Goal: Task Accomplishment & Management: Use online tool/utility

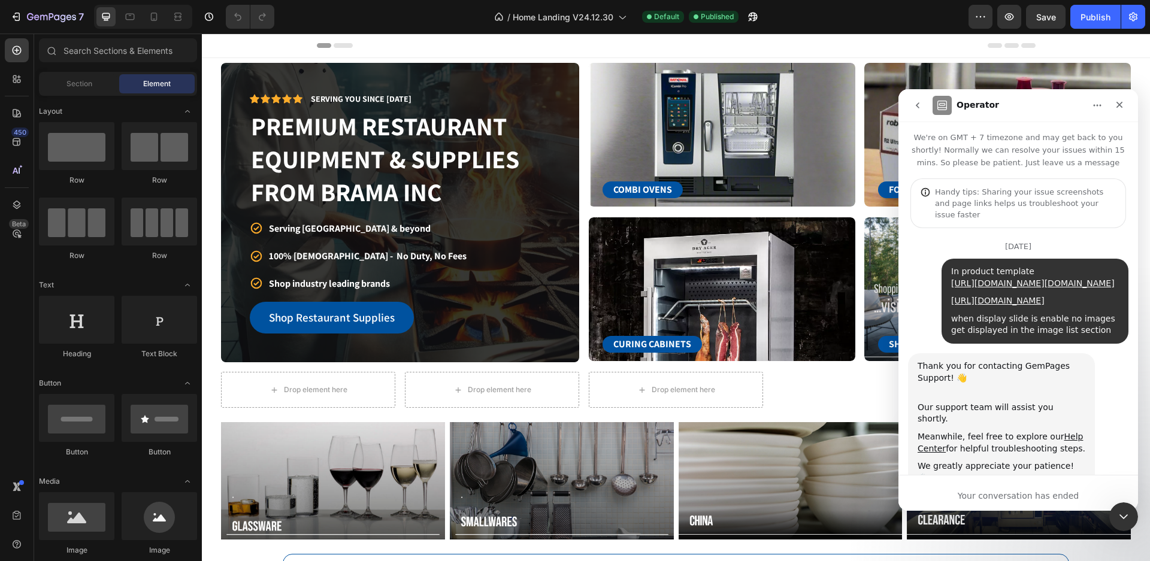
scroll to position [3436, 0]
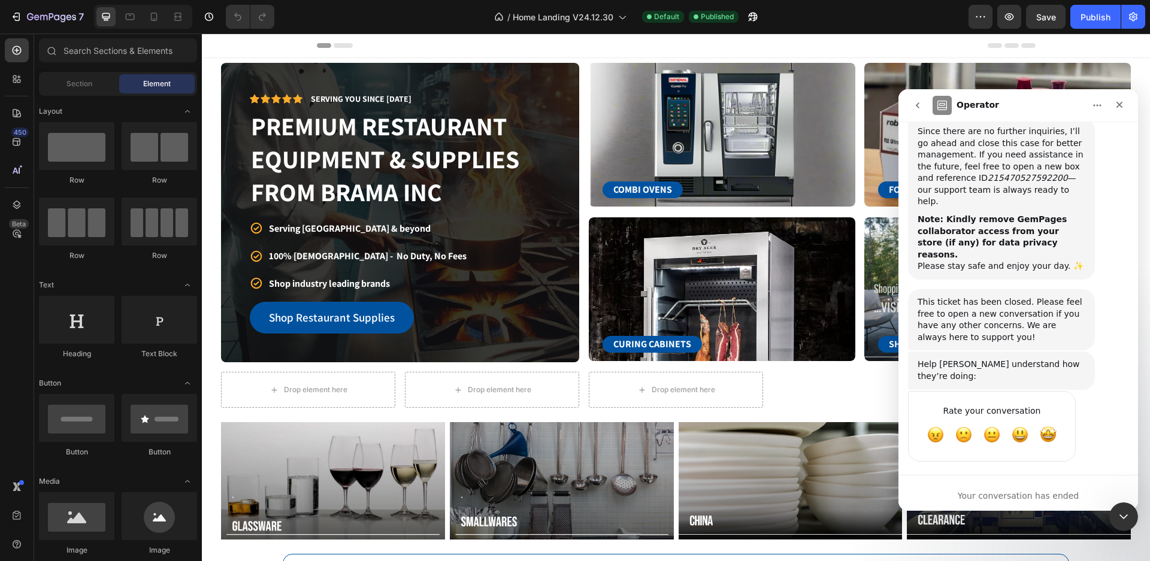
click at [1131, 519] on div "Close Intercom Messenger" at bounding box center [1123, 517] width 29 height 29
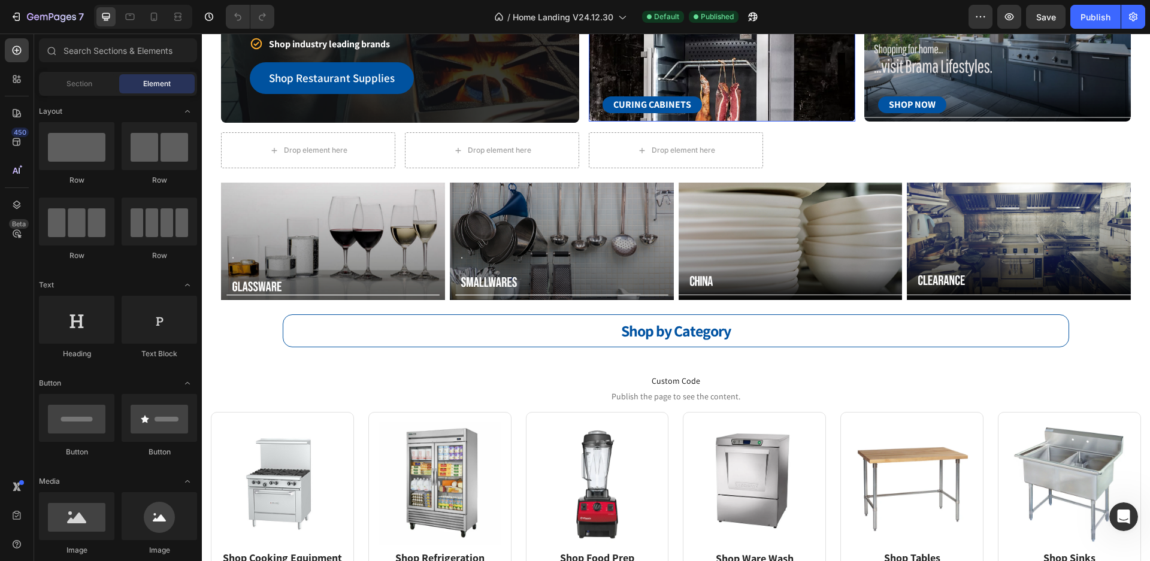
scroll to position [0, 0]
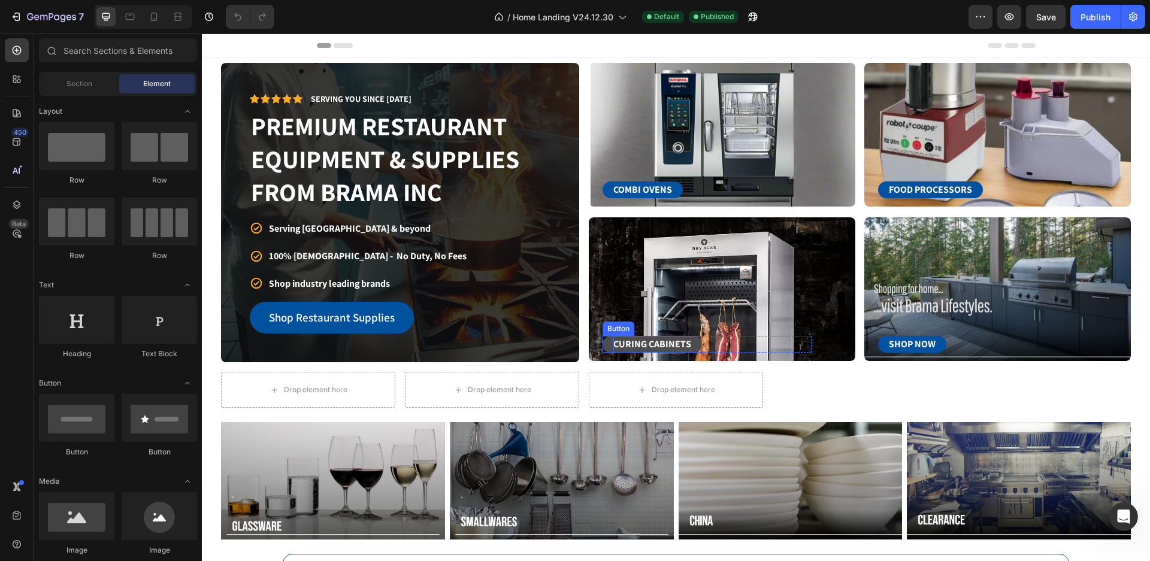
click at [672, 345] on p "CURING CABINETS" at bounding box center [652, 344] width 78 height 17
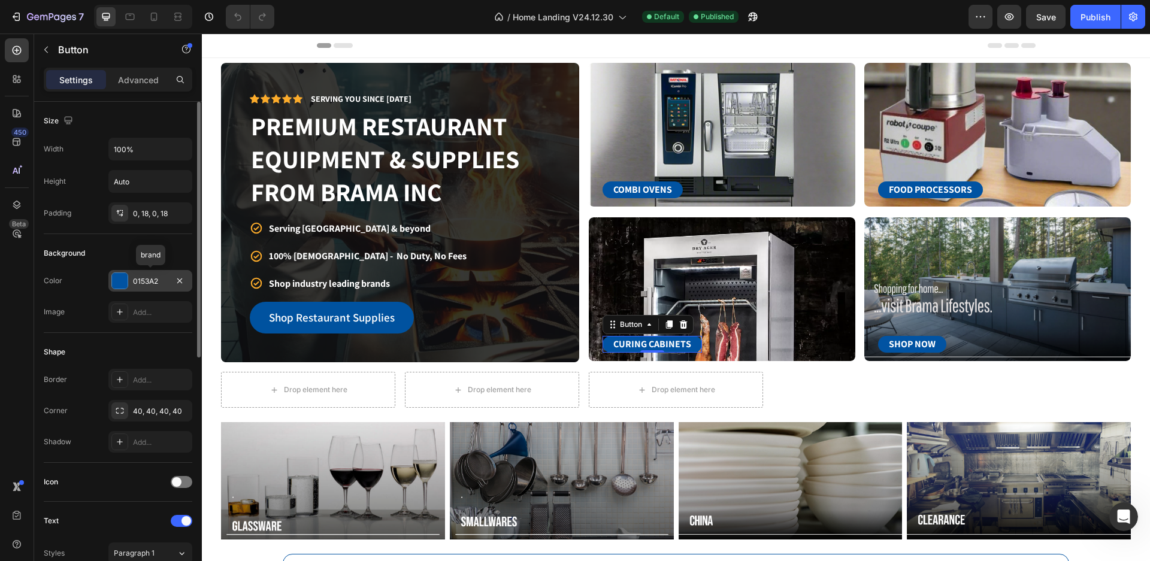
click at [156, 280] on div "0153A2" at bounding box center [150, 281] width 35 height 11
click at [158, 19] on icon at bounding box center [154, 17] width 12 height 12
type input "250"
type input "14"
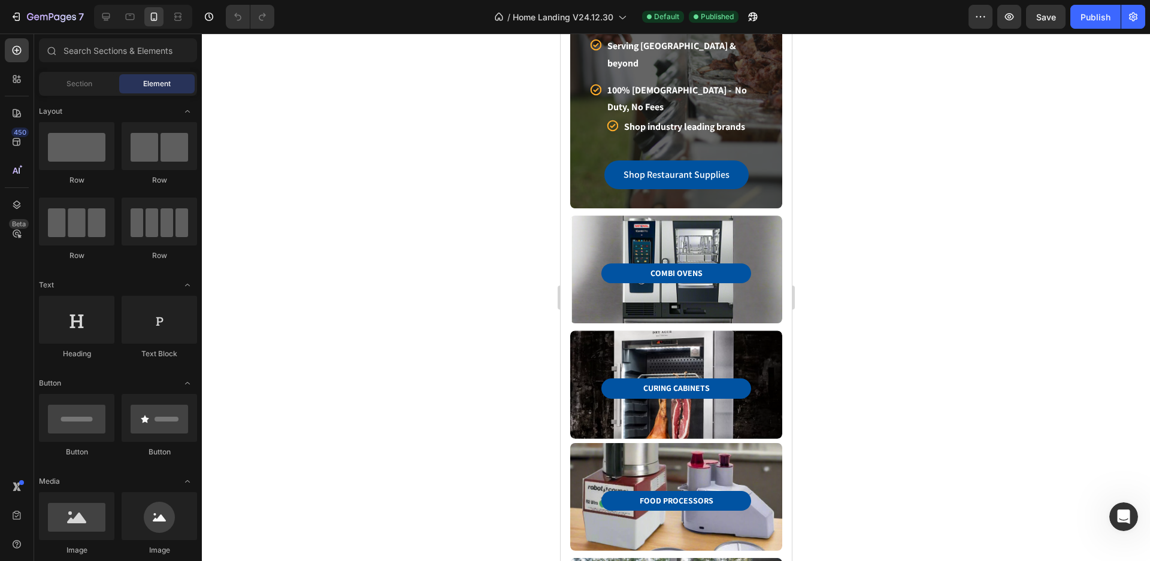
scroll to position [179, 0]
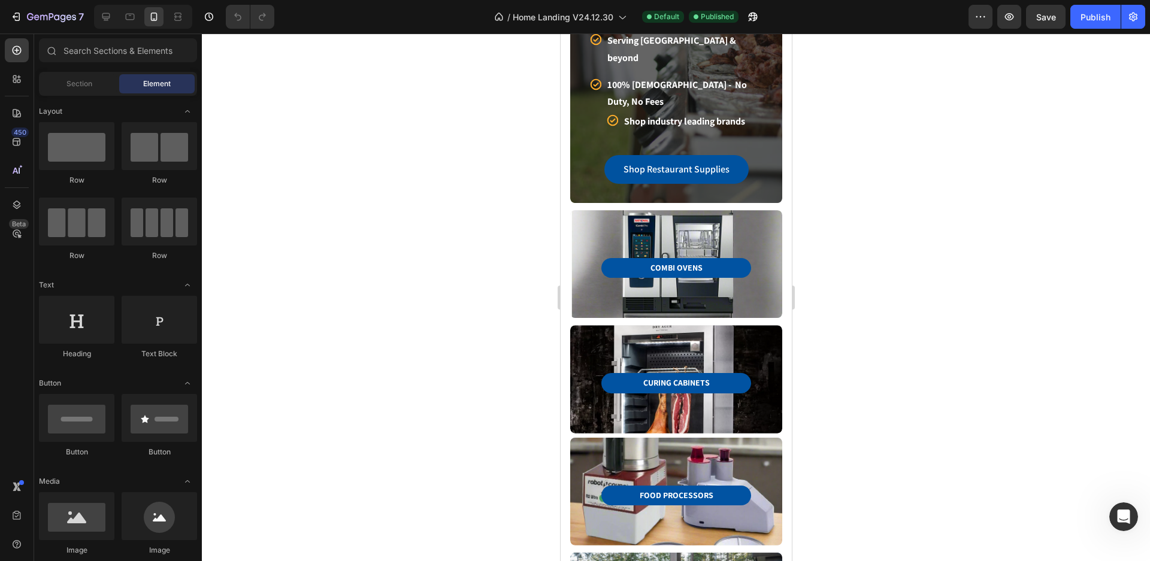
drag, startPoint x: 784, startPoint y: 156, endPoint x: 1351, endPoint y: 155, distance: 567.9
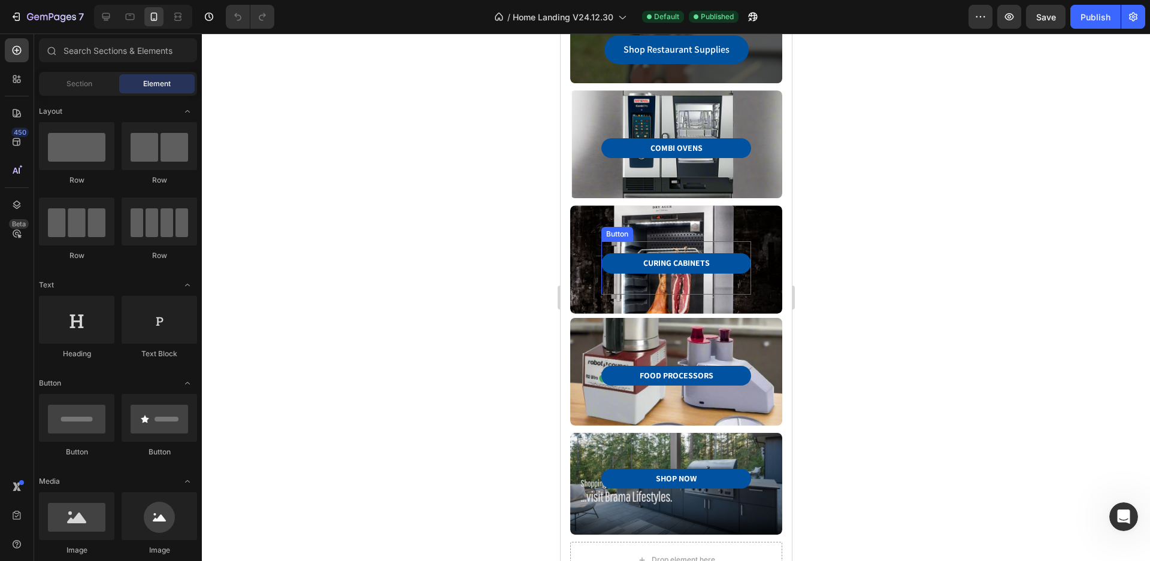
scroll to position [478, 0]
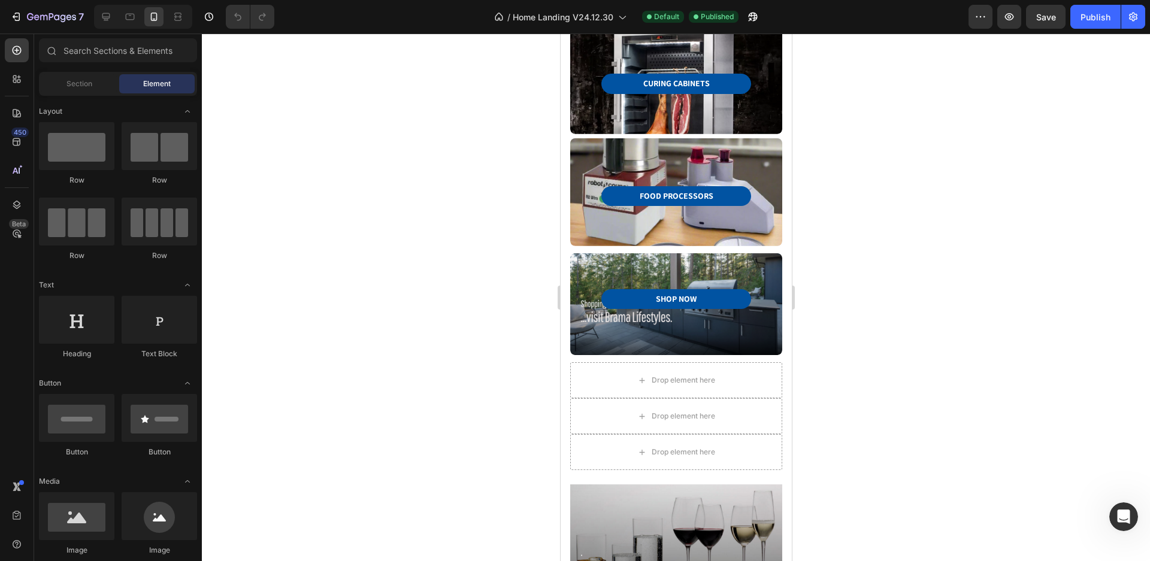
click at [895, 182] on div at bounding box center [676, 298] width 948 height 528
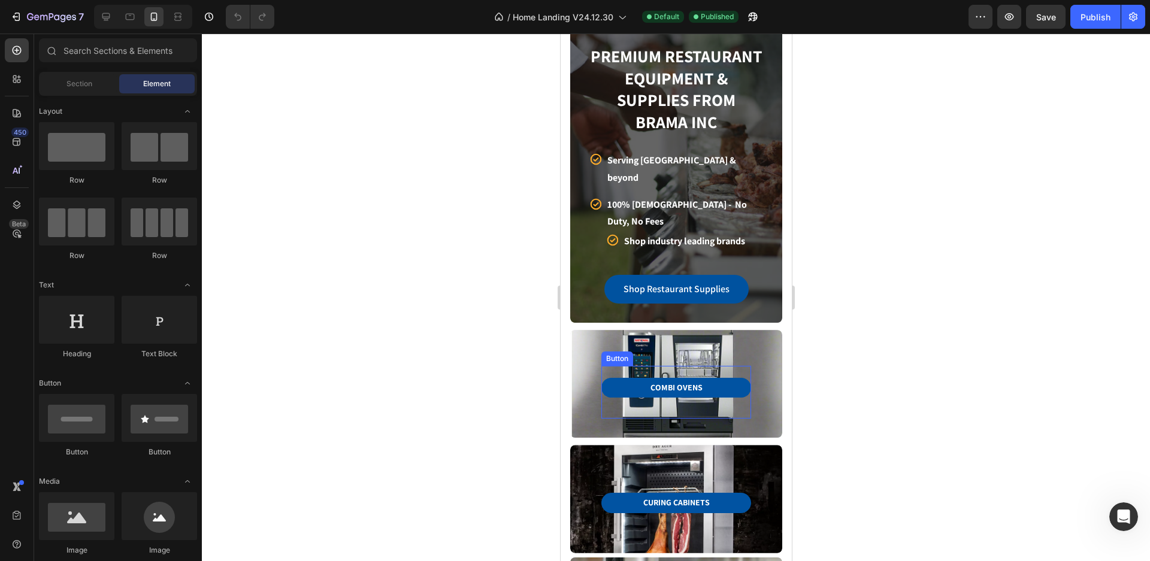
scroll to position [0, 0]
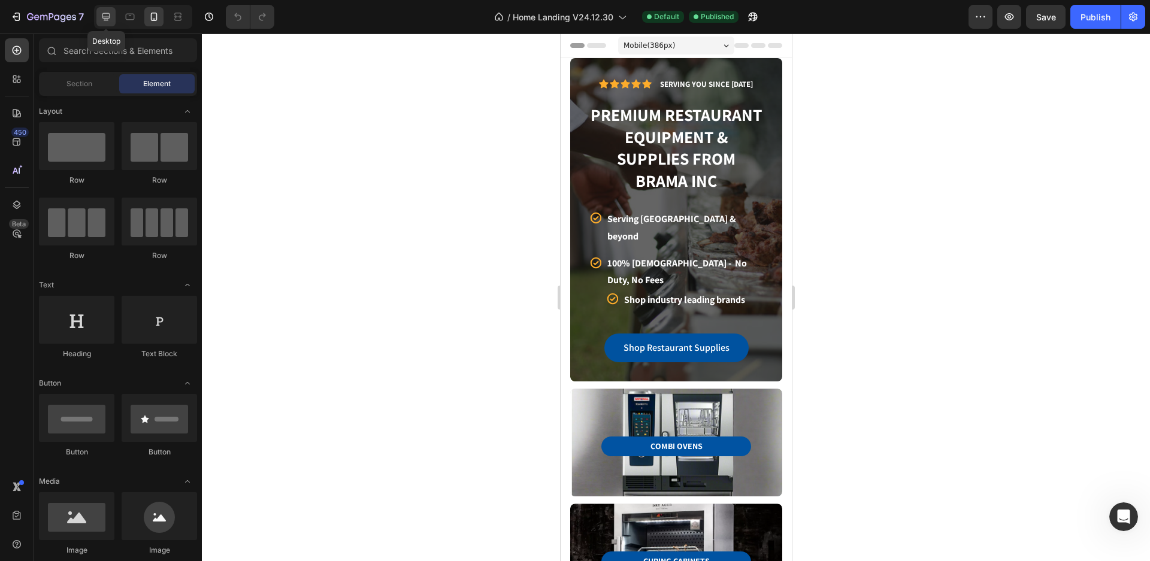
click at [103, 20] on icon at bounding box center [106, 17] width 12 height 12
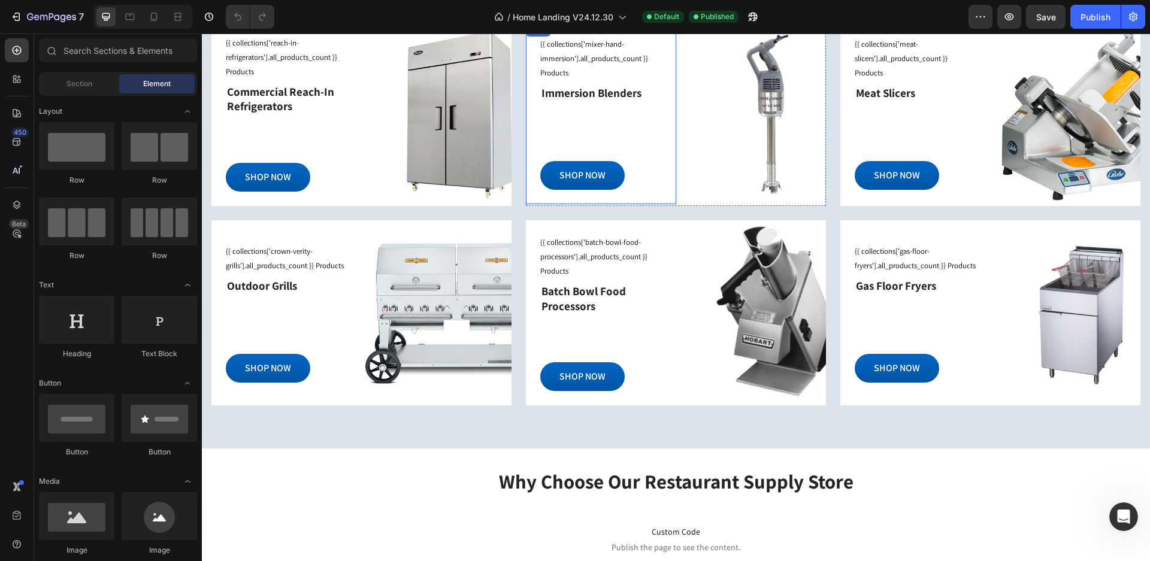
scroll to position [1078, 0]
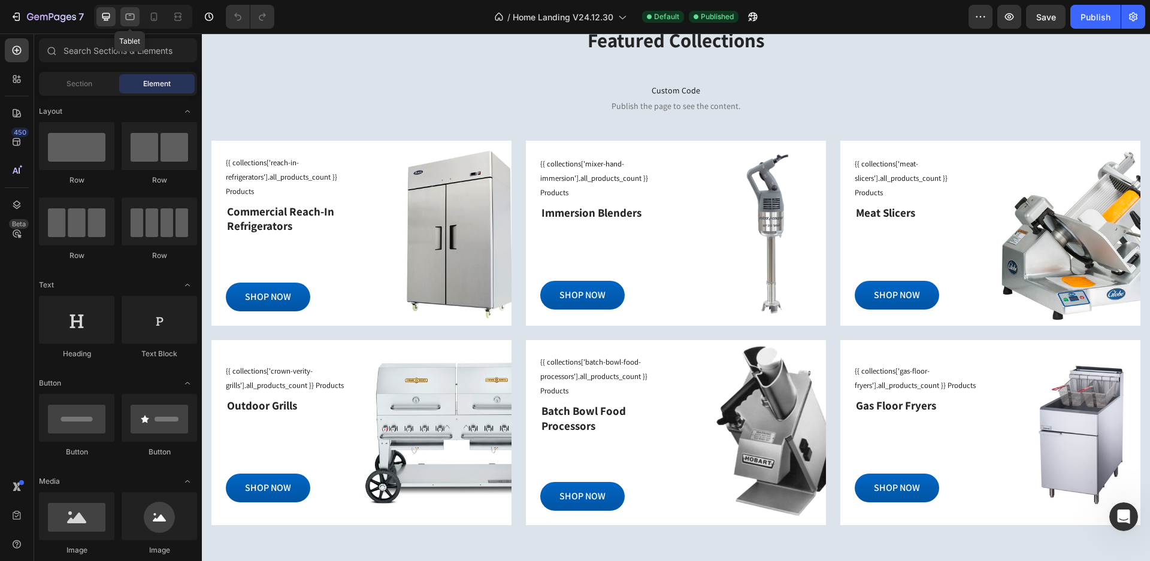
click at [131, 17] on icon at bounding box center [130, 17] width 12 height 12
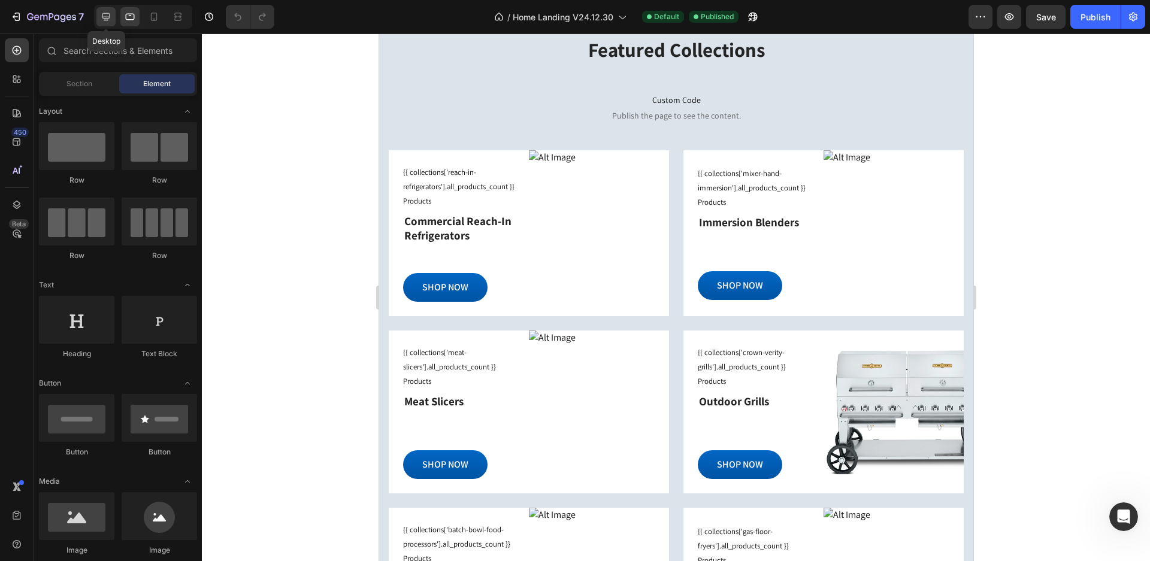
click at [108, 19] on icon at bounding box center [106, 17] width 8 height 8
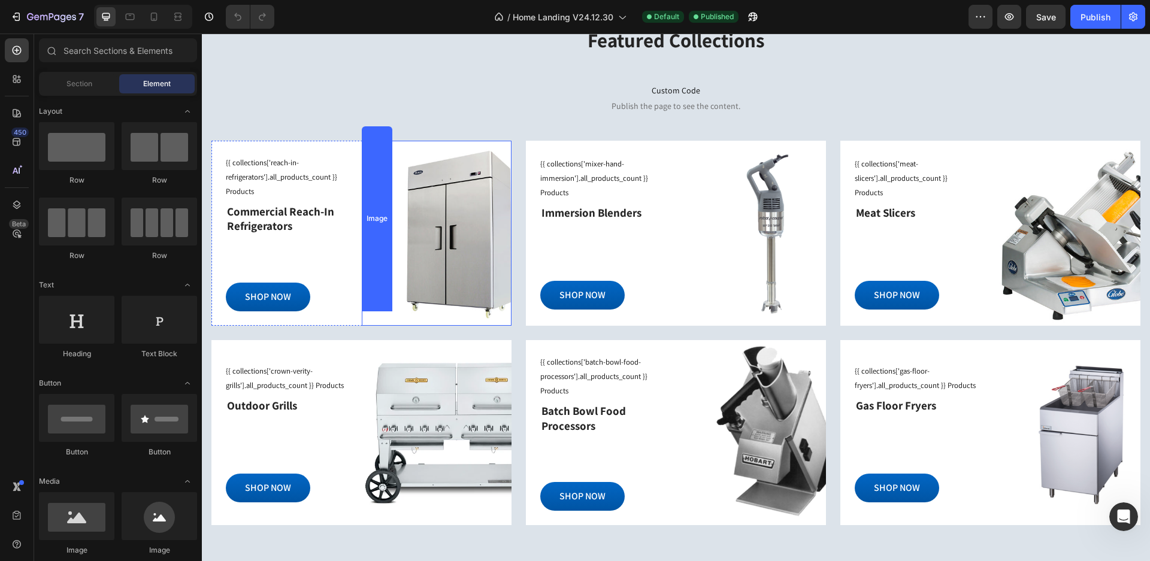
click at [433, 220] on img at bounding box center [437, 233] width 150 height 185
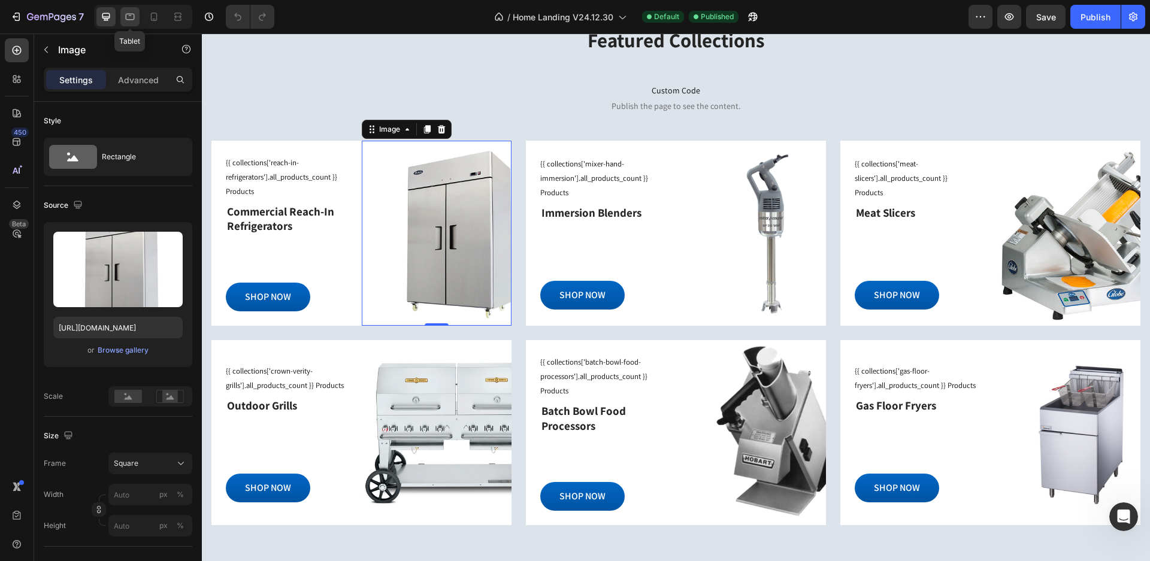
click at [132, 15] on icon at bounding box center [130, 17] width 12 height 12
type input "100"
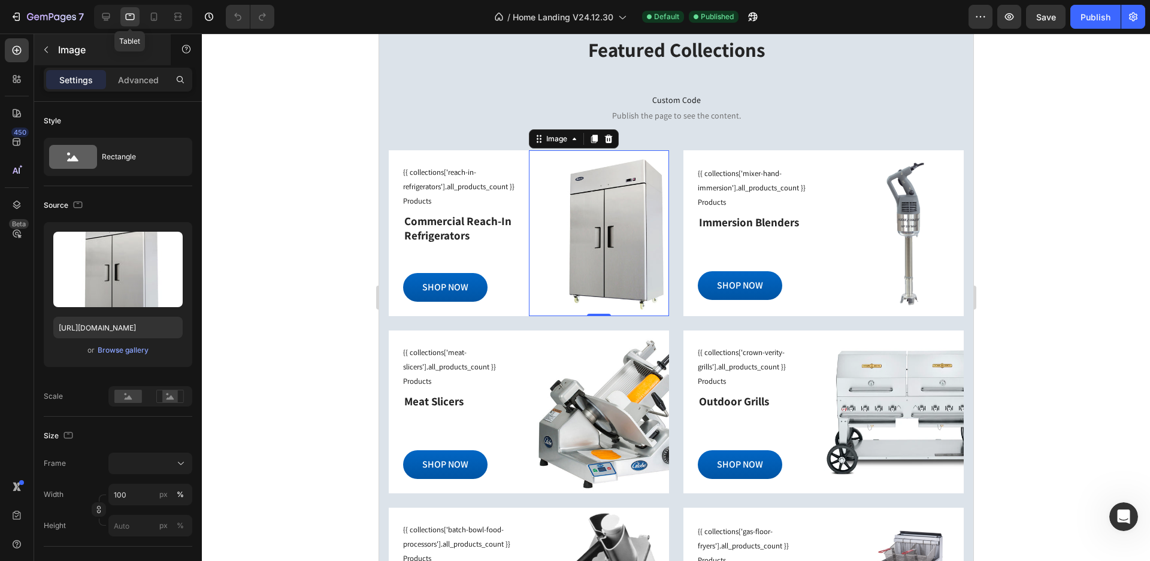
scroll to position [1153, 0]
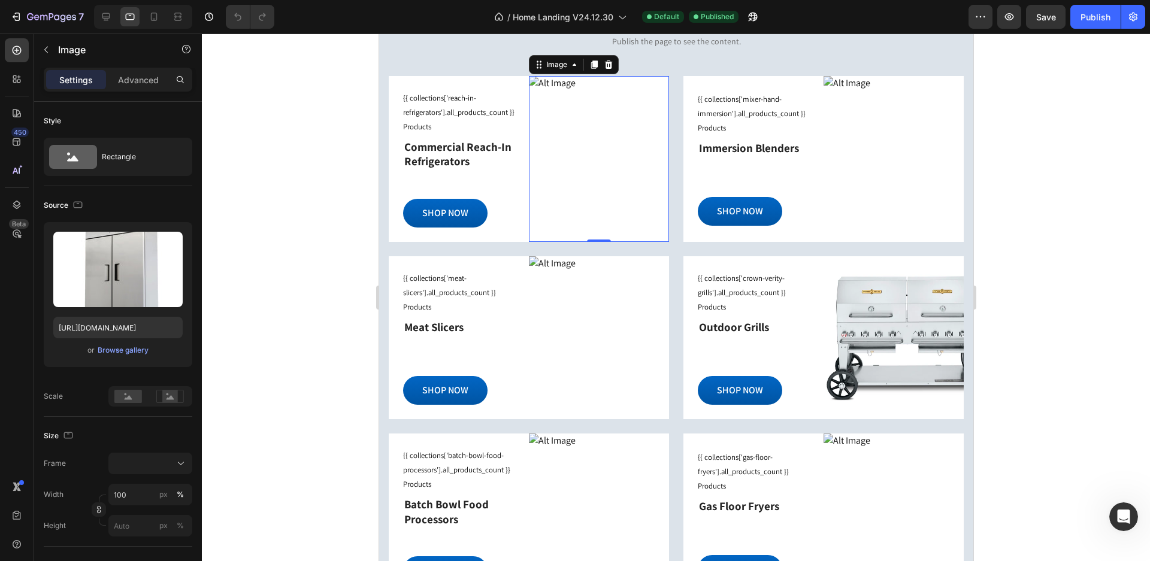
click at [561, 155] on div "0" at bounding box center [598, 159] width 140 height 166
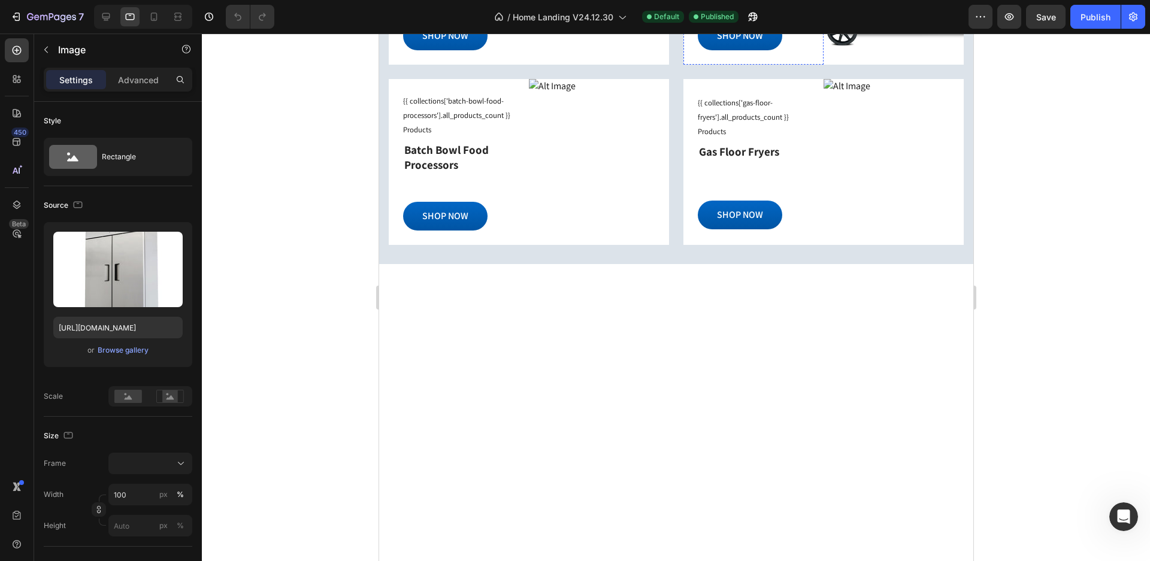
scroll to position [1452, 0]
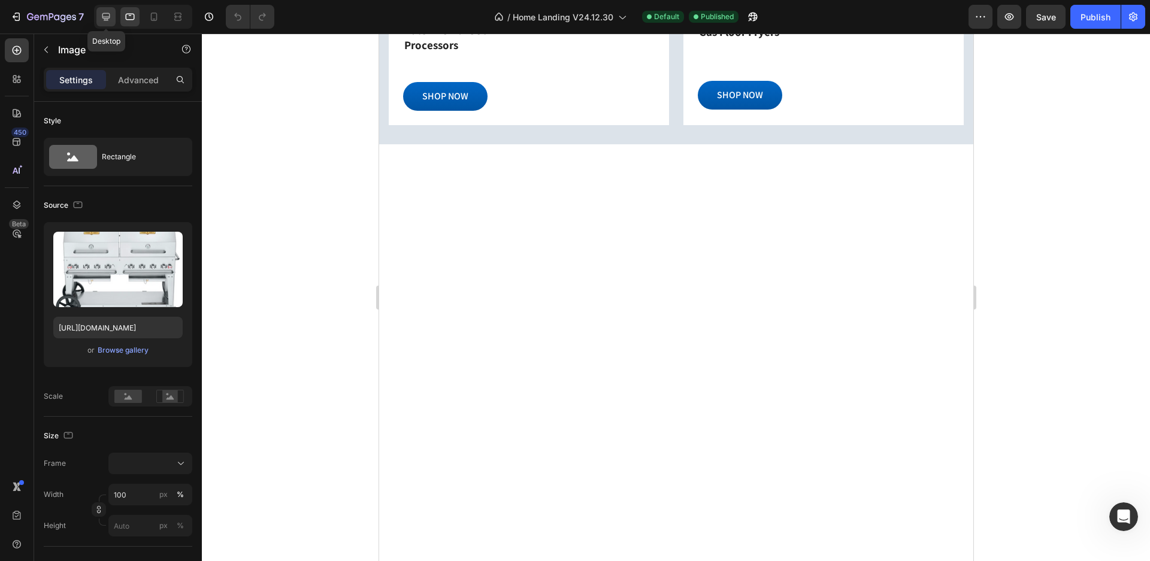
click at [109, 18] on icon at bounding box center [106, 17] width 8 height 8
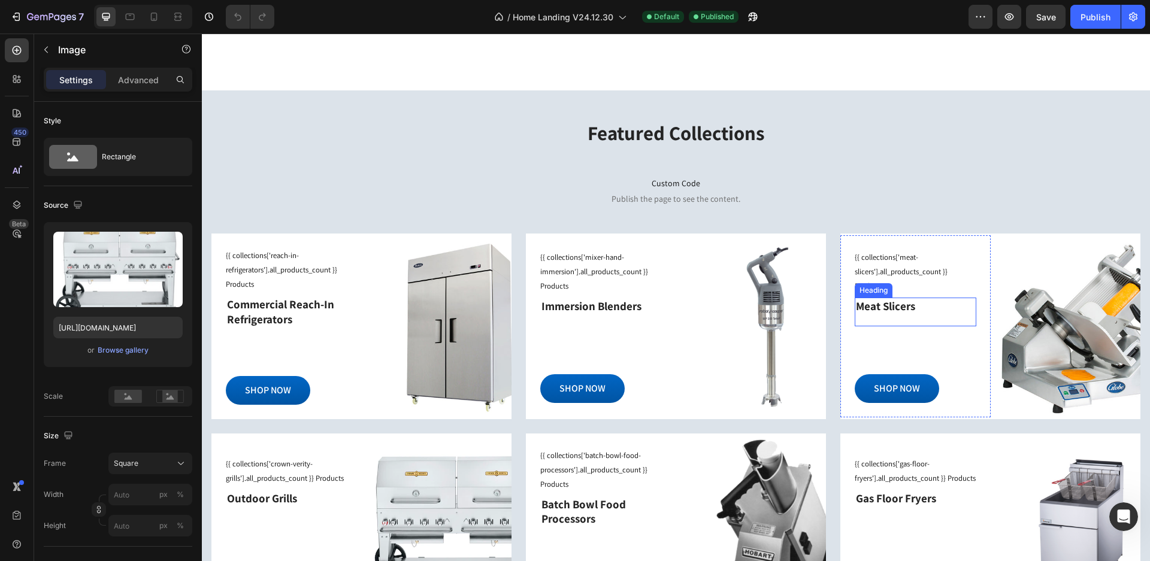
scroll to position [1154, 0]
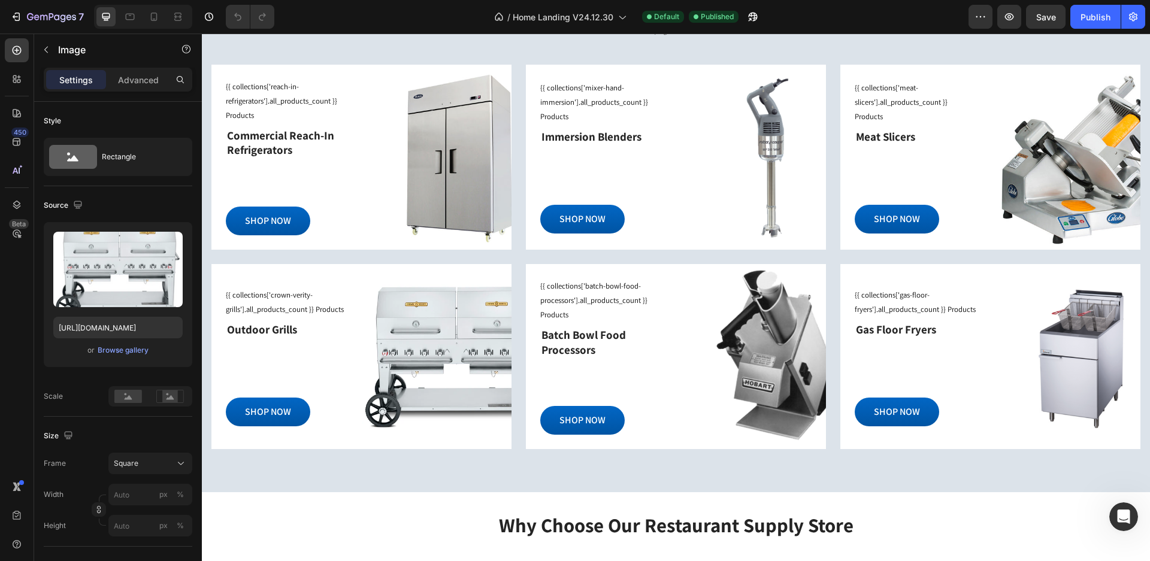
click at [403, 305] on img at bounding box center [437, 356] width 150 height 185
click at [317, 313] on small "{{ collections['crown-verity-grills'].all_products_count }} Products" at bounding box center [285, 302] width 118 height 25
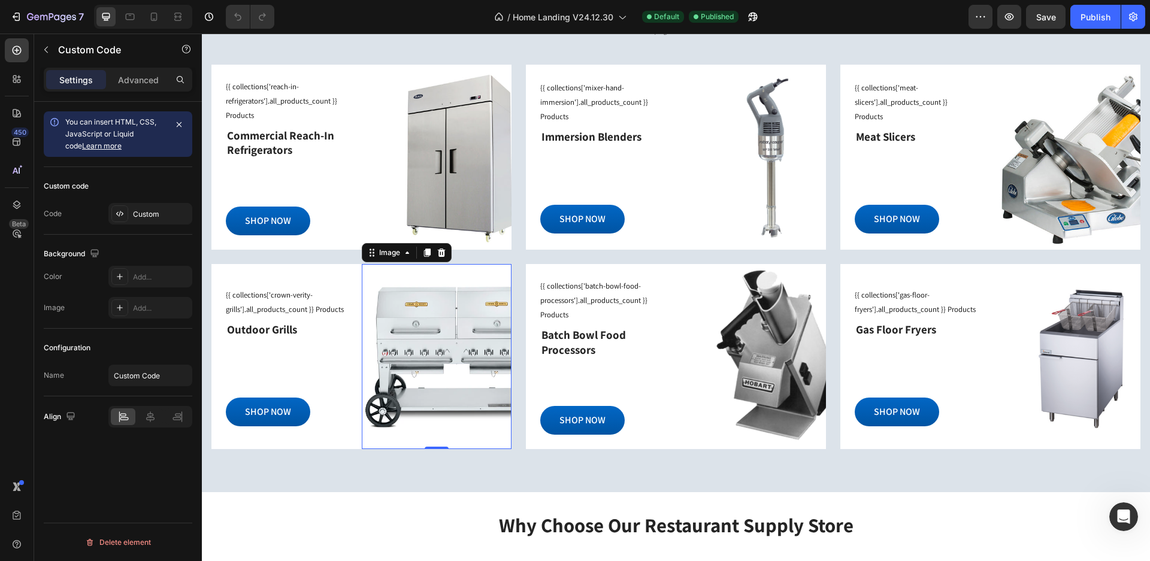
click at [395, 320] on div "Image 0" at bounding box center [437, 356] width 150 height 185
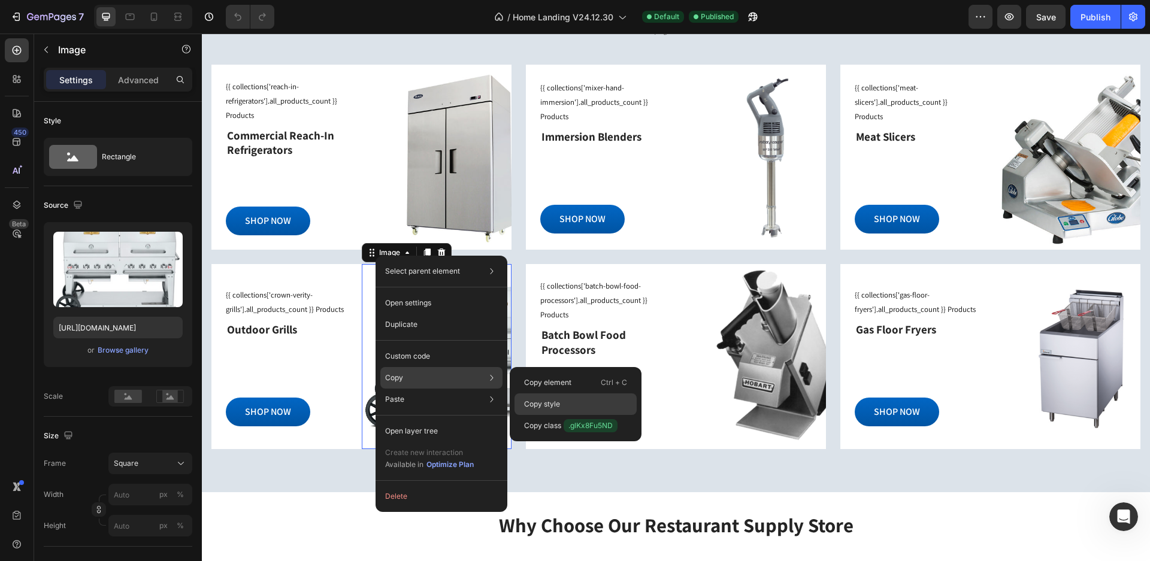
click at [555, 401] on p "Copy style" at bounding box center [542, 404] width 36 height 11
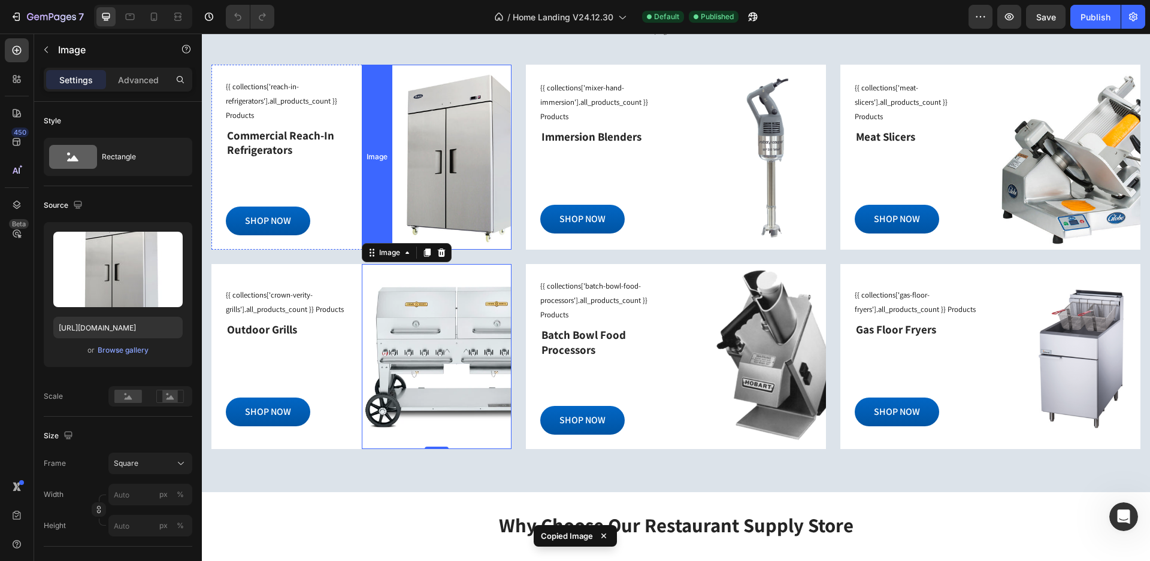
click at [382, 128] on div "Image" at bounding box center [437, 157] width 150 height 185
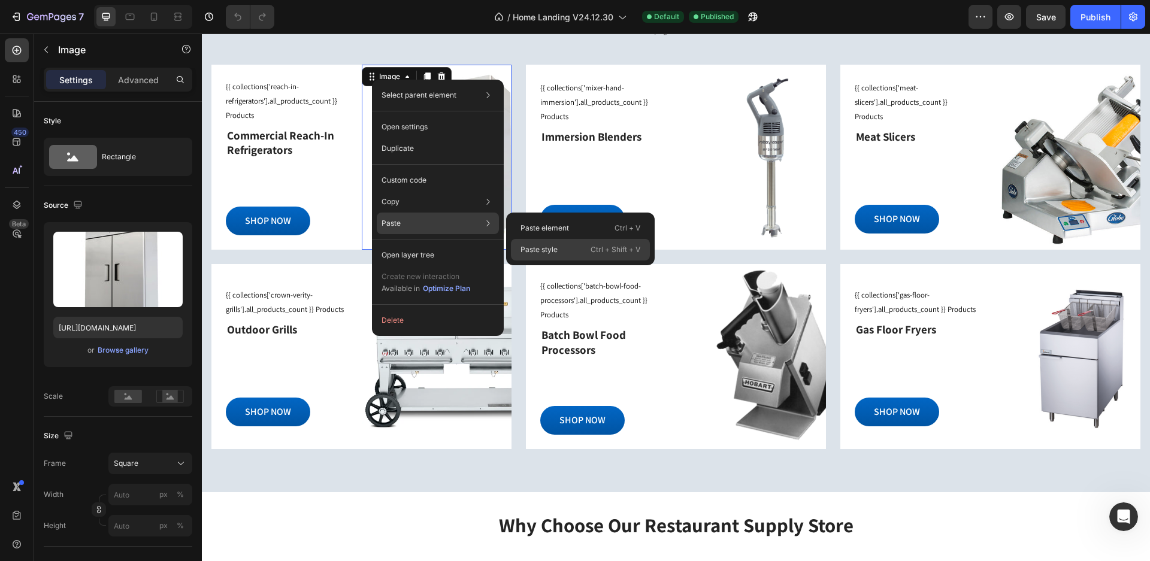
click at [543, 251] on p "Paste style" at bounding box center [539, 249] width 37 height 11
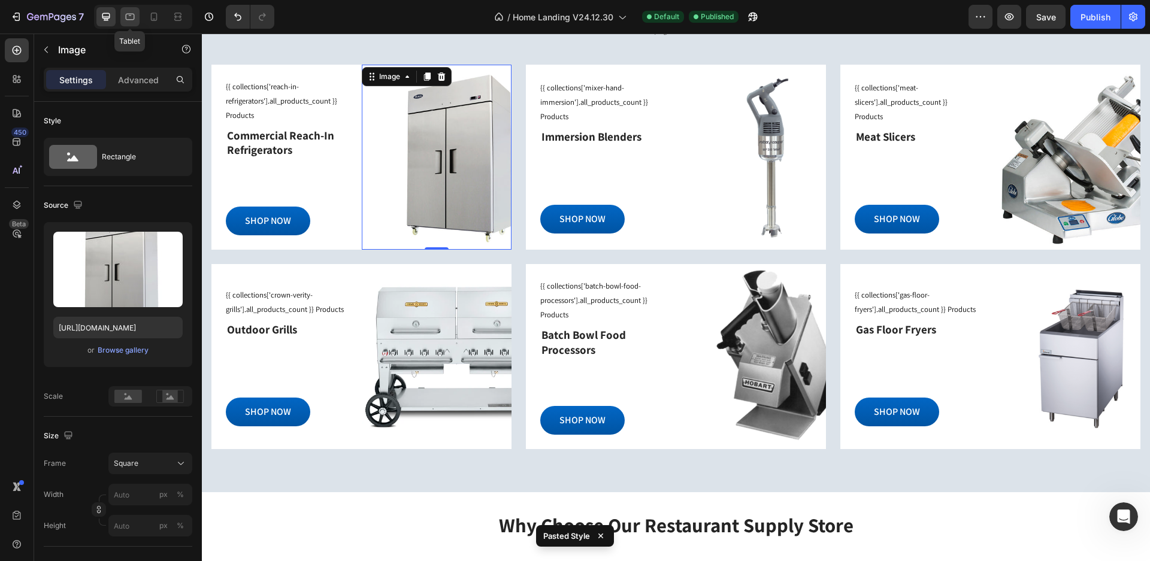
click at [129, 17] on icon at bounding box center [130, 17] width 12 height 12
type input "100"
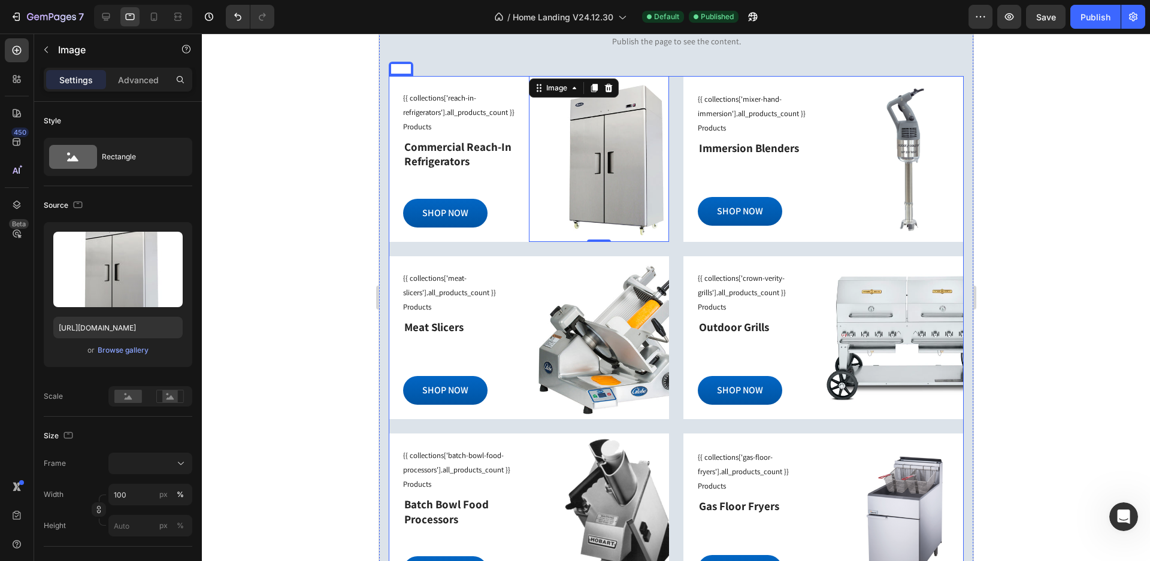
scroll to position [1093, 0]
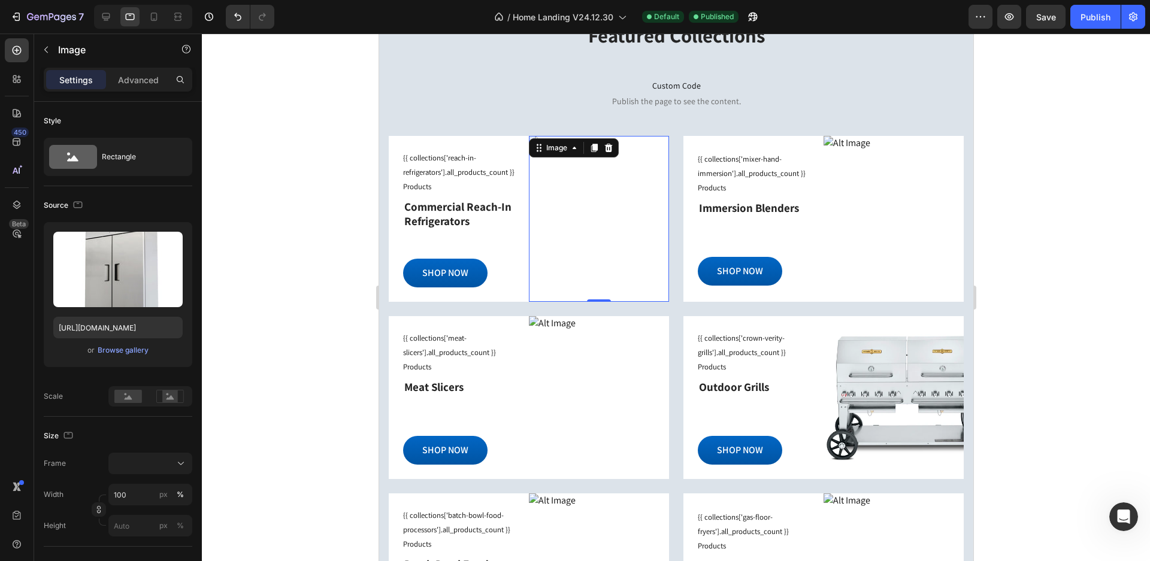
click at [1021, 197] on div at bounding box center [676, 298] width 948 height 528
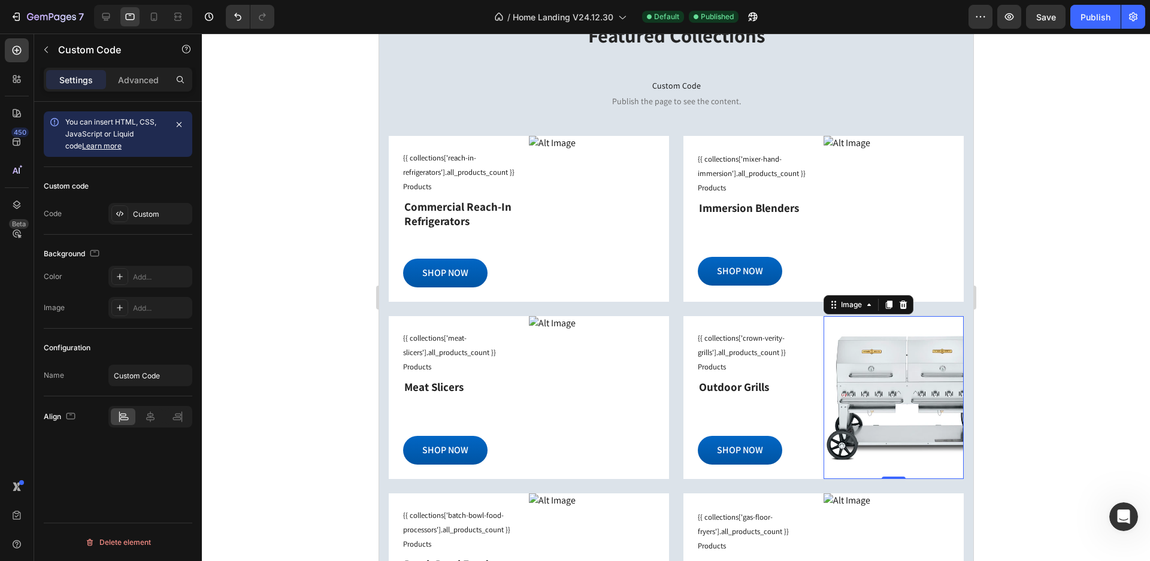
click at [839, 349] on div "Image 0" at bounding box center [893, 397] width 140 height 163
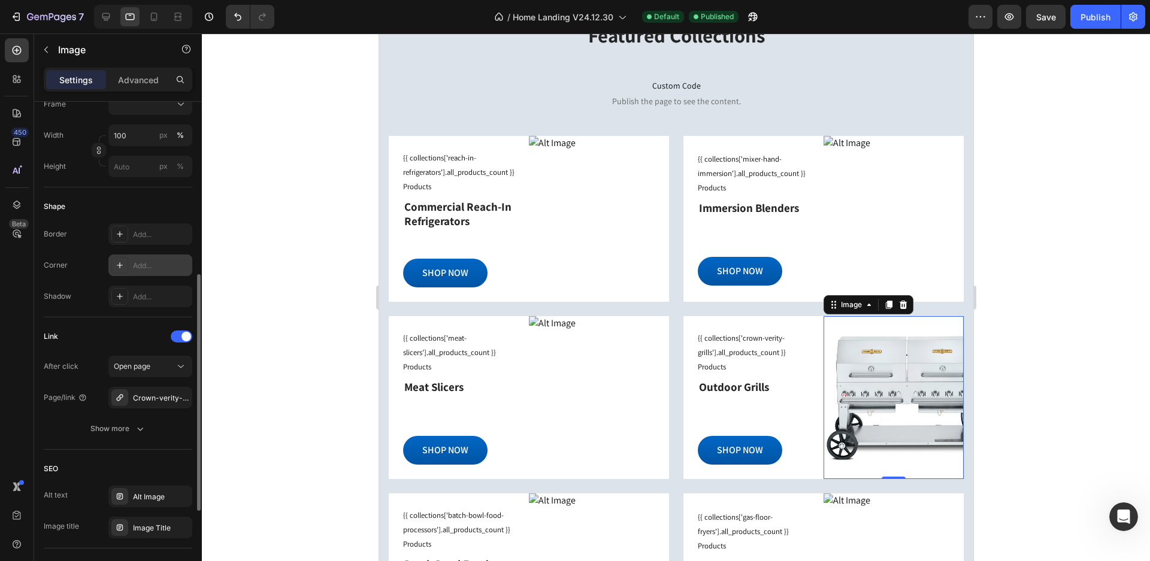
scroll to position [419, 0]
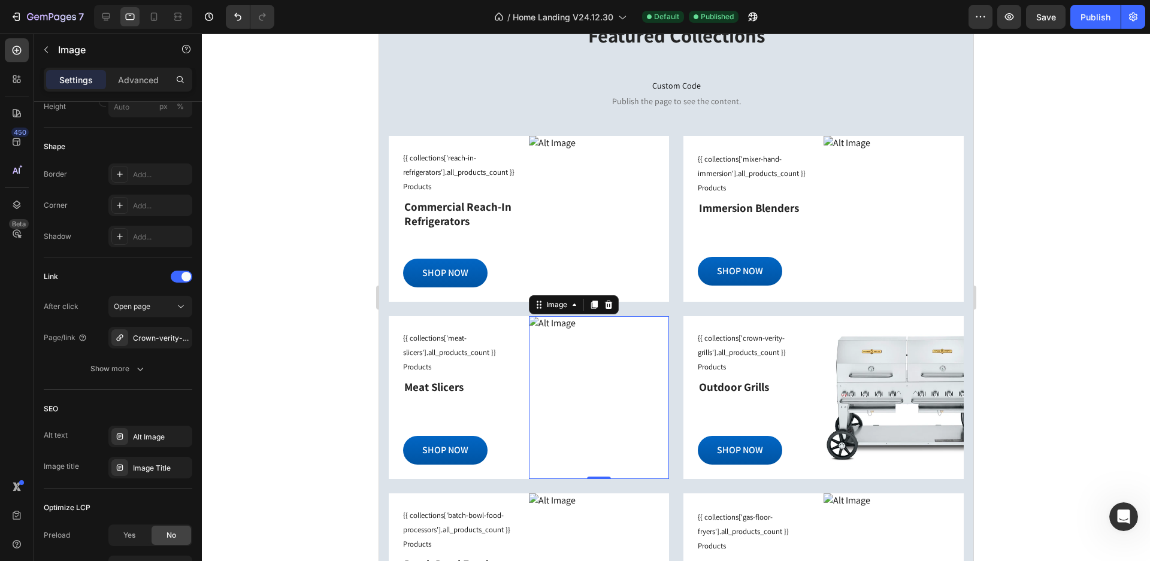
click at [535, 316] on div "Image 0" at bounding box center [598, 397] width 140 height 163
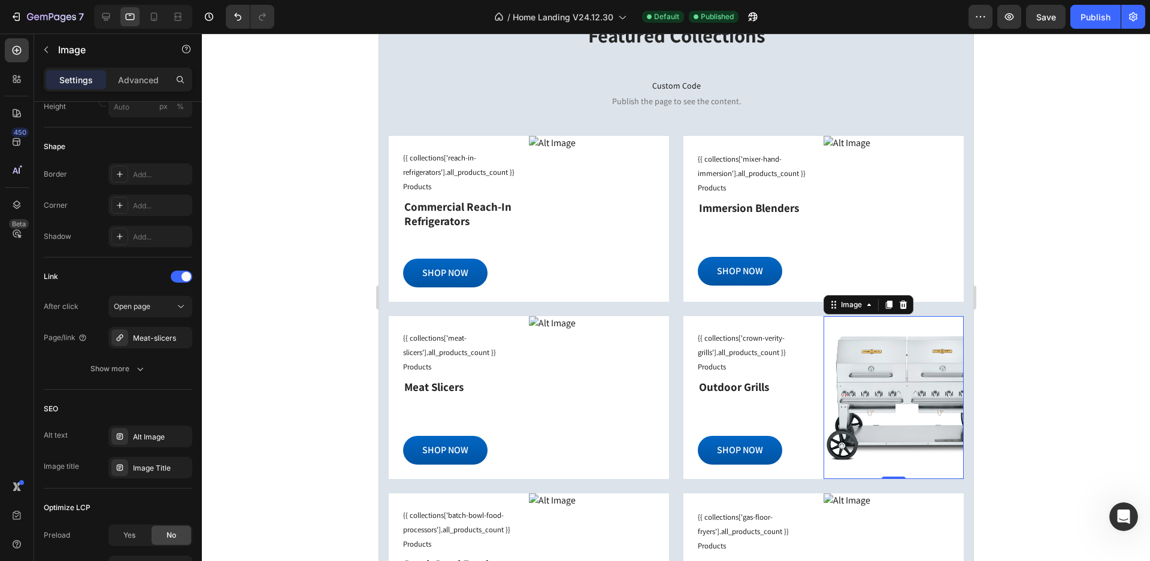
click at [829, 329] on div "Image 0" at bounding box center [893, 397] width 140 height 163
click at [108, 16] on icon at bounding box center [106, 17] width 12 height 12
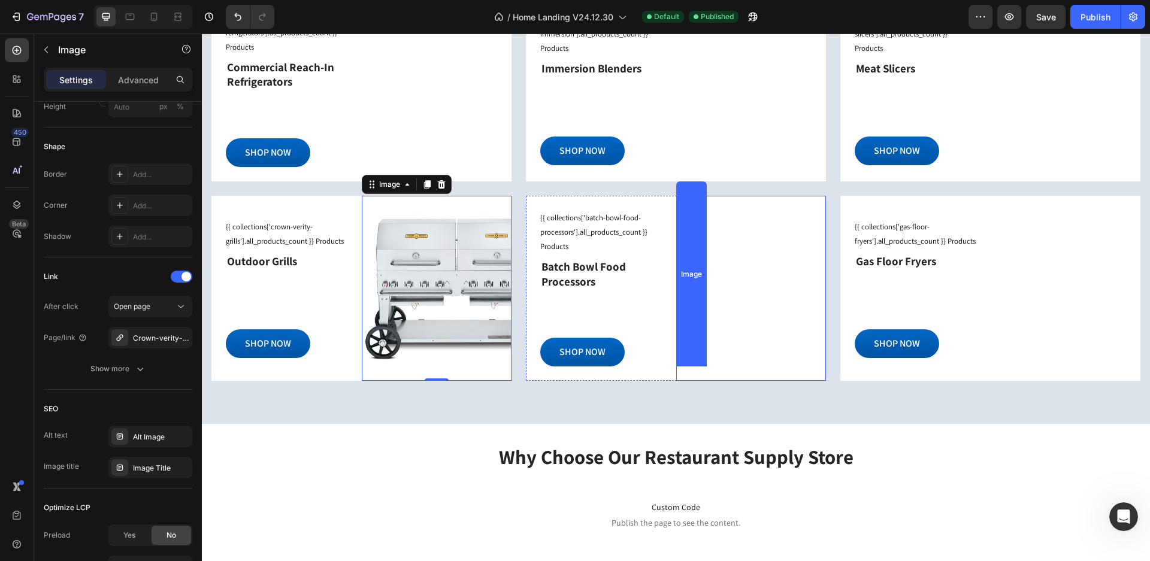
scroll to position [1103, 0]
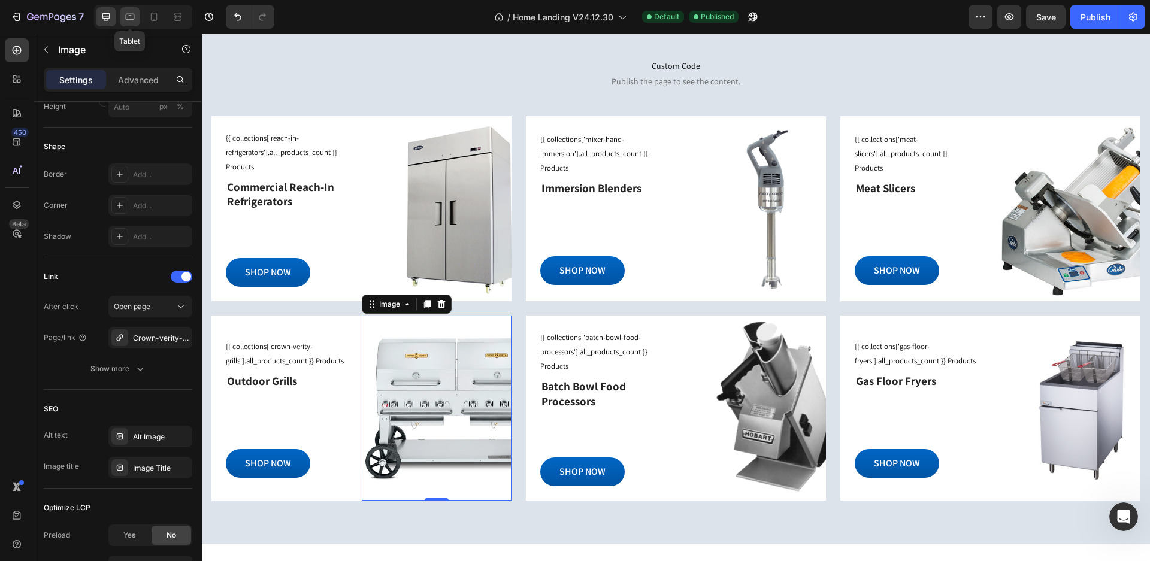
click at [130, 17] on icon at bounding box center [130, 17] width 12 height 12
type input "100"
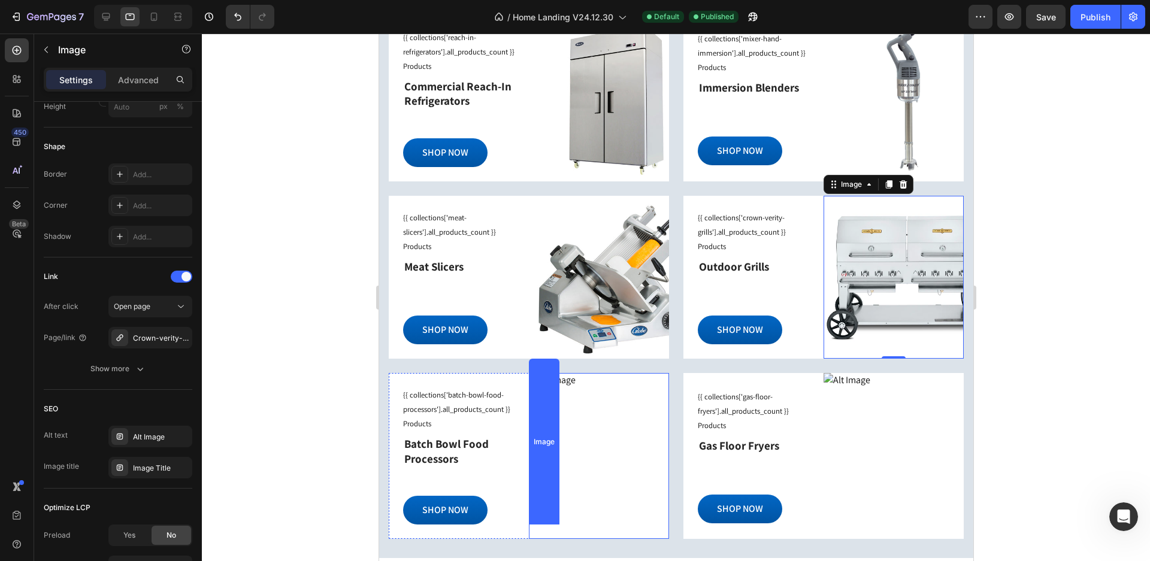
scroll to position [1153, 0]
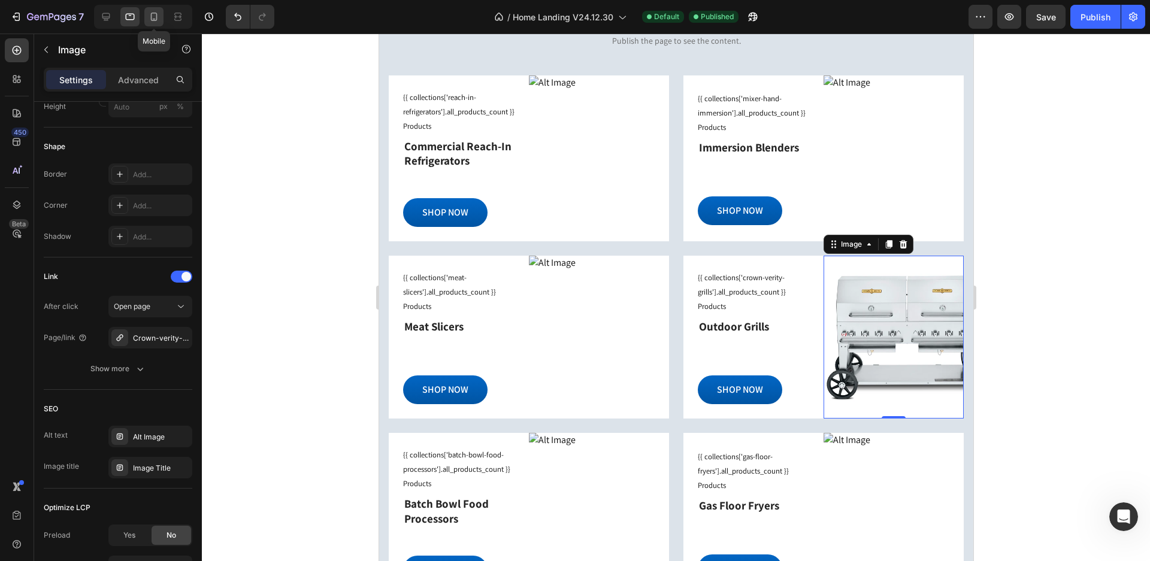
click at [158, 22] on icon at bounding box center [154, 17] width 12 height 12
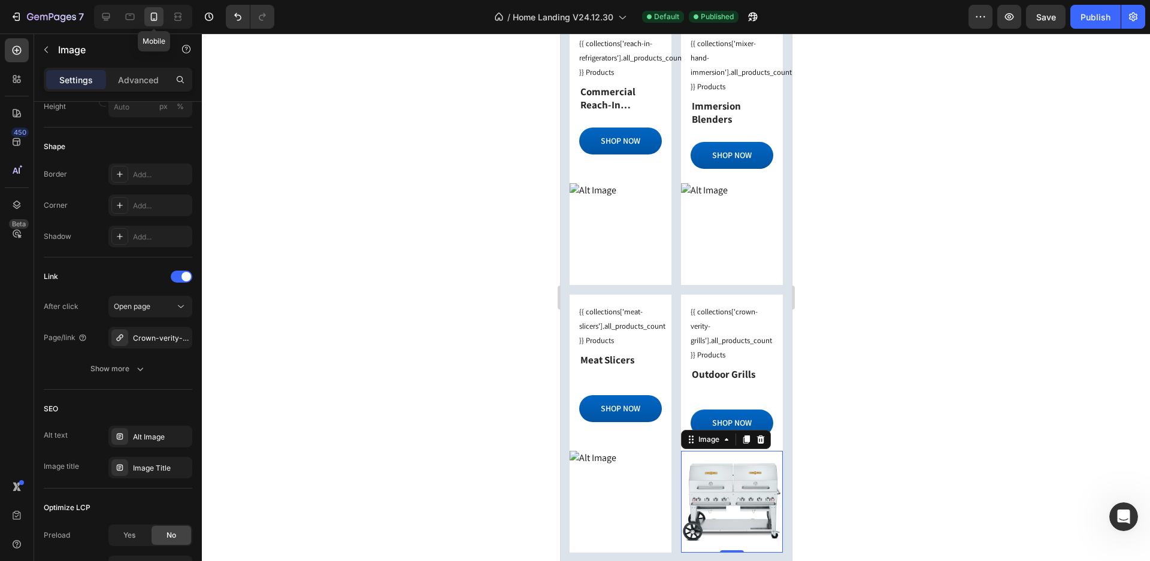
scroll to position [1523, 0]
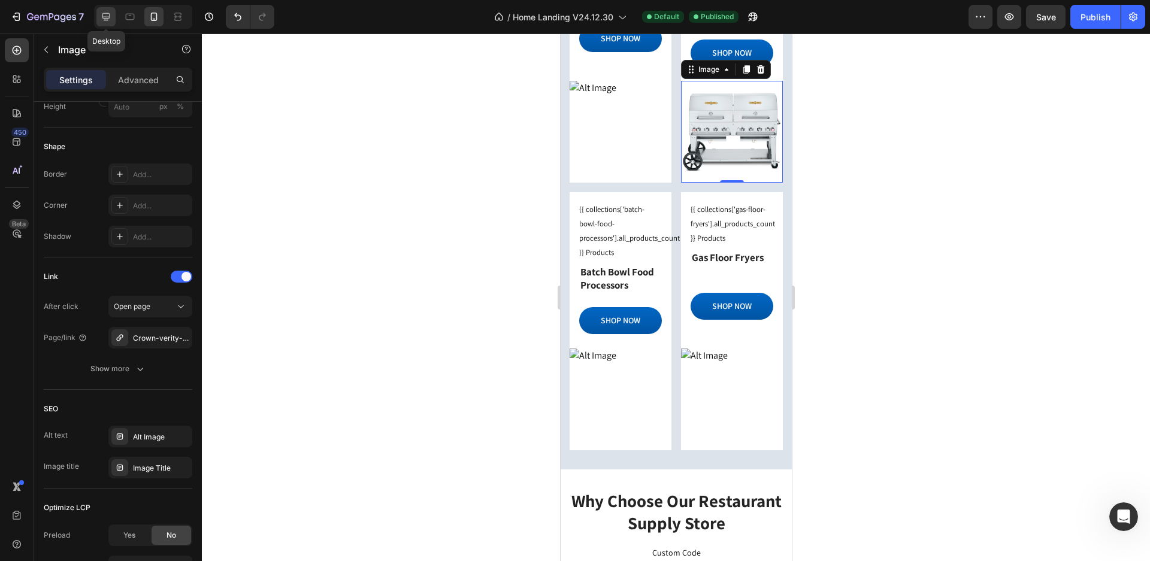
click at [110, 19] on icon at bounding box center [106, 17] width 12 height 12
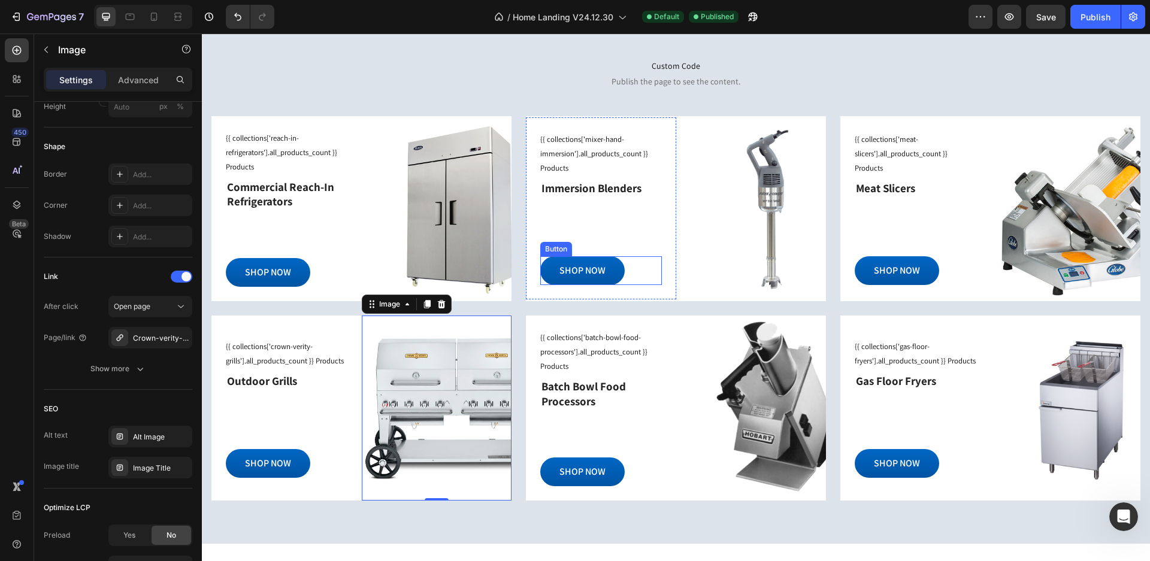
scroll to position [1043, 0]
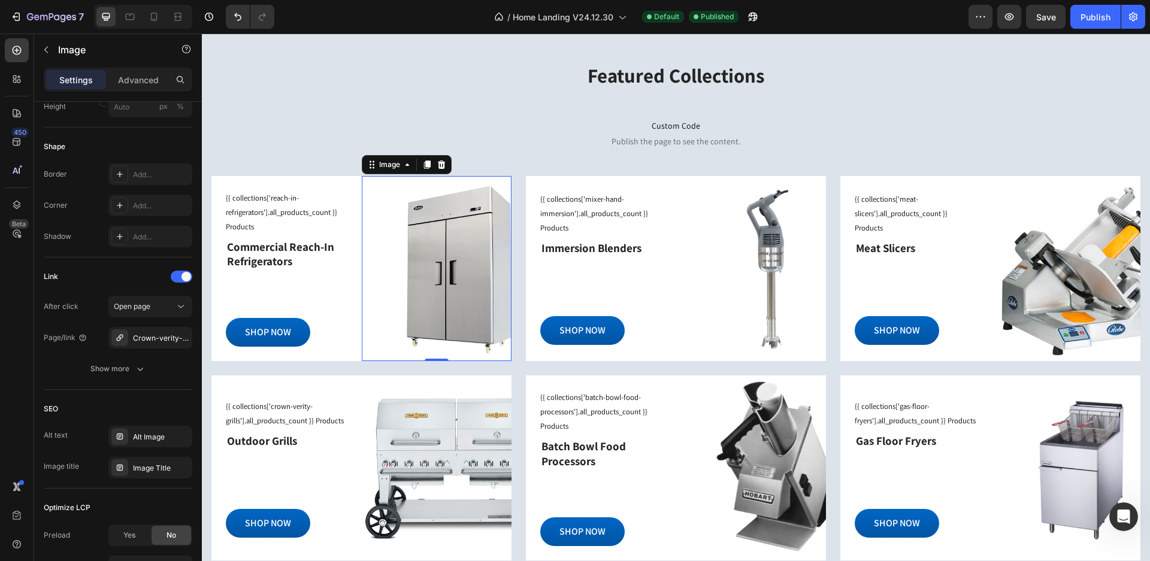
click at [437, 264] on div "Image 0" at bounding box center [437, 268] width 150 height 185
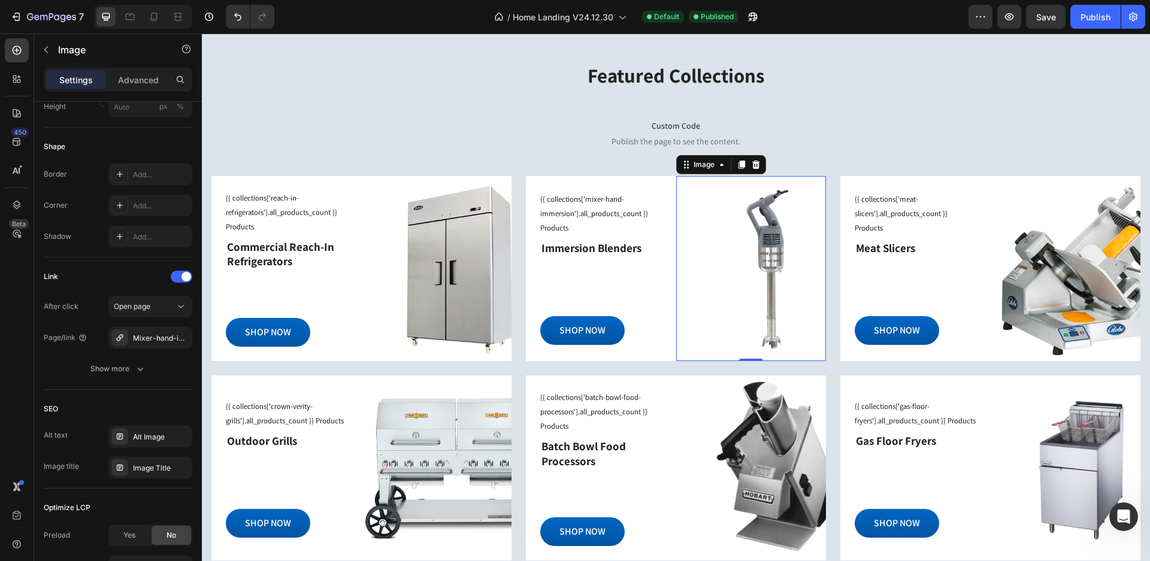
click at [727, 235] on div "Image 0" at bounding box center [751, 268] width 150 height 185
click at [161, 344] on div "Mixer-hand-immersion" at bounding box center [150, 338] width 84 height 22
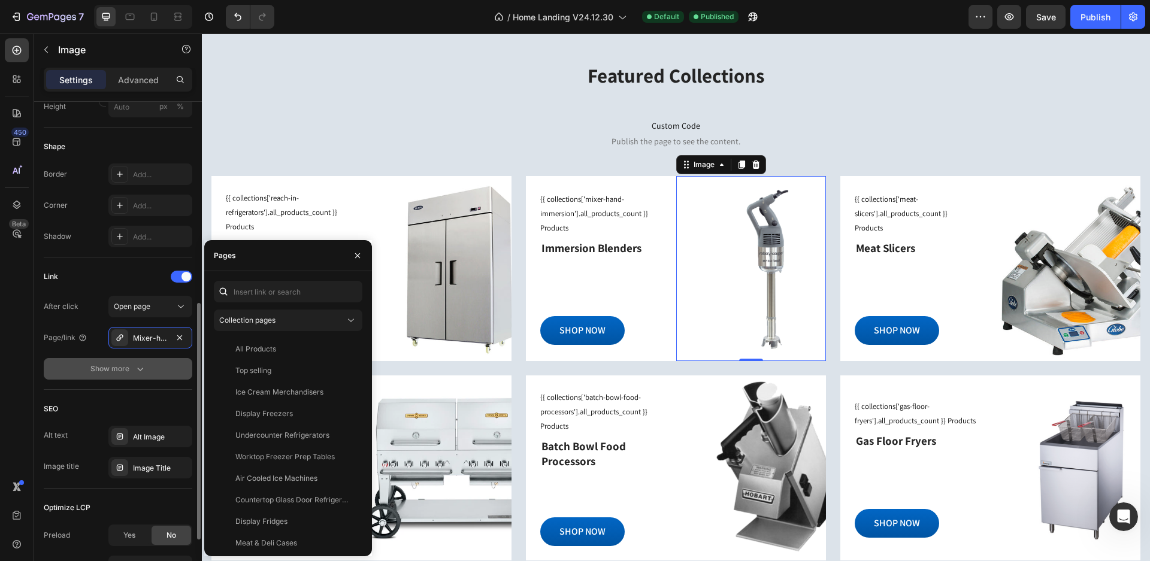
click at [123, 370] on div "Show more" at bounding box center [118, 369] width 56 height 12
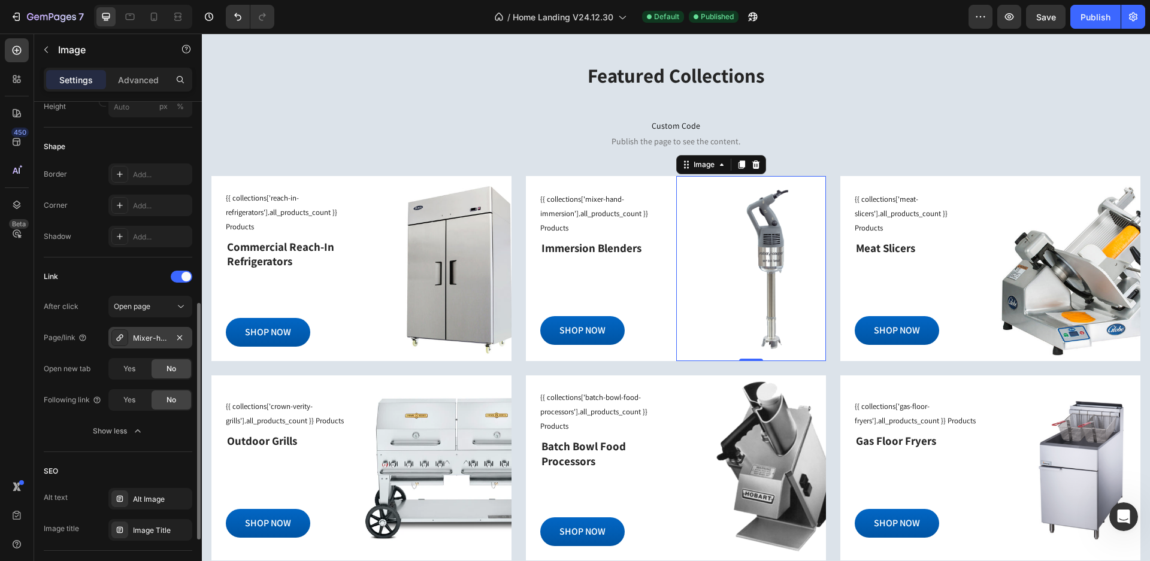
click at [155, 343] on div "Mixer-hand-immersion" at bounding box center [150, 338] width 35 height 11
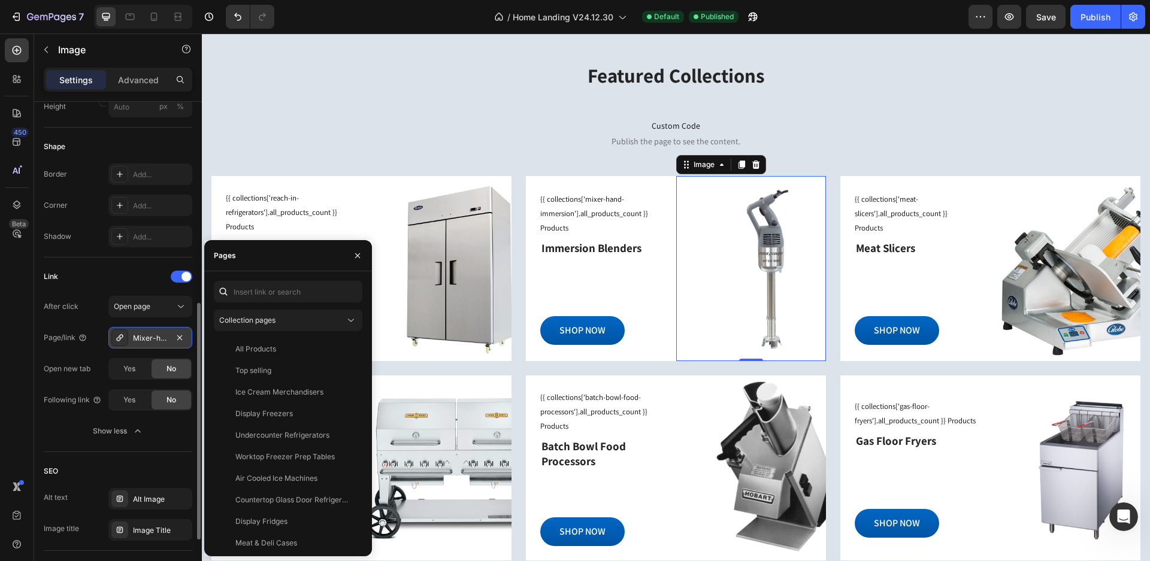
click at [144, 337] on div "Mixer-hand-immersion" at bounding box center [150, 338] width 35 height 11
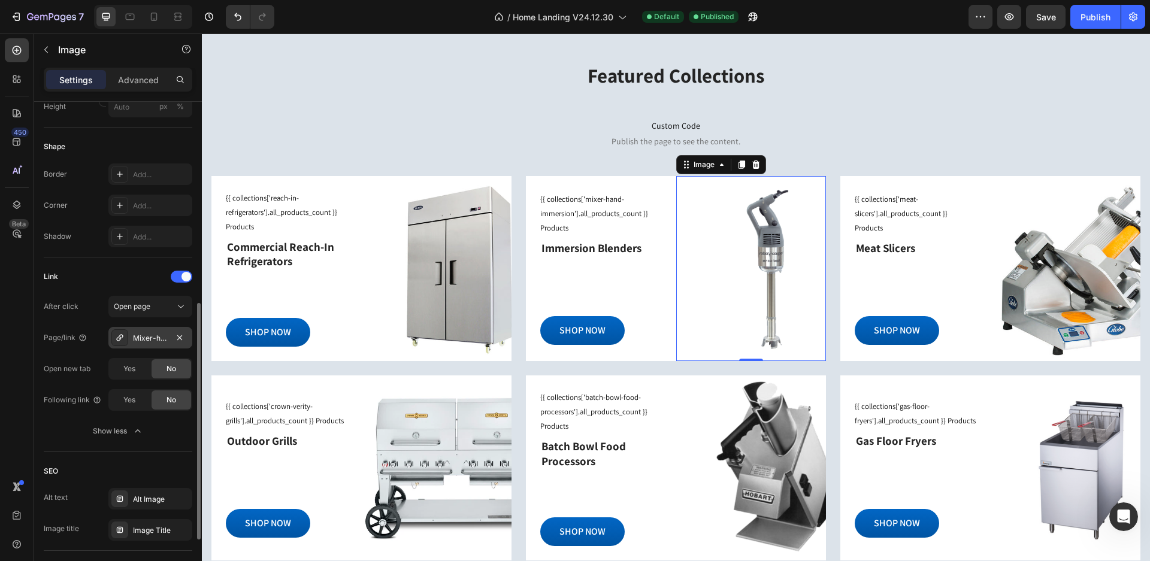
click at [133, 337] on div "Mixer-hand-immersion" at bounding box center [150, 338] width 35 height 11
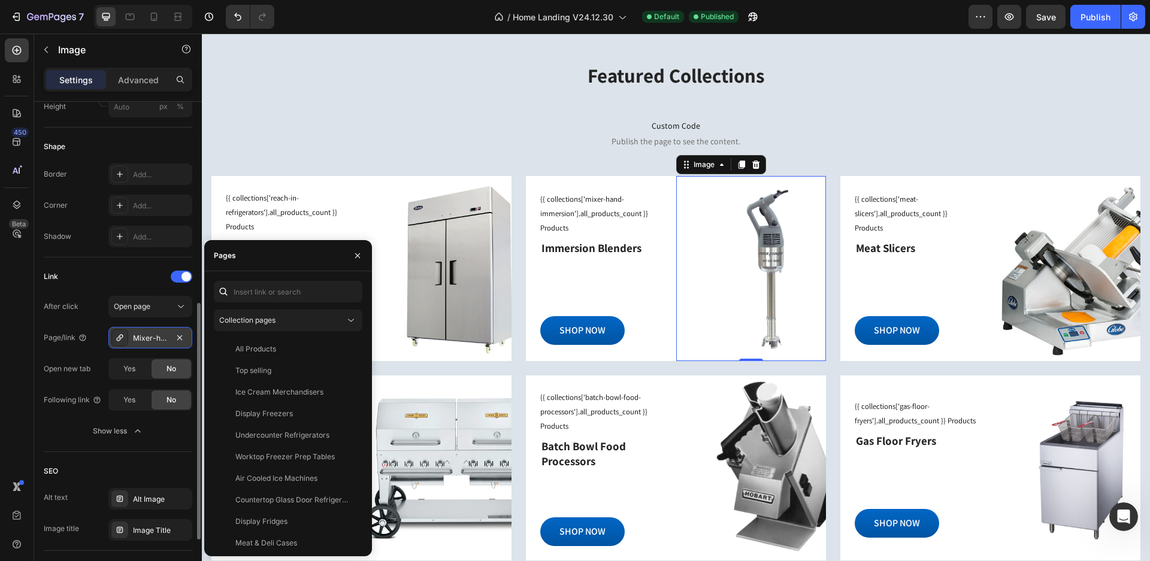
click at [133, 337] on div "Mixer-hand-immersion" at bounding box center [150, 338] width 35 height 11
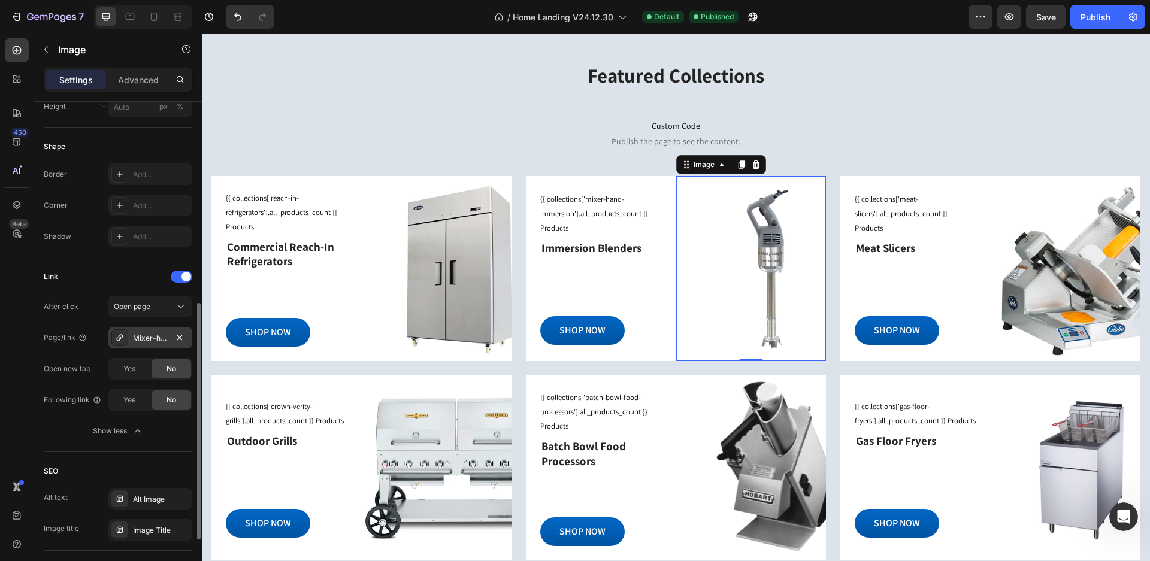
click at [133, 337] on div "Mixer-hand-immersion" at bounding box center [150, 338] width 35 height 11
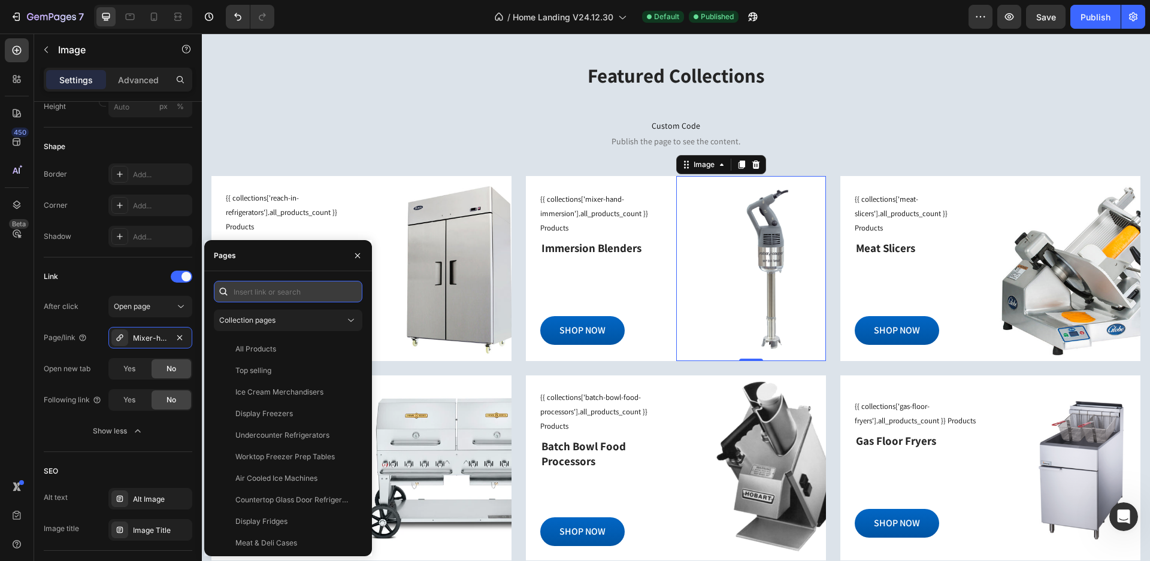
click at [283, 289] on input "text" at bounding box center [288, 292] width 149 height 22
type input "m"
type input "hand"
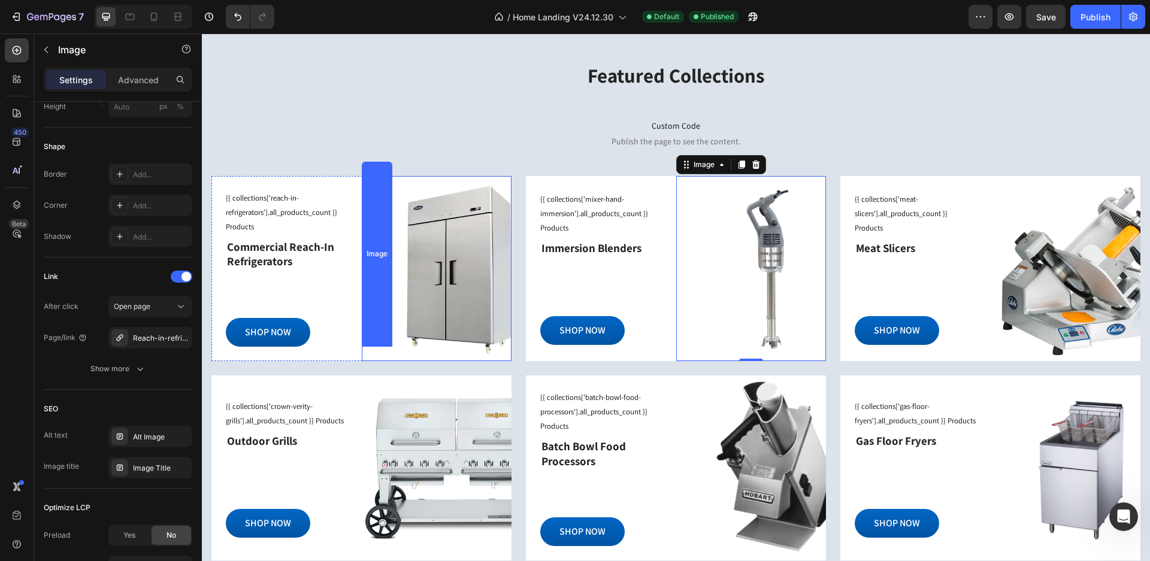
click at [465, 281] on div "Image" at bounding box center [437, 268] width 150 height 185
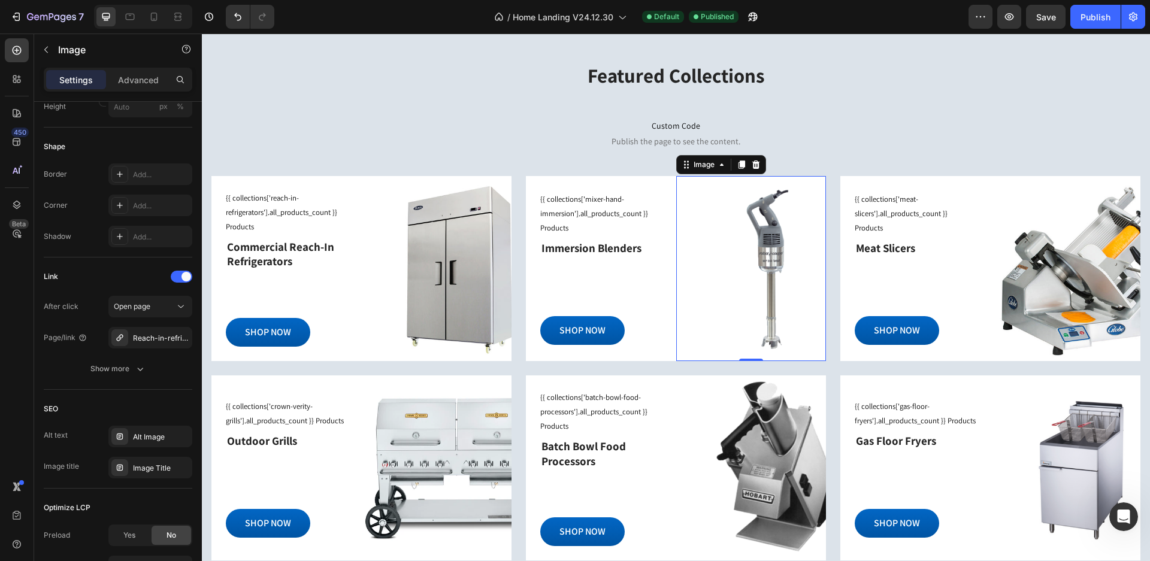
click at [755, 263] on div "Image 0" at bounding box center [751, 268] width 150 height 185
click at [685, 167] on icon at bounding box center [687, 165] width 10 height 10
click at [691, 169] on div "Image" at bounding box center [704, 164] width 26 height 11
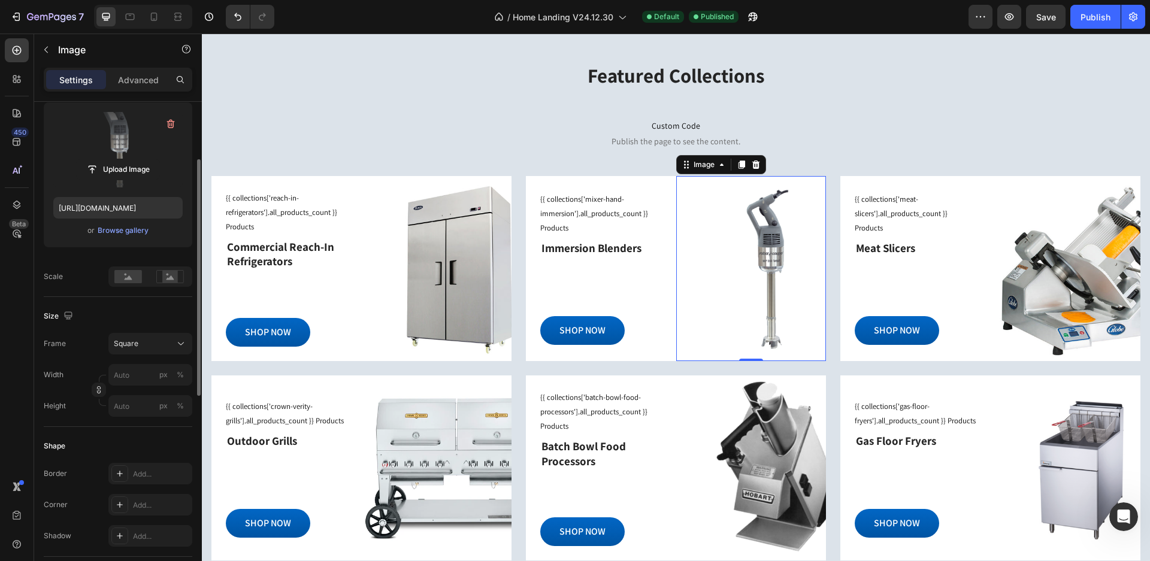
scroll to position [0, 0]
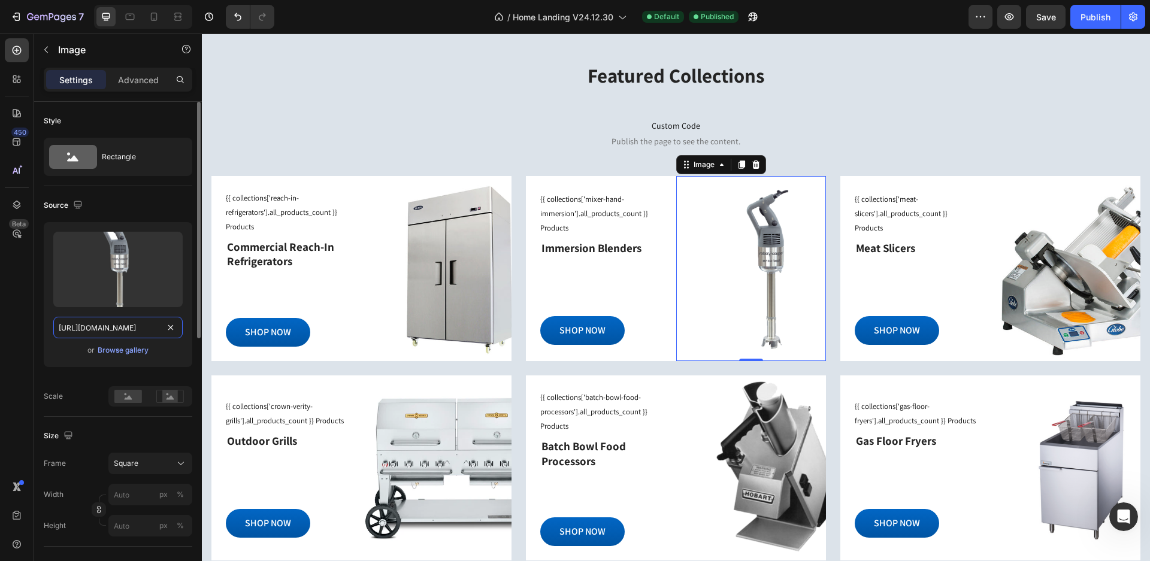
click at [56, 328] on input "[URL][DOMAIN_NAME]" at bounding box center [117, 328] width 129 height 22
click at [132, 354] on div "Browse gallery" at bounding box center [123, 350] width 51 height 11
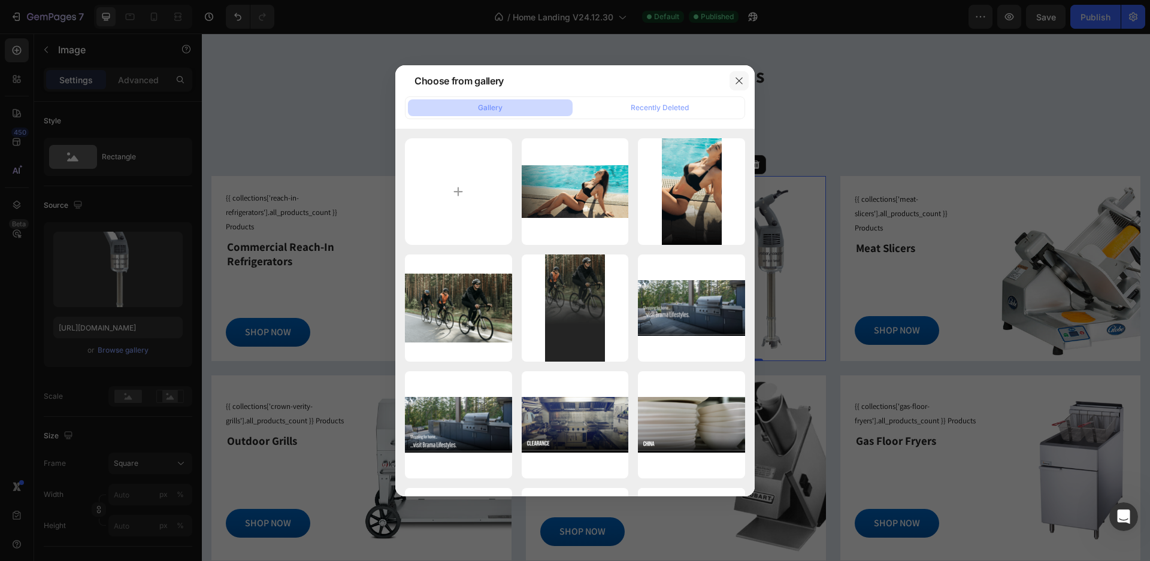
click at [737, 76] on icon "button" at bounding box center [739, 81] width 10 height 10
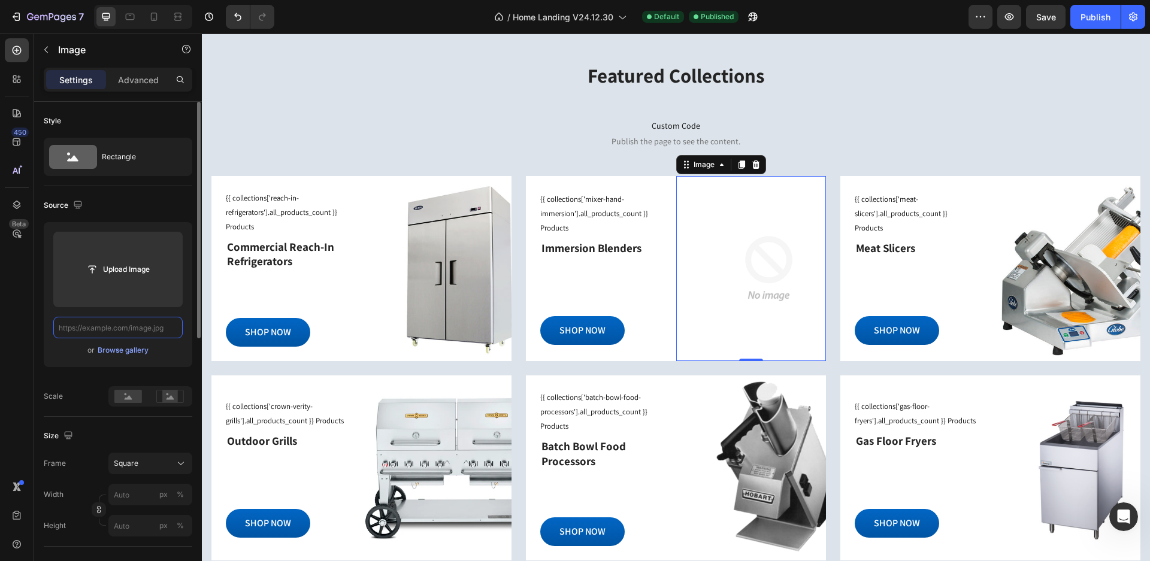
paste input "[URL][DOMAIN_NAME]"
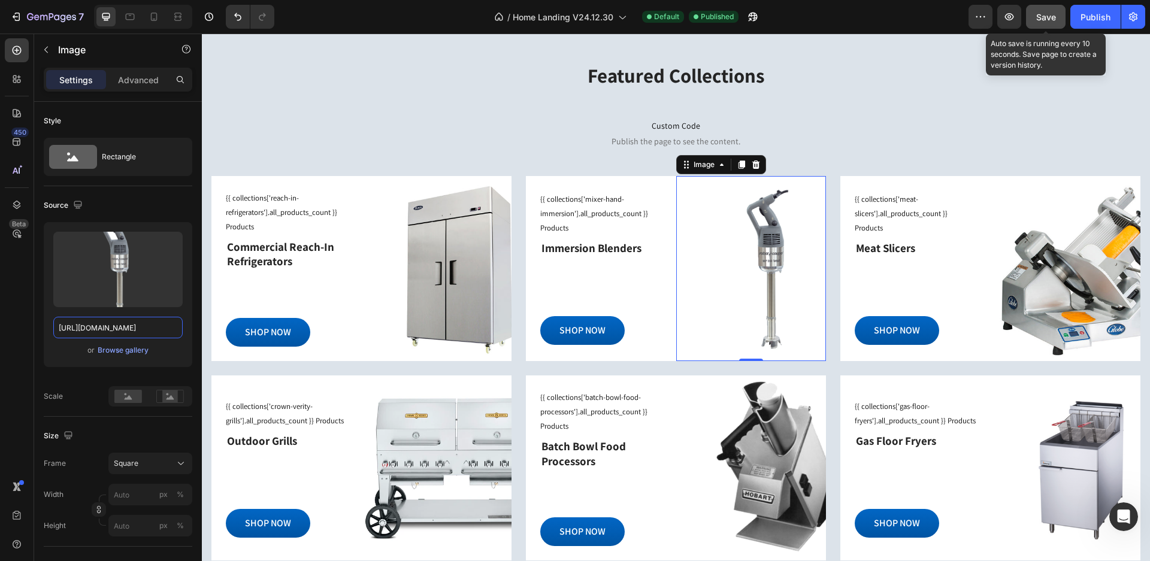
type input "[URL][DOMAIN_NAME]"
click at [1038, 19] on span "Save" at bounding box center [1046, 17] width 20 height 10
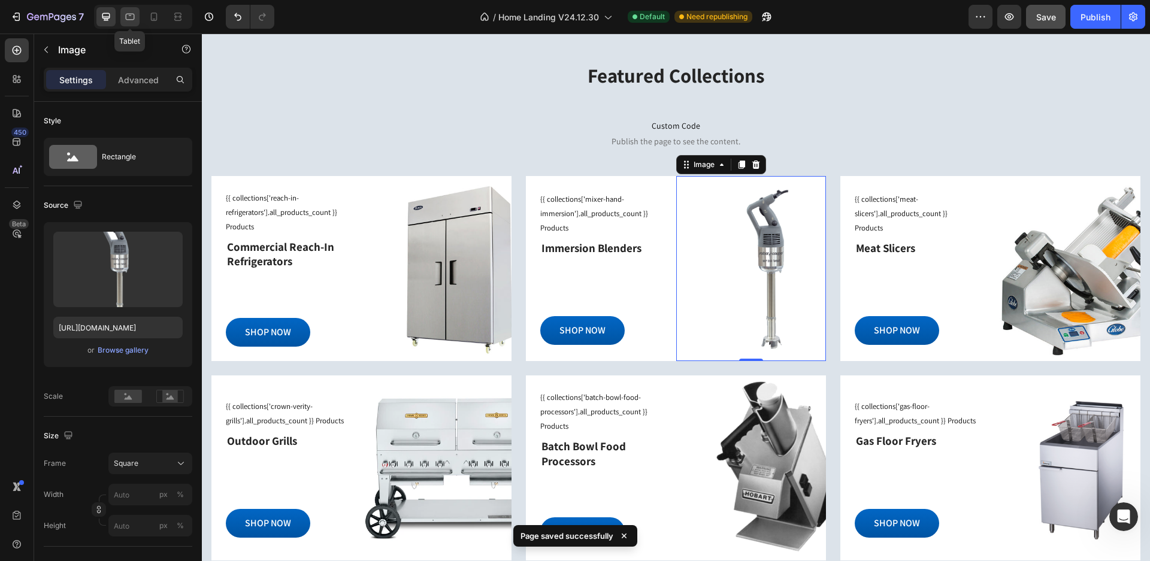
click at [132, 17] on icon at bounding box center [130, 17] width 12 height 12
type input "100"
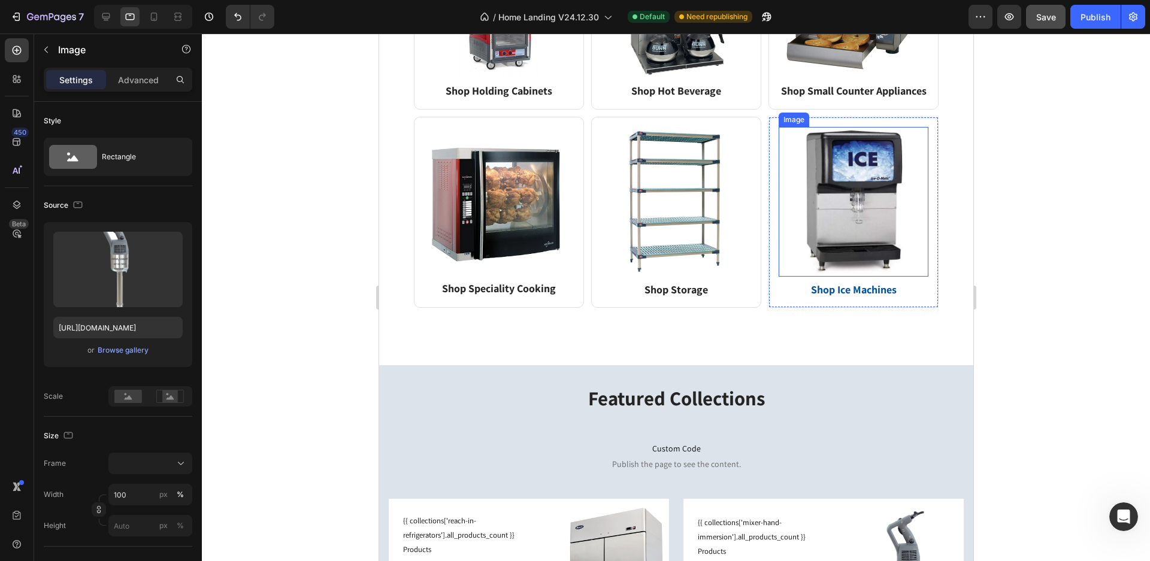
scroll to position [1726, 0]
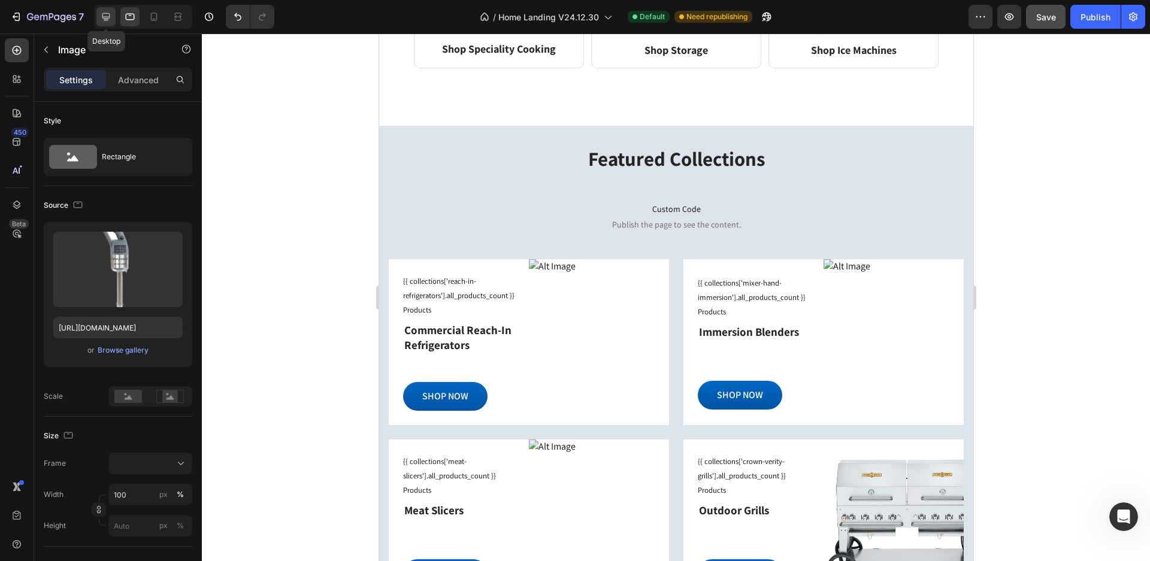
click at [108, 18] on icon at bounding box center [106, 17] width 8 height 8
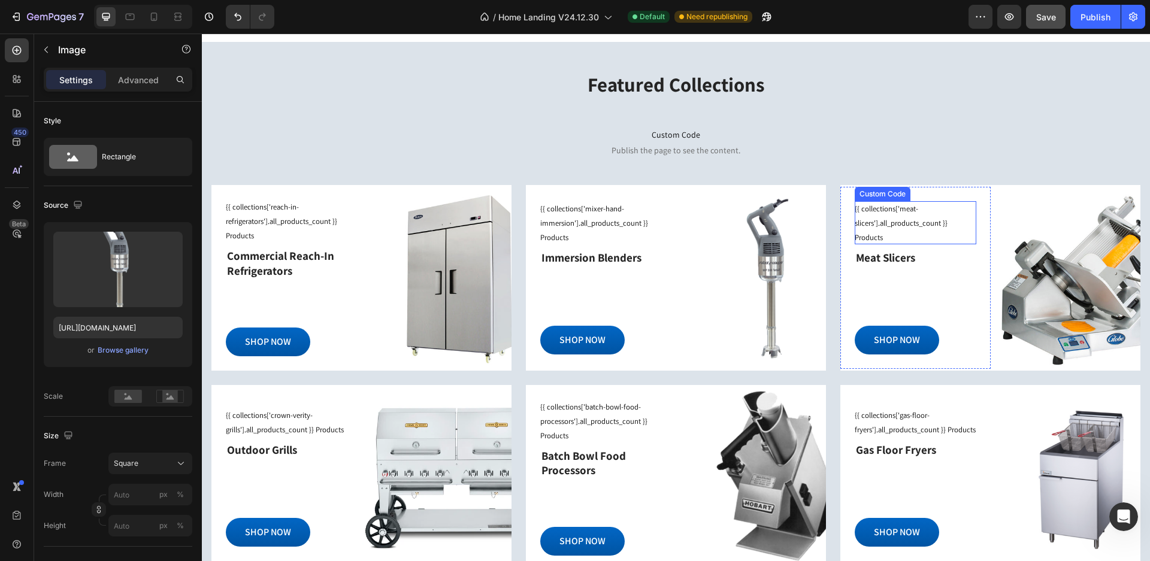
scroll to position [1416, 0]
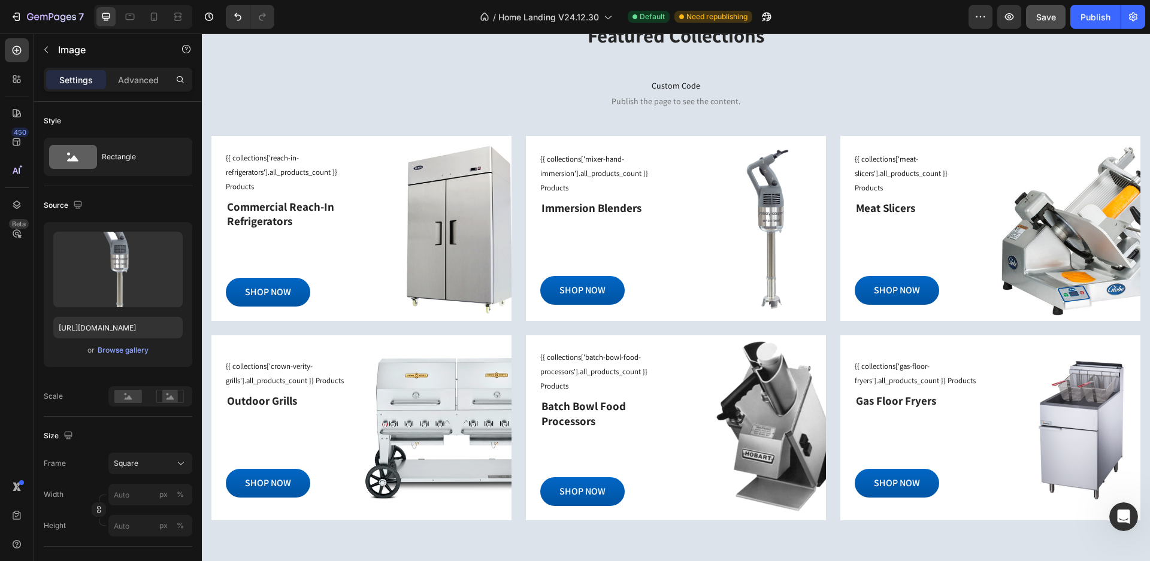
click at [743, 203] on img at bounding box center [751, 228] width 150 height 185
click at [803, 235] on img at bounding box center [751, 228] width 150 height 185
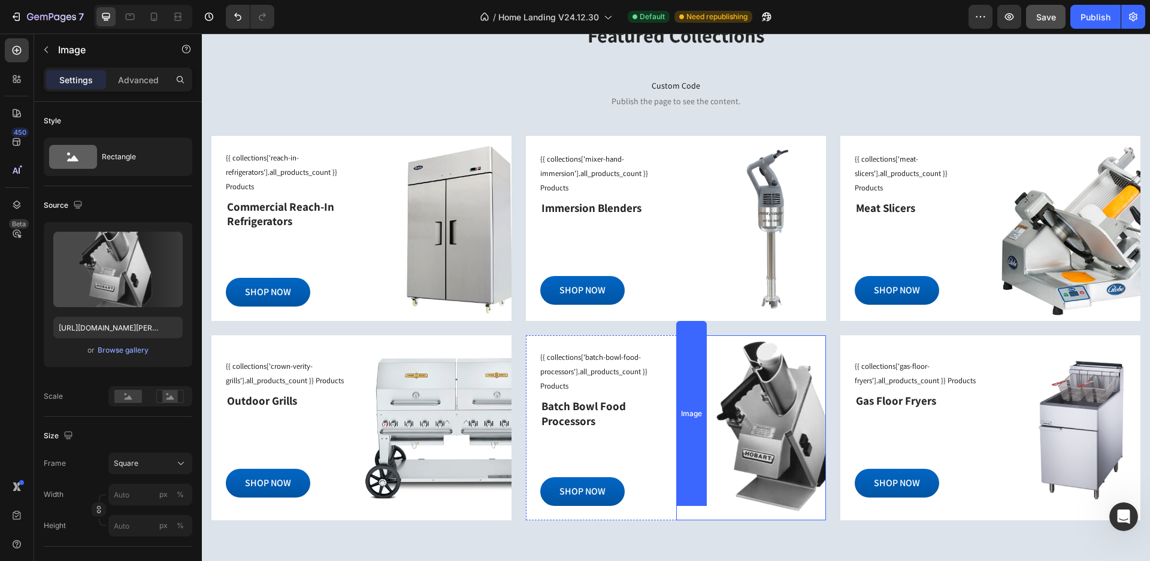
click at [765, 423] on div "Image" at bounding box center [751, 427] width 150 height 185
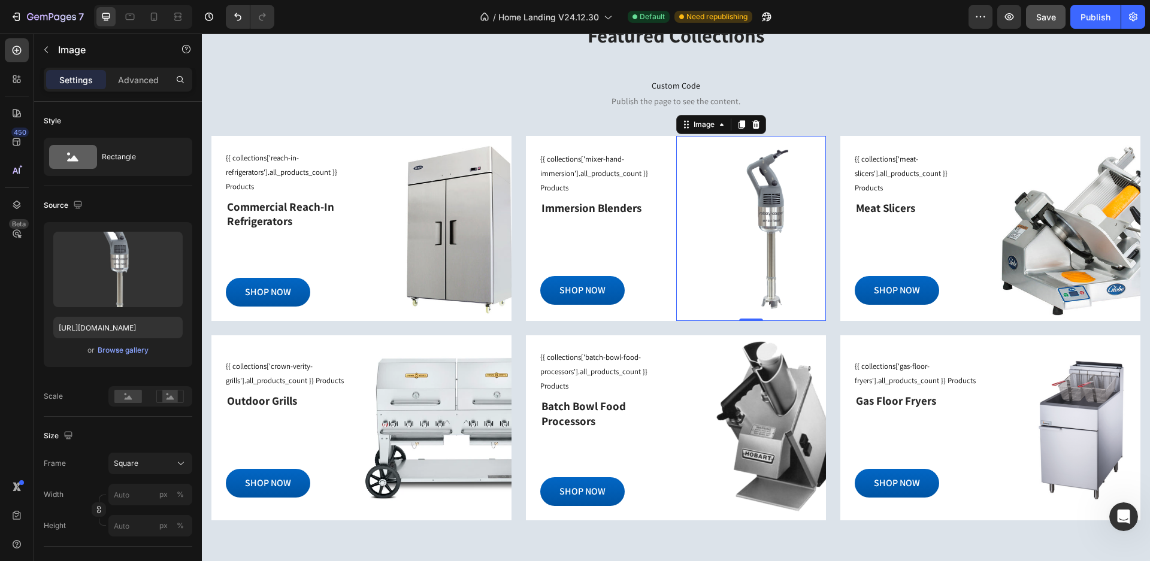
click at [778, 226] on div "Image 0" at bounding box center [751, 228] width 150 height 185
click at [169, 400] on g at bounding box center [169, 396] width 27 height 13
click at [129, 22] on icon at bounding box center [130, 17] width 12 height 12
type input "100"
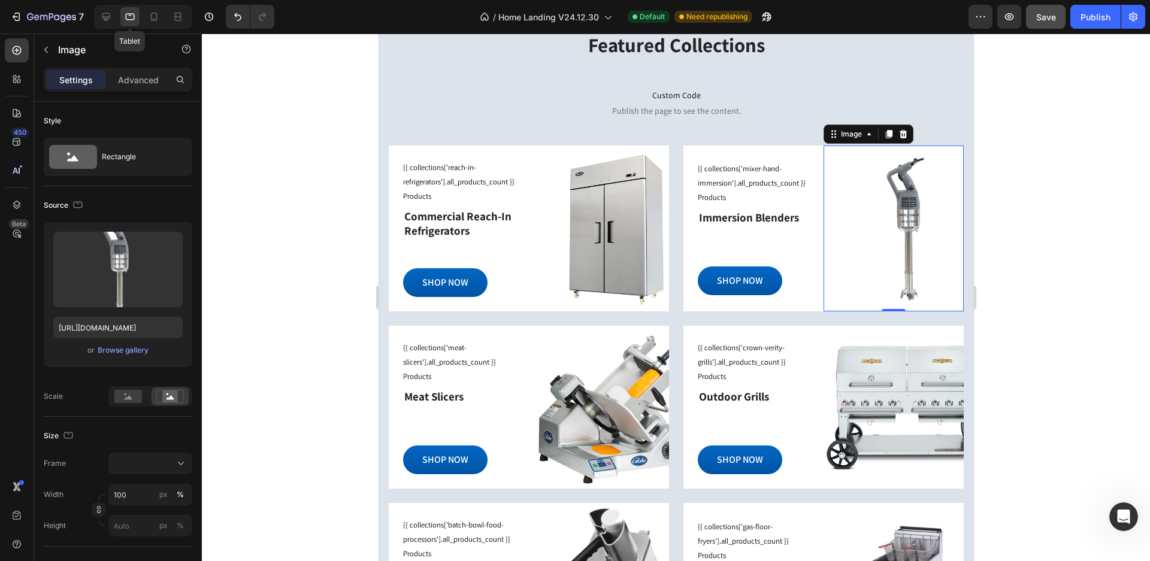
scroll to position [1486, 0]
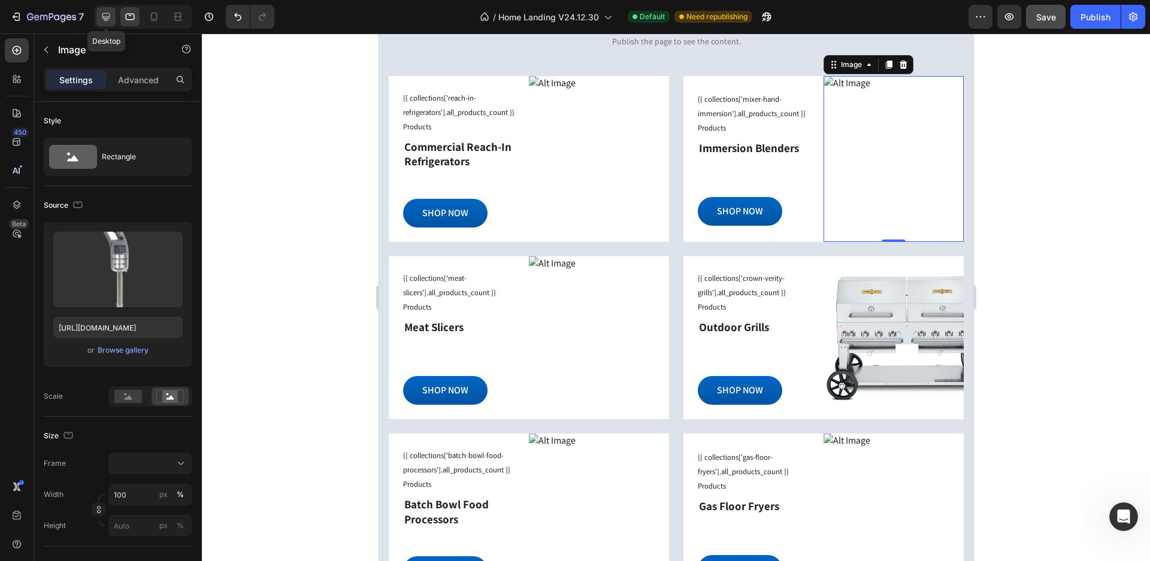
click at [102, 19] on icon at bounding box center [106, 17] width 12 height 12
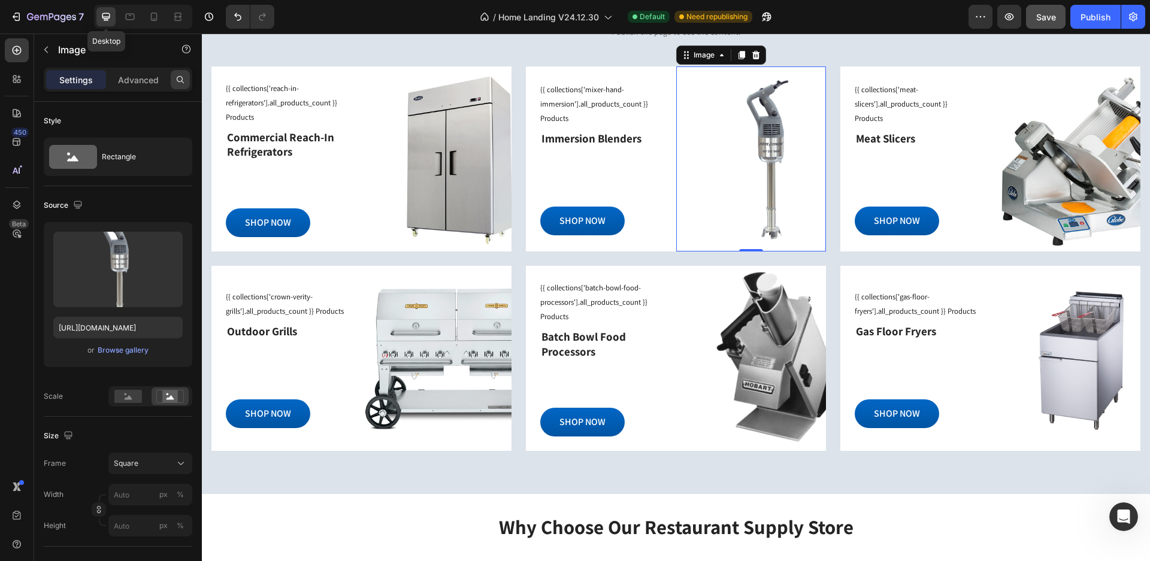
scroll to position [1476, 0]
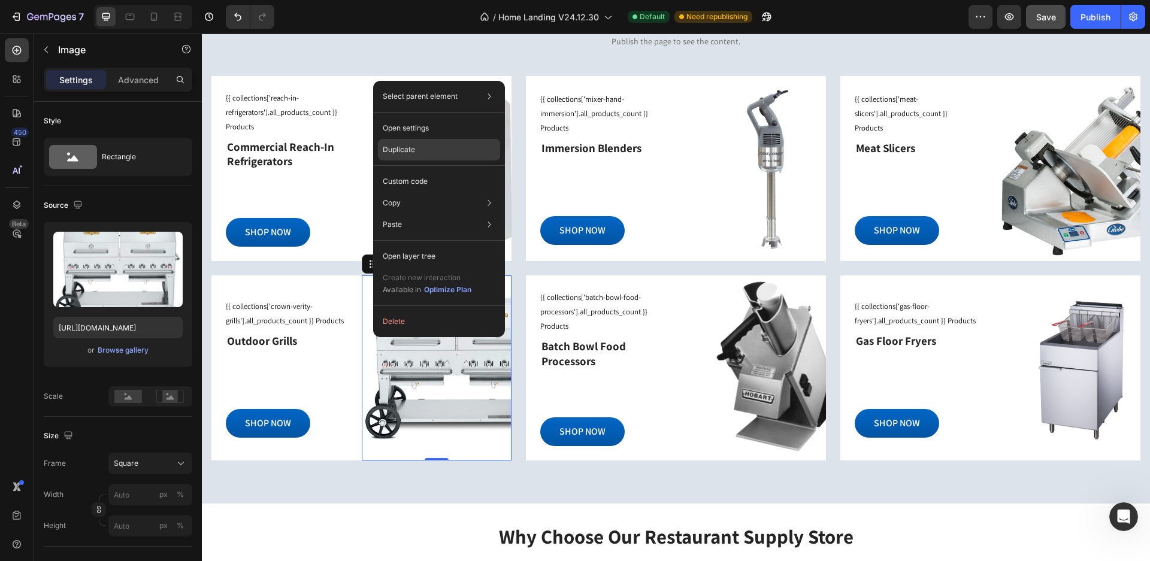
click at [425, 171] on div "Duplicate" at bounding box center [439, 182] width 122 height 22
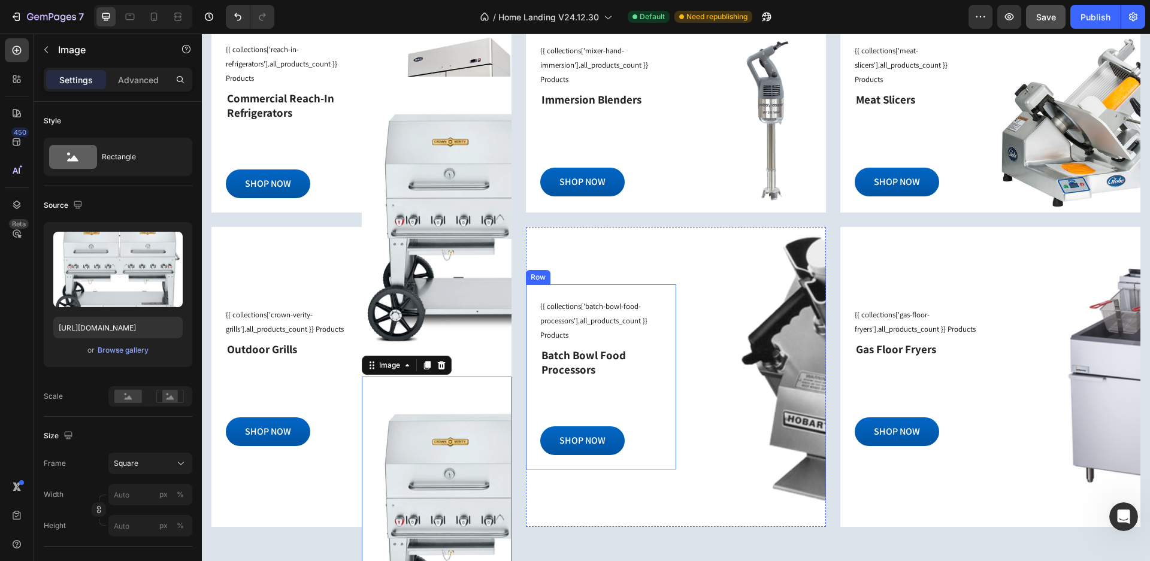
scroll to position [1405, 0]
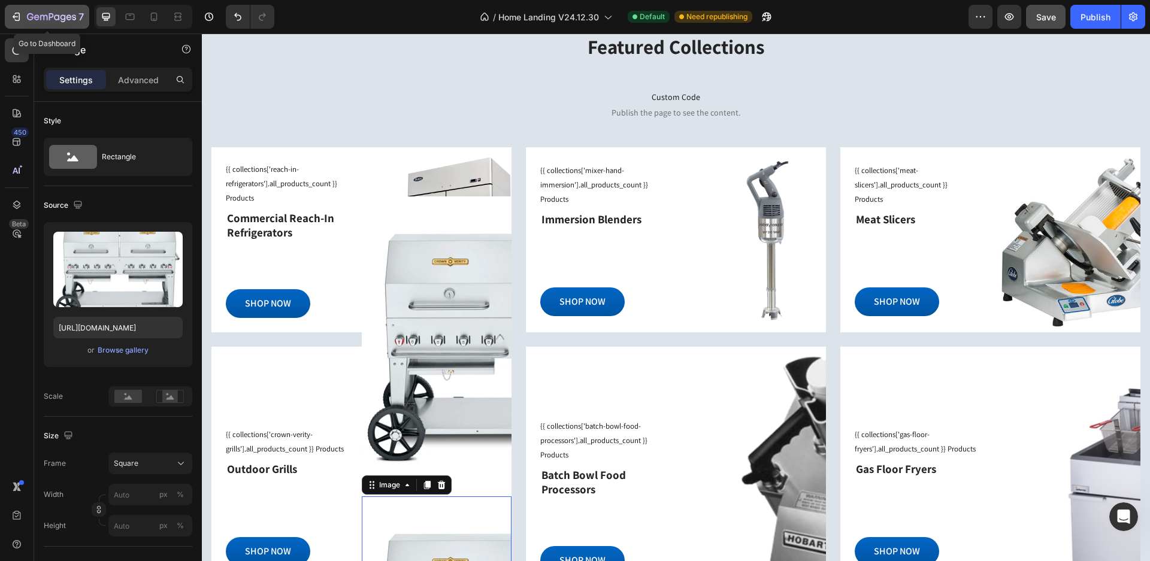
click at [11, 19] on icon "button" at bounding box center [16, 17] width 12 height 12
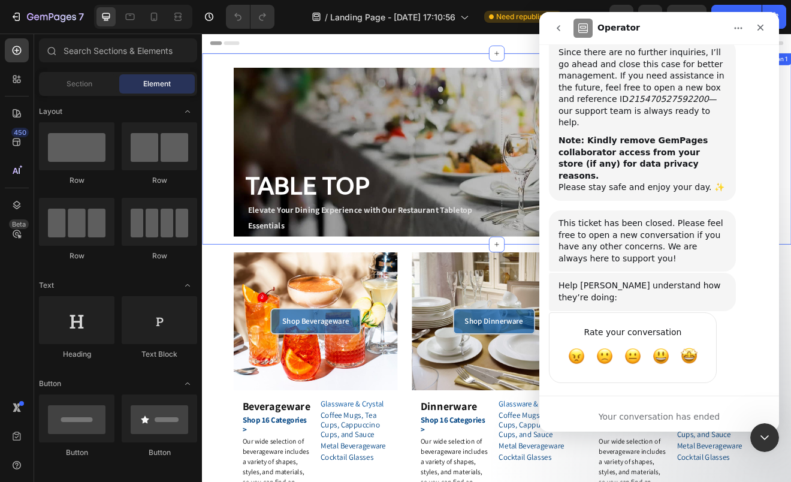
scroll to position [3438, 0]
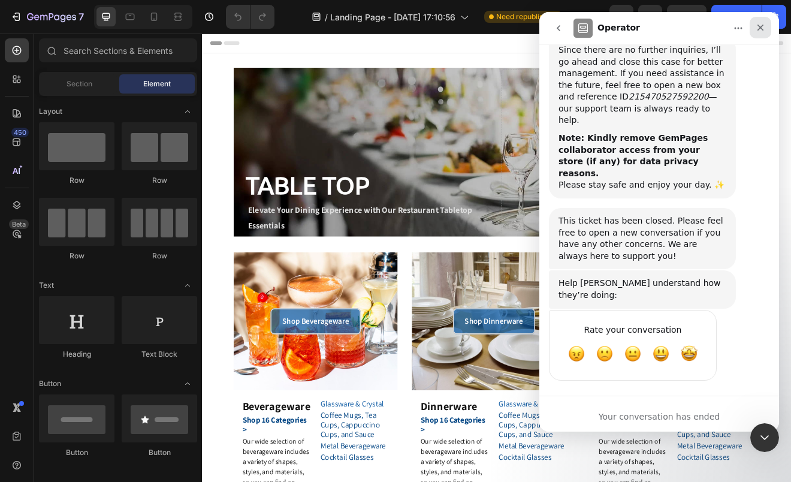
click at [763, 30] on icon "Close" at bounding box center [760, 28] width 7 height 7
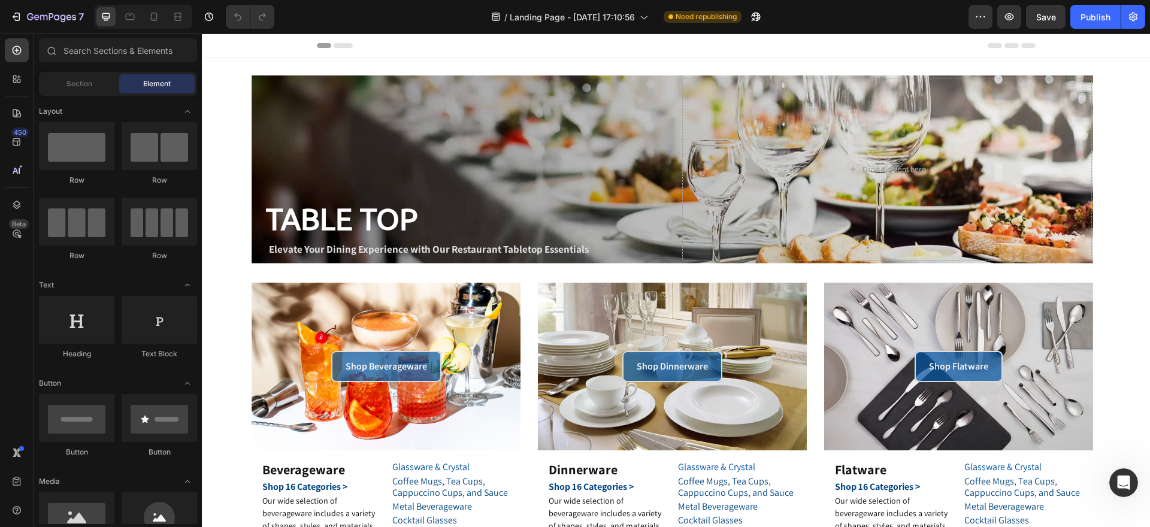
scroll to position [3436, 0]
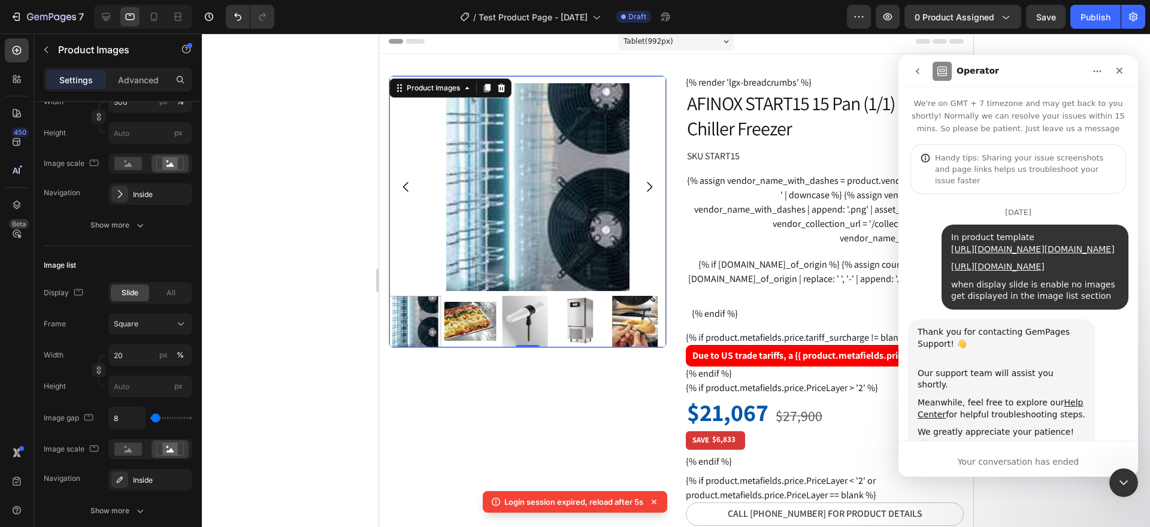
scroll to position [3436, 0]
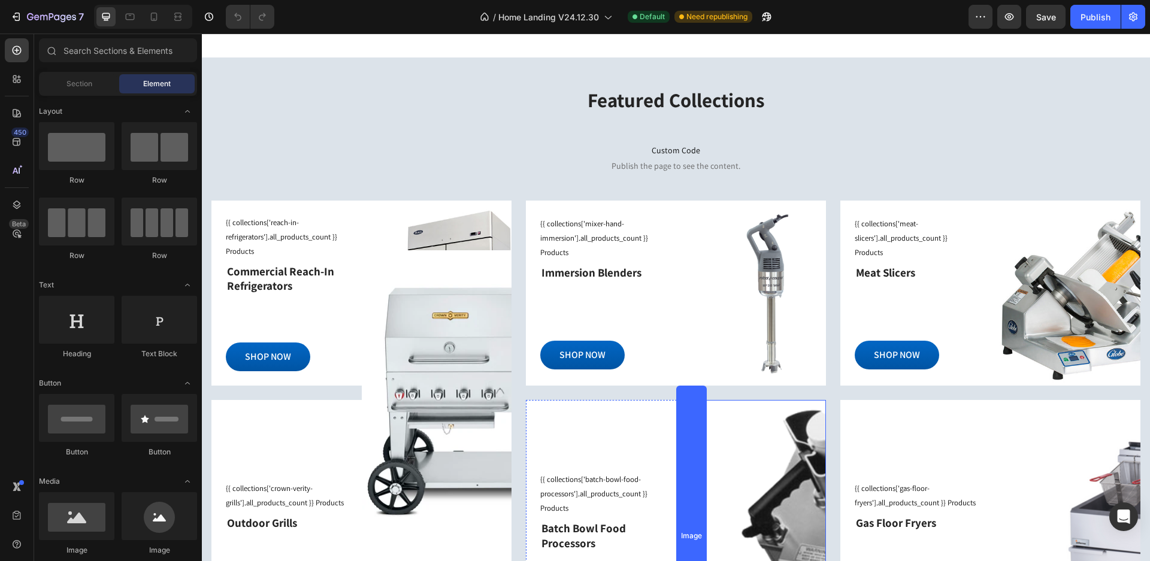
scroll to position [1138, 0]
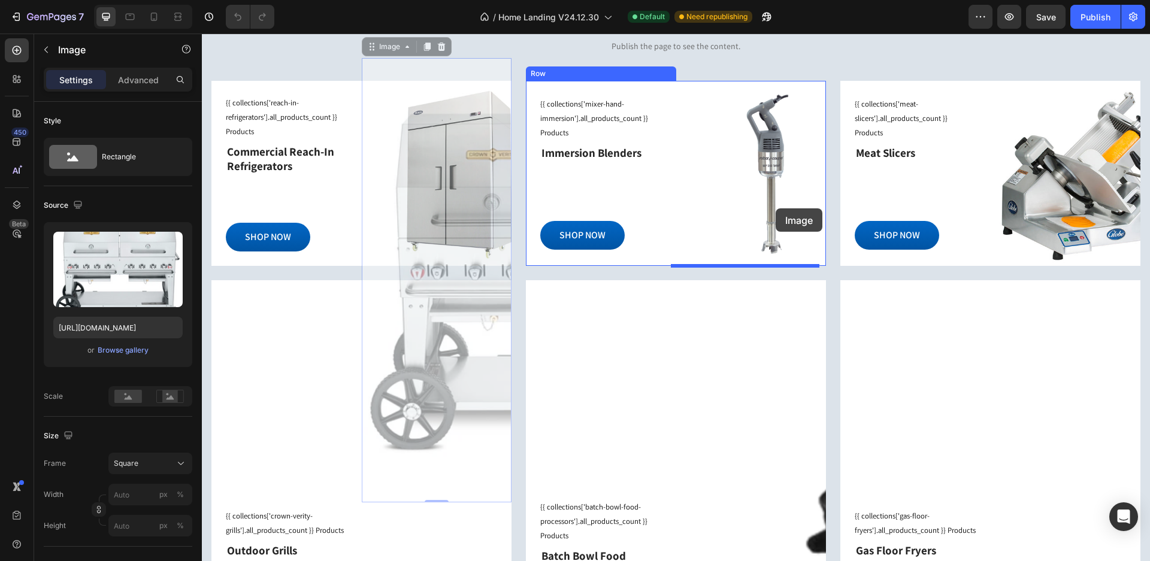
drag, startPoint x: 674, startPoint y: 249, endPoint x: 776, endPoint y: 208, distance: 109.5
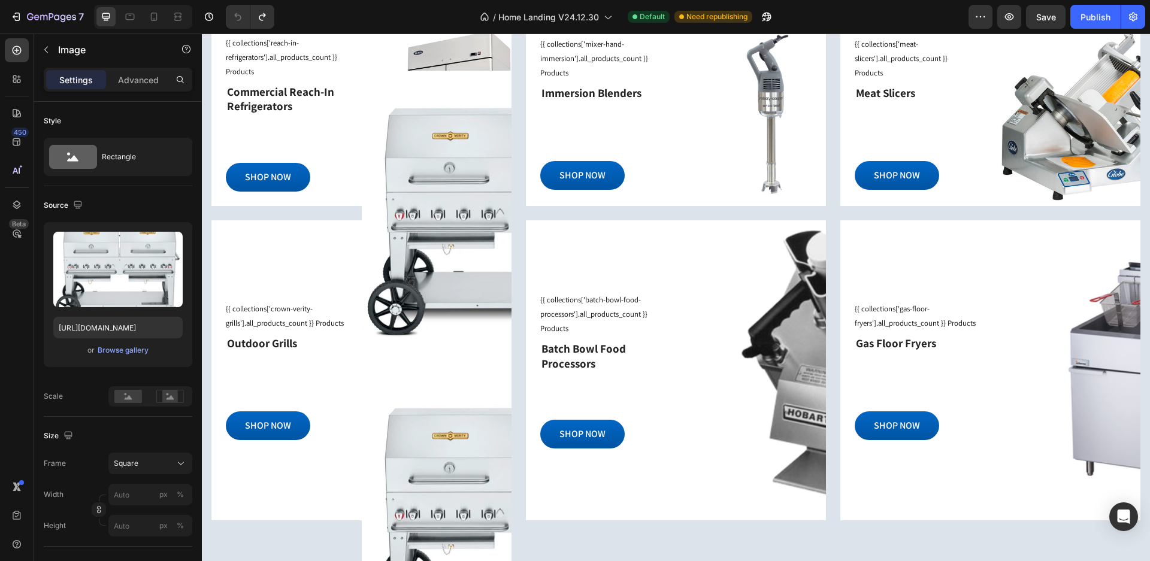
scroll to position [1142, 0]
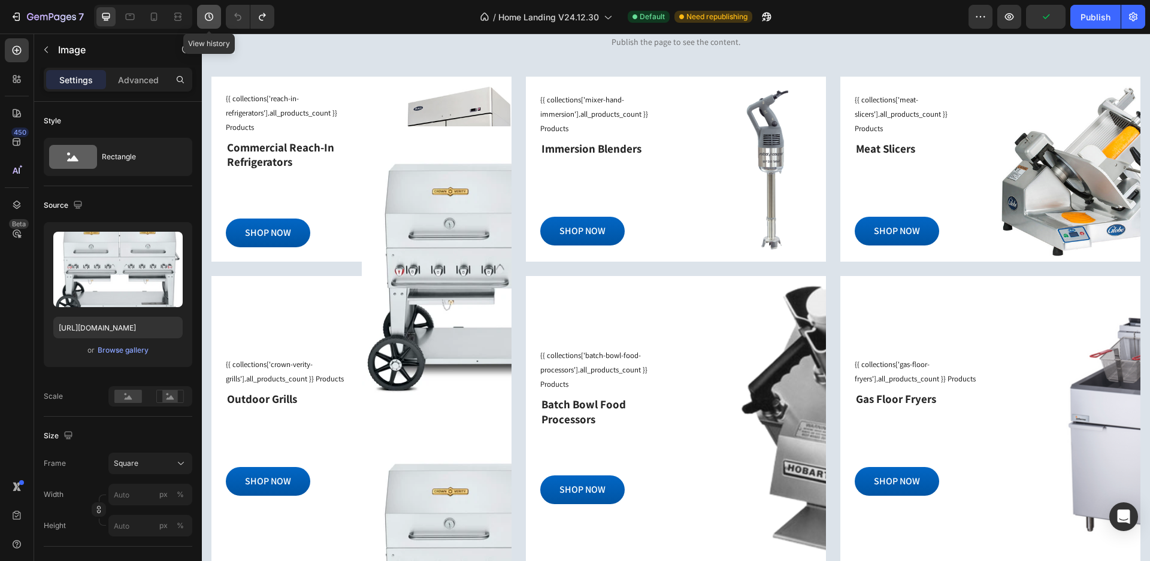
click at [206, 19] on icon "button" at bounding box center [209, 17] width 8 height 8
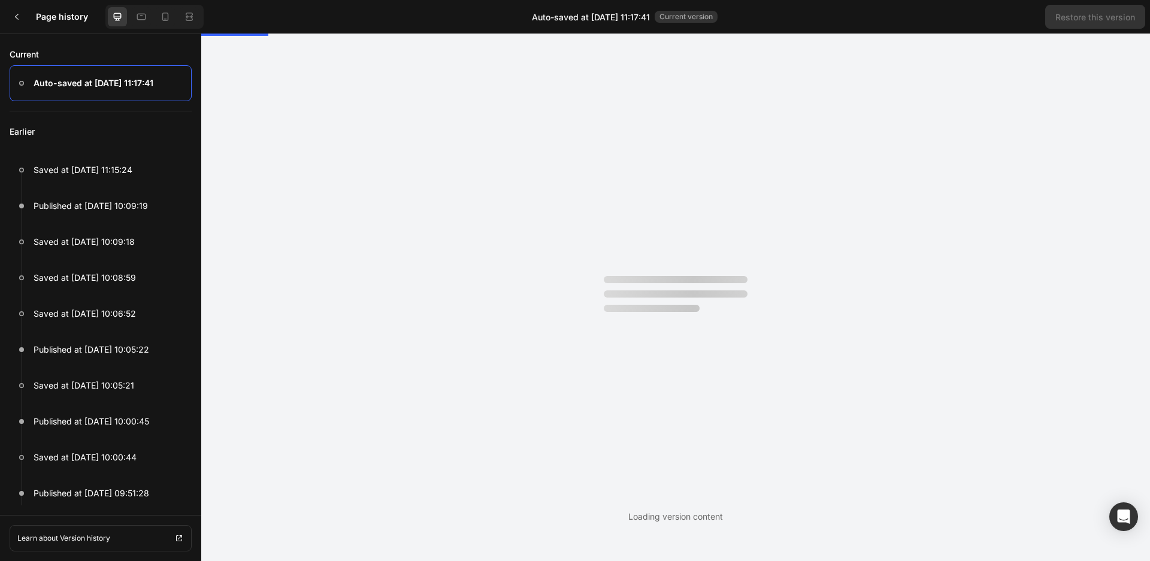
scroll to position [0, 0]
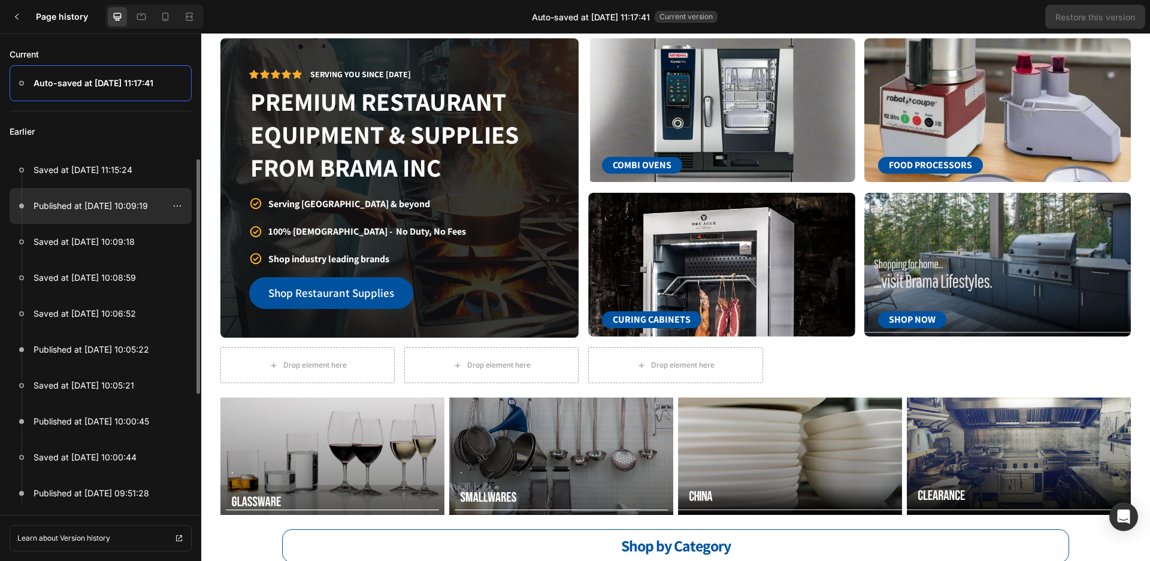
click at [145, 213] on div at bounding box center [101, 206] width 182 height 36
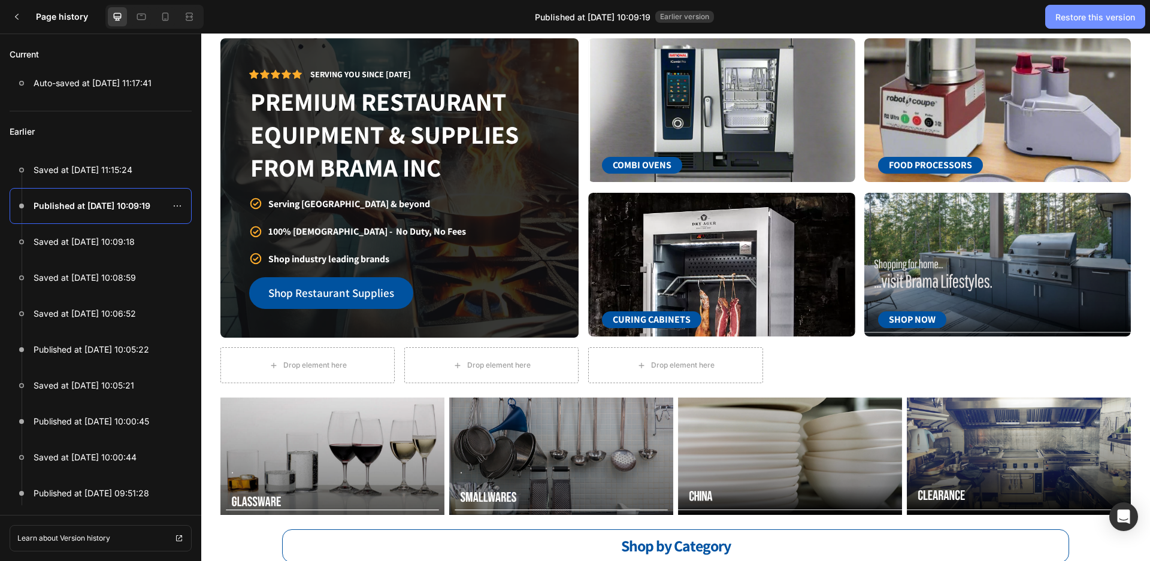
click at [1111, 25] on button "Restore this version" at bounding box center [1095, 17] width 100 height 24
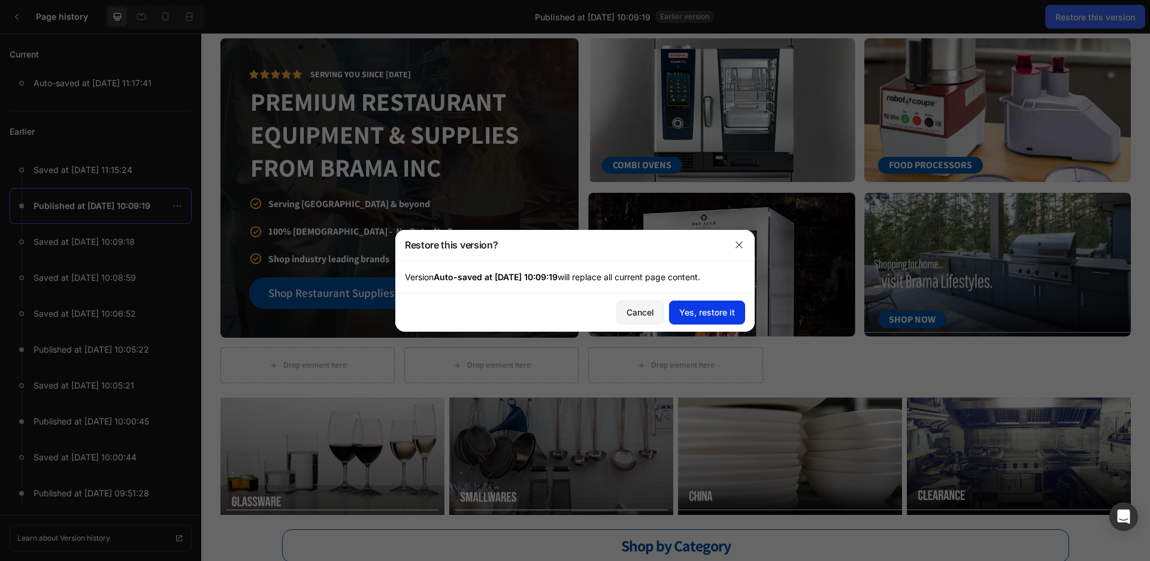
click at [713, 311] on div "Yes, restore it" at bounding box center [707, 312] width 56 height 13
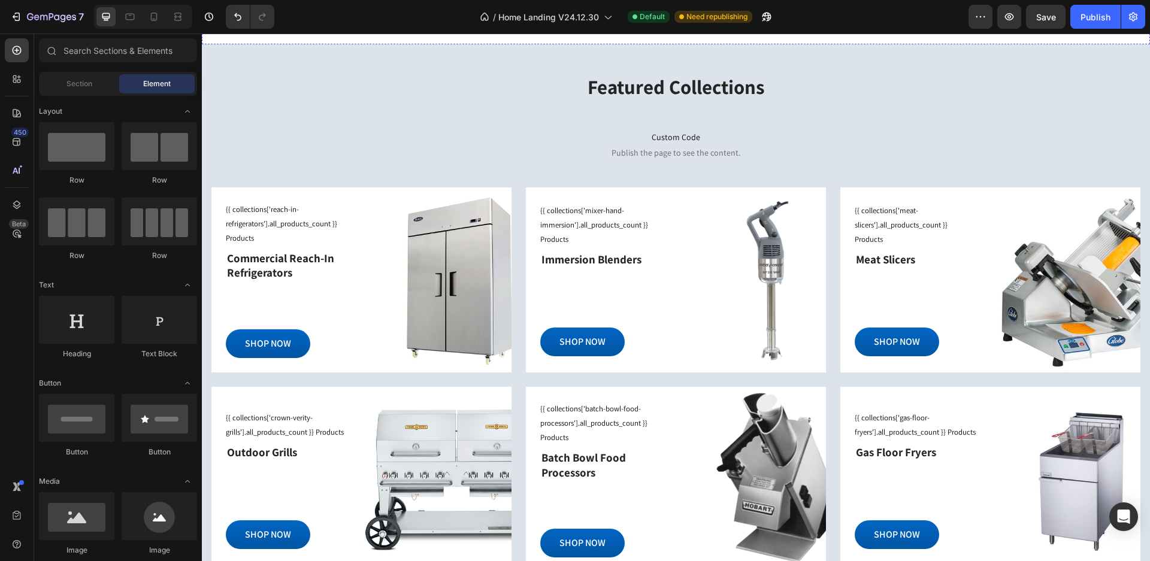
scroll to position [1078, 0]
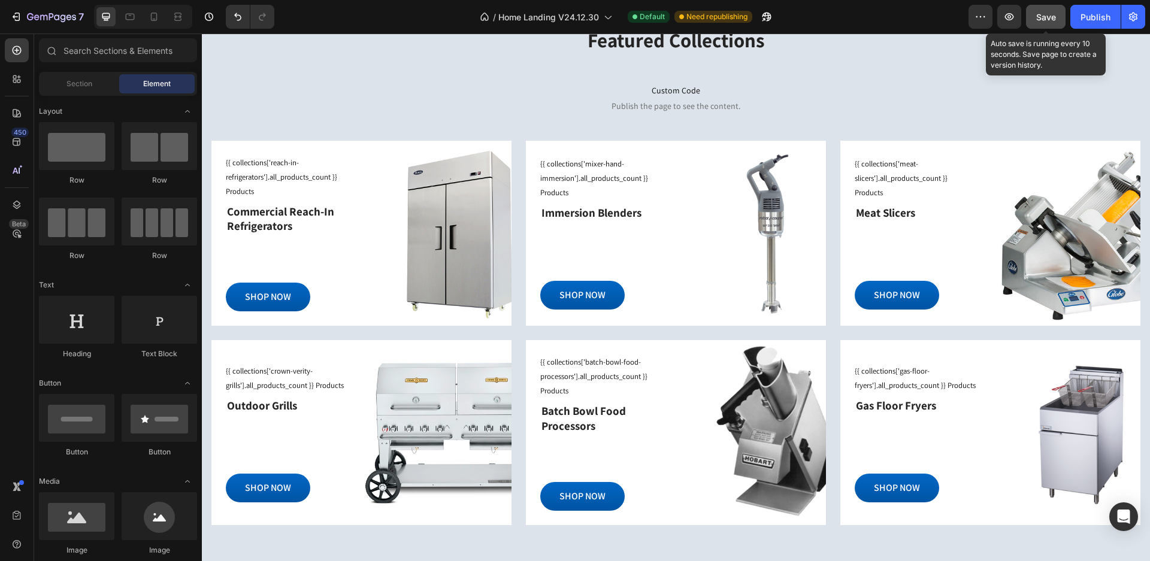
click at [1054, 18] on span "Save" at bounding box center [1046, 17] width 20 height 10
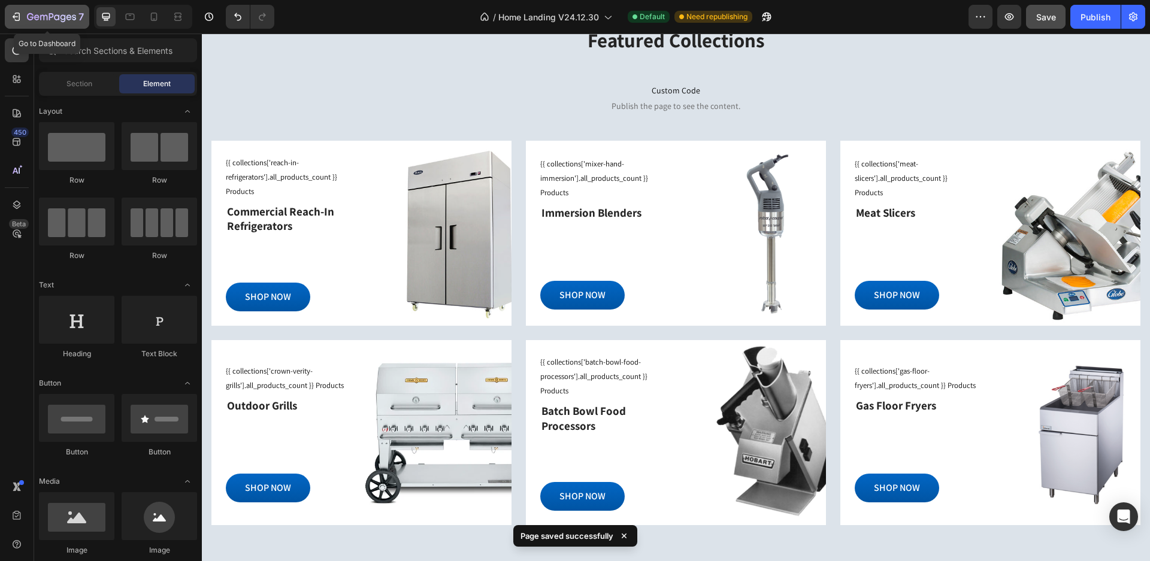
click at [49, 10] on div "7" at bounding box center [55, 17] width 57 height 14
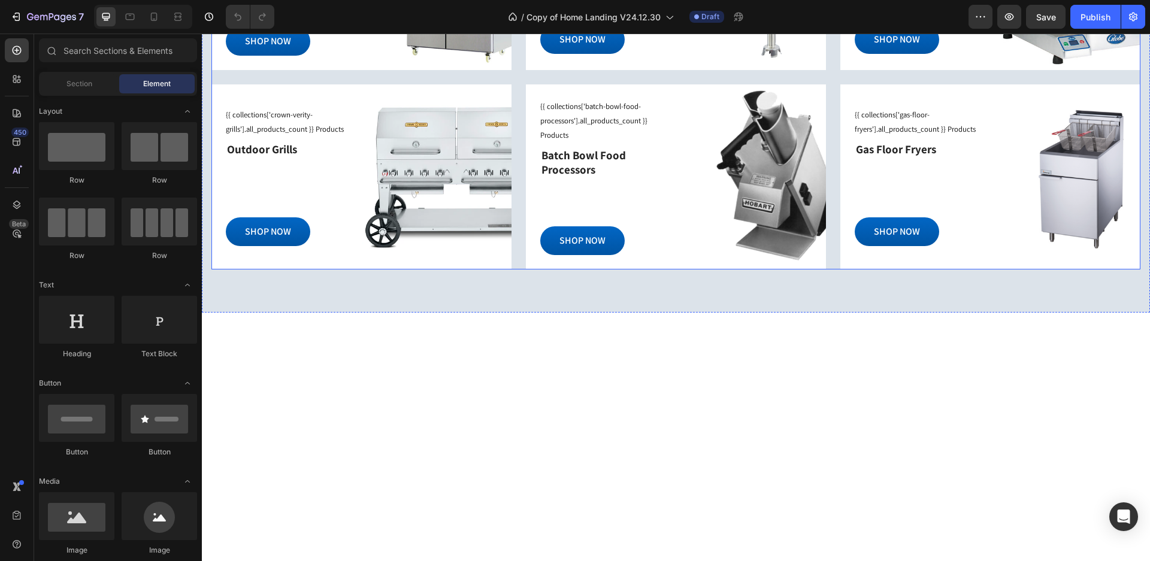
scroll to position [1138, 0]
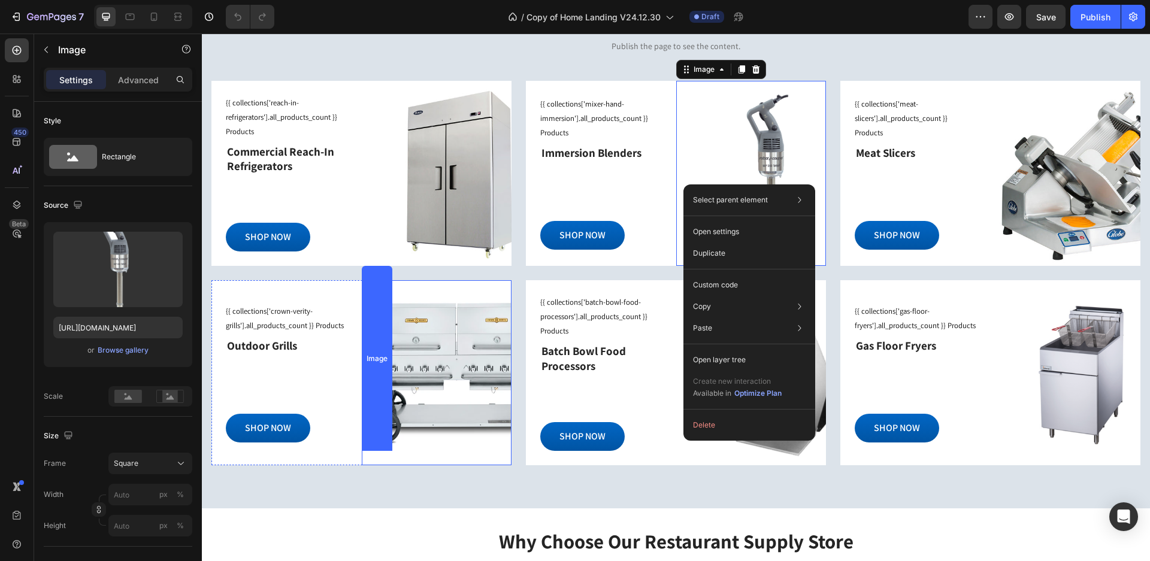
click at [491, 401] on img at bounding box center [437, 372] width 150 height 185
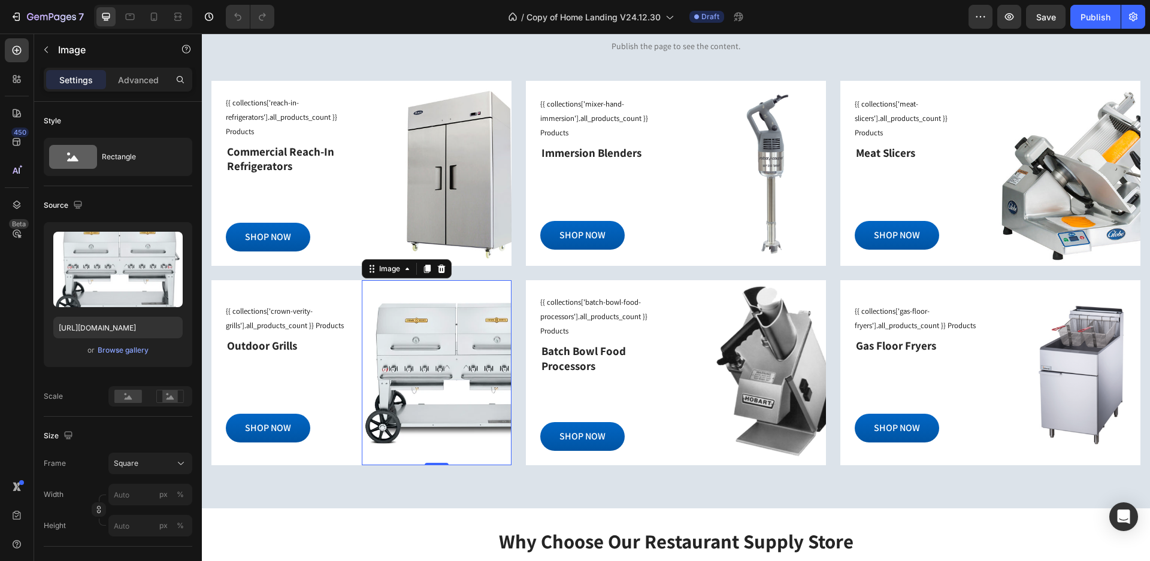
click at [390, 376] on div "0" at bounding box center [437, 372] width 150 height 185
click at [126, 398] on icon at bounding box center [129, 397] width 8 height 4
click at [181, 396] on icon at bounding box center [170, 396] width 28 height 13
click at [1013, 26] on button "button" at bounding box center [1009, 17] width 24 height 24
click at [132, 398] on rect at bounding box center [128, 396] width 28 height 13
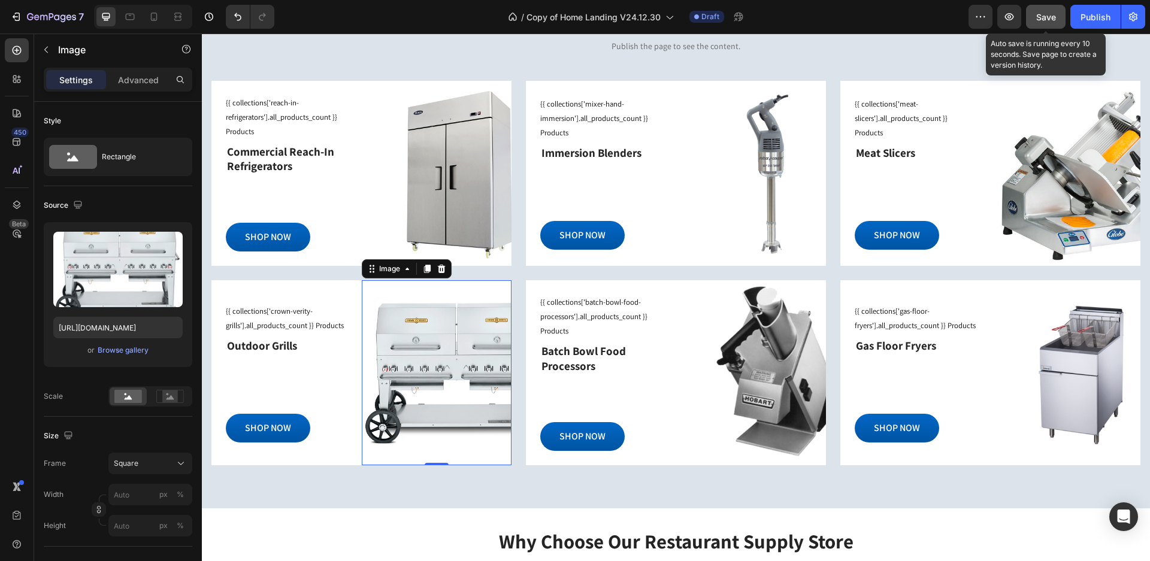
click at [1041, 22] on span "Save" at bounding box center [1046, 17] width 20 height 10
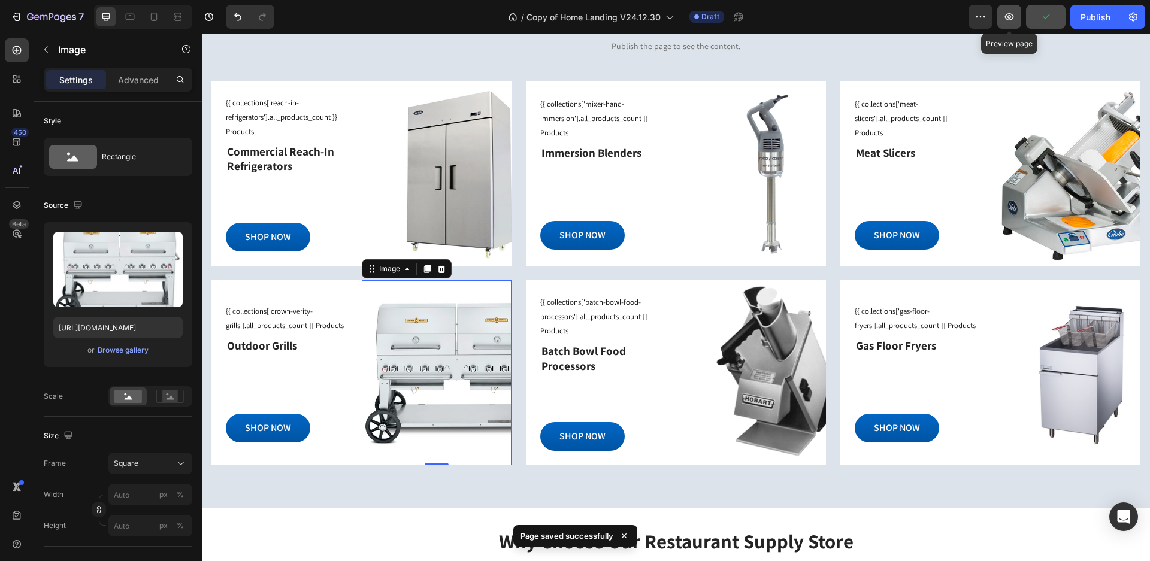
click at [1009, 22] on icon "button" at bounding box center [1009, 17] width 12 height 12
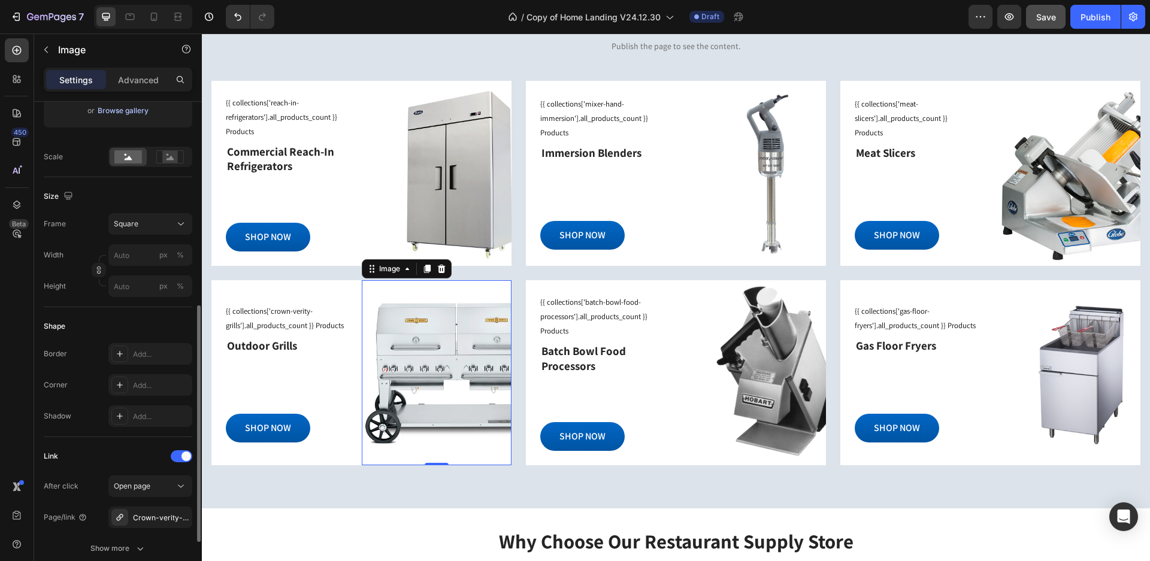
scroll to position [359, 0]
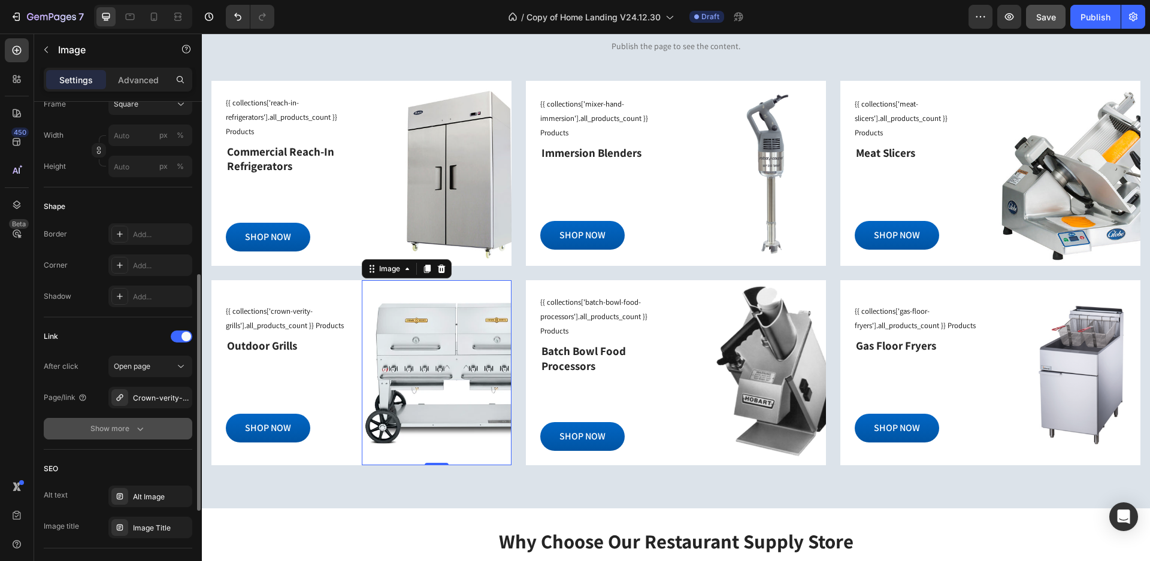
click at [128, 430] on div "Show more" at bounding box center [118, 429] width 56 height 12
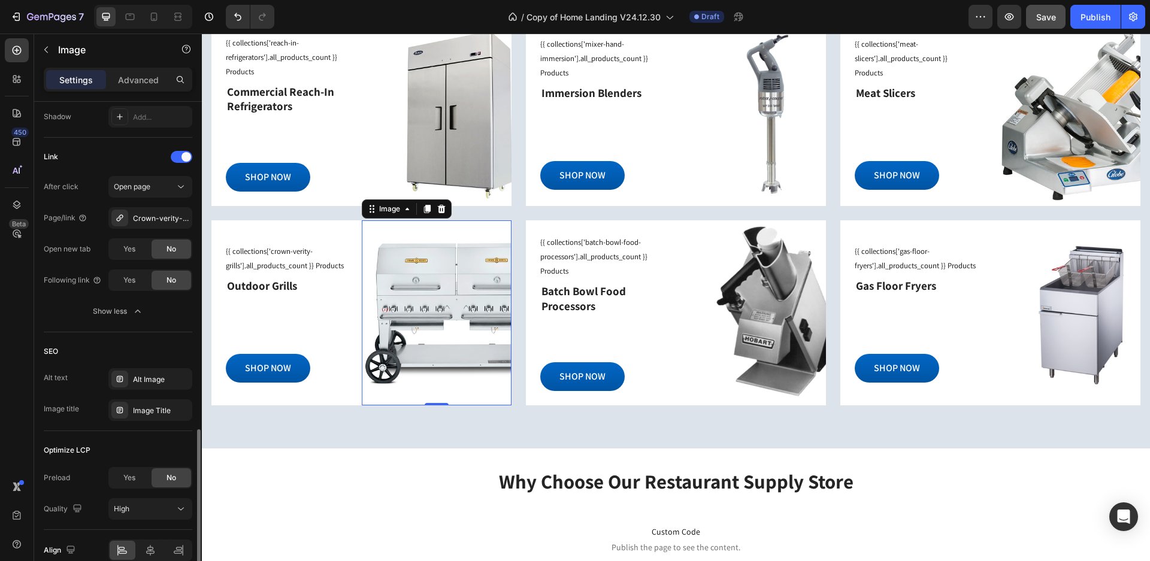
scroll to position [597, 0]
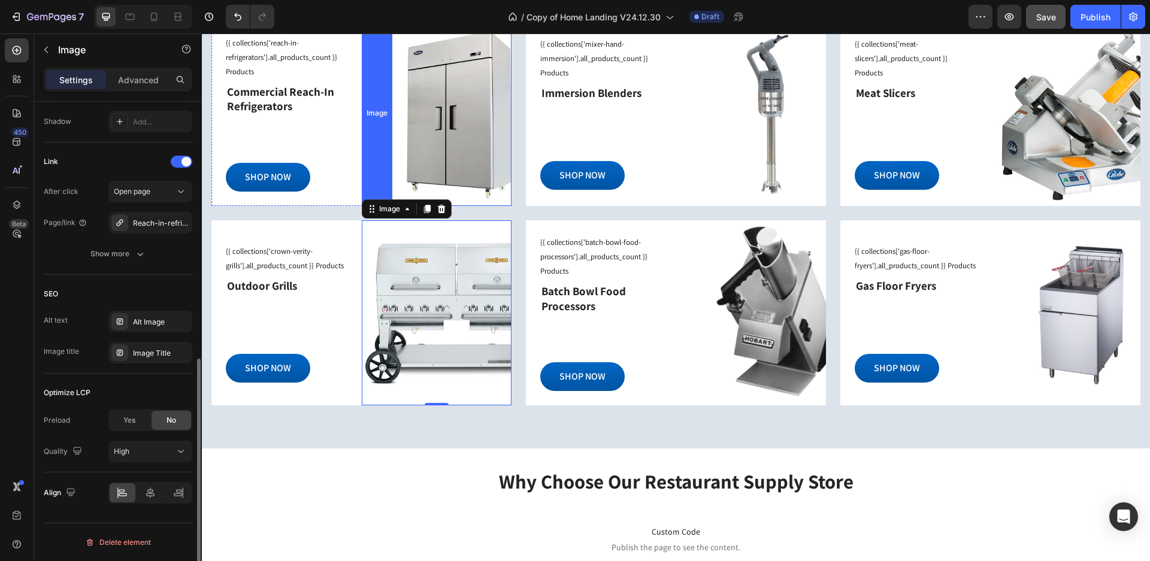
click at [442, 141] on div "Image" at bounding box center [437, 113] width 150 height 185
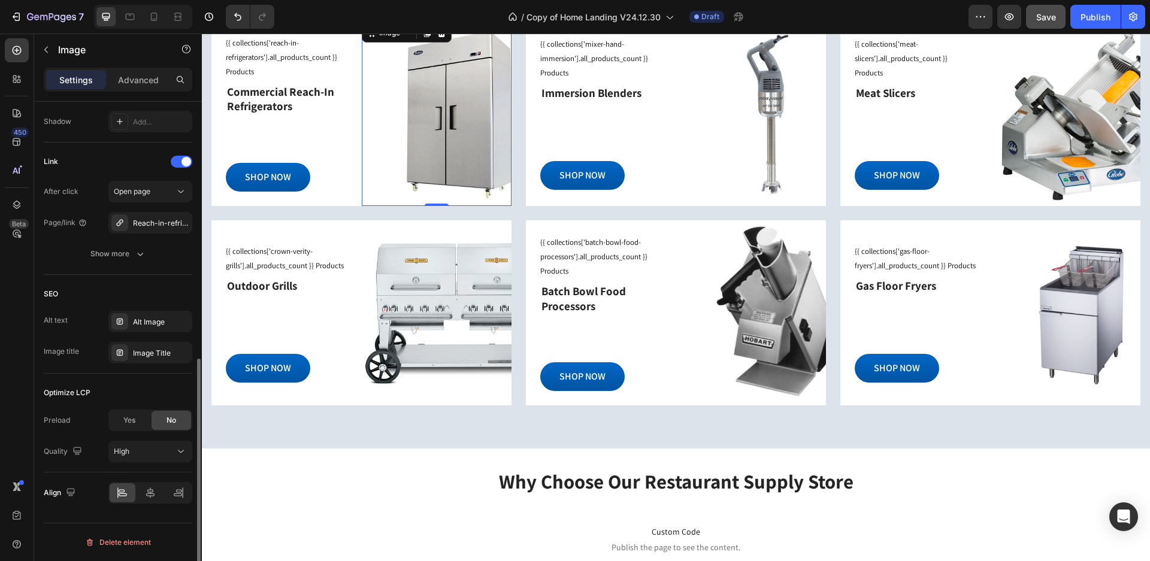
scroll to position [534, 0]
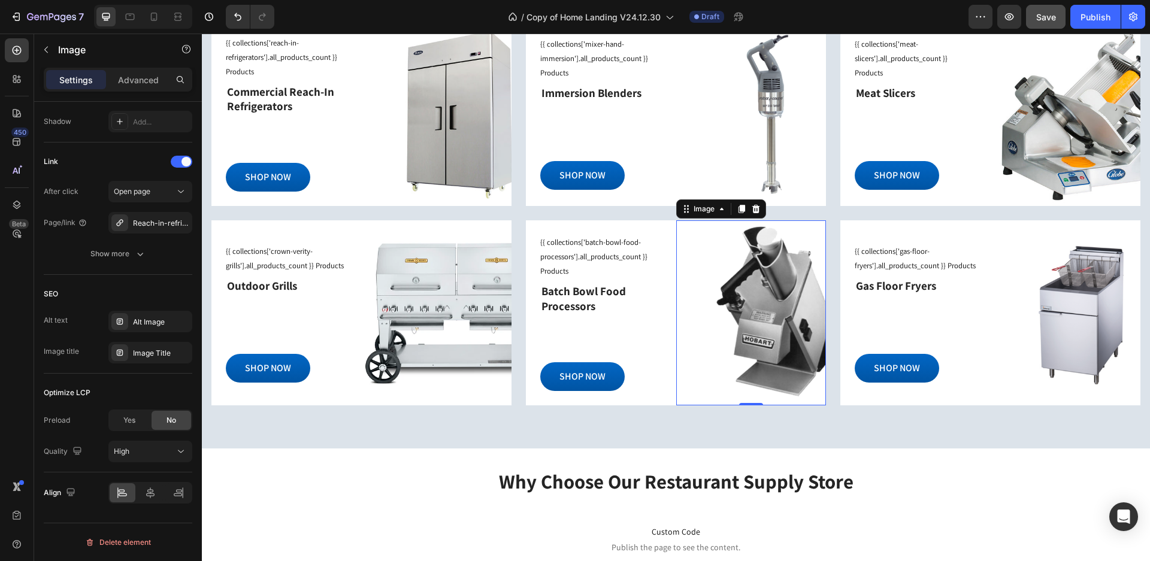
click at [738, 353] on div "Image 0" at bounding box center [751, 312] width 150 height 185
click at [438, 315] on div "Image 0" at bounding box center [437, 312] width 150 height 185
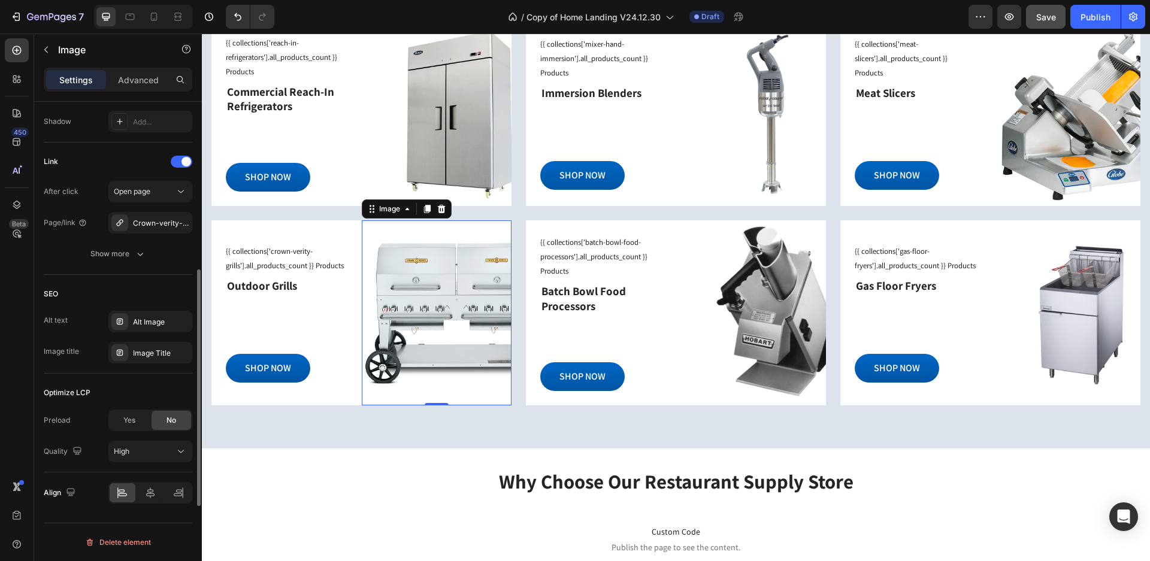
scroll to position [474, 0]
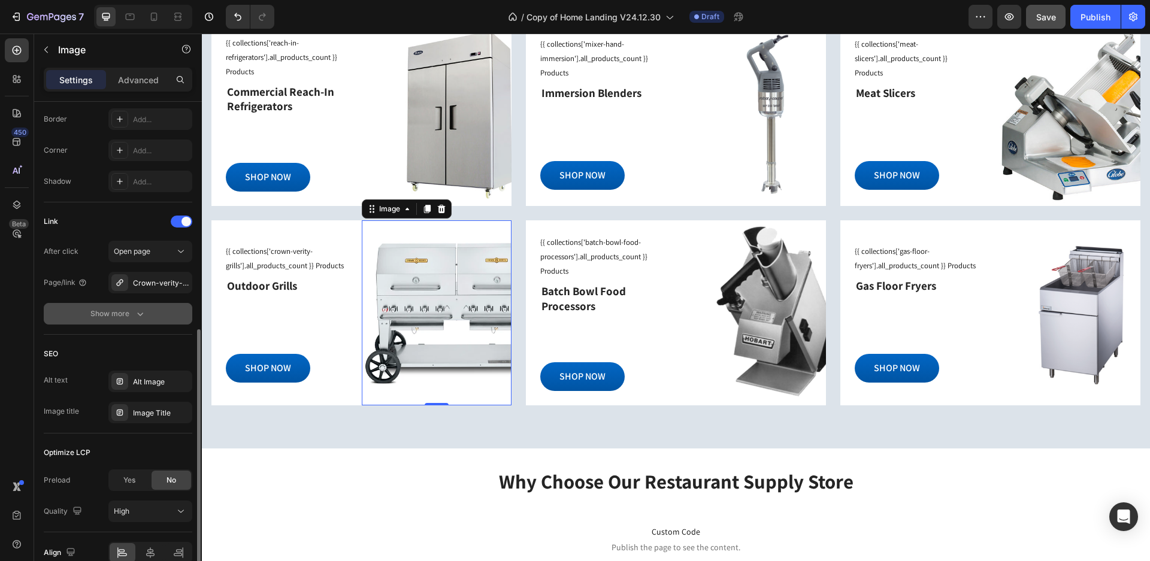
click at [126, 316] on div "Show more" at bounding box center [118, 314] width 56 height 12
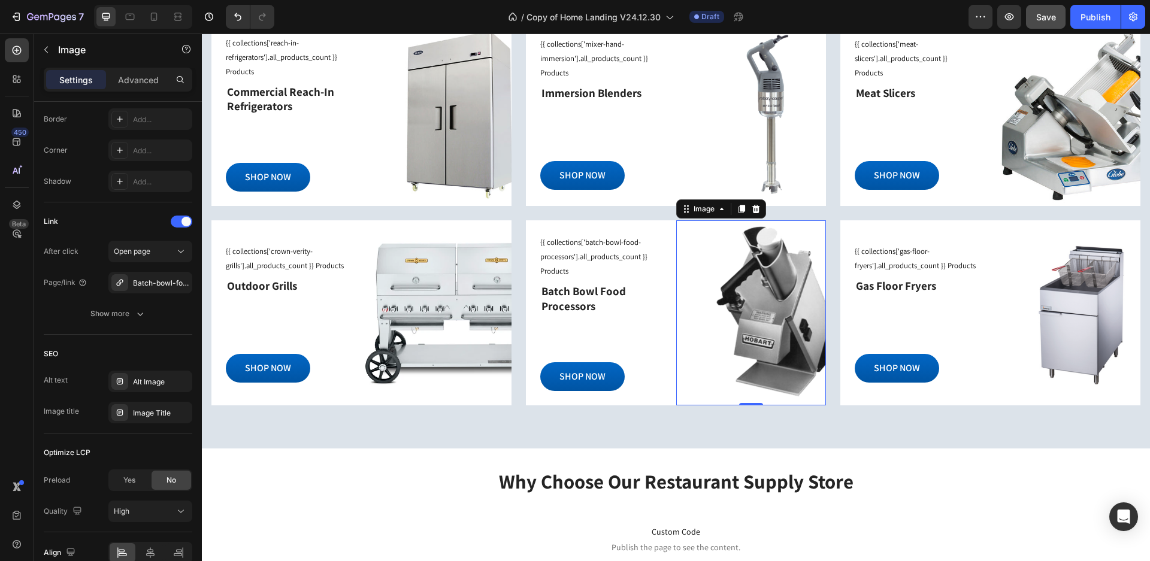
click at [763, 331] on div "Image 0" at bounding box center [751, 312] width 150 height 185
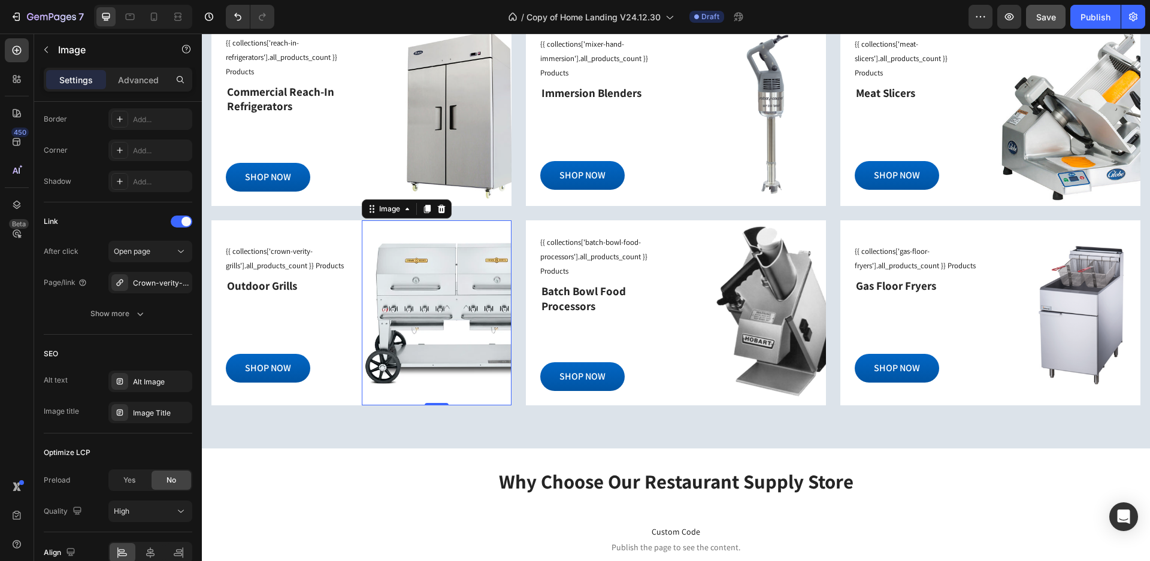
click at [425, 322] on div "Image 0" at bounding box center [437, 312] width 150 height 185
click at [136, 316] on icon "button" at bounding box center [140, 314] width 12 height 12
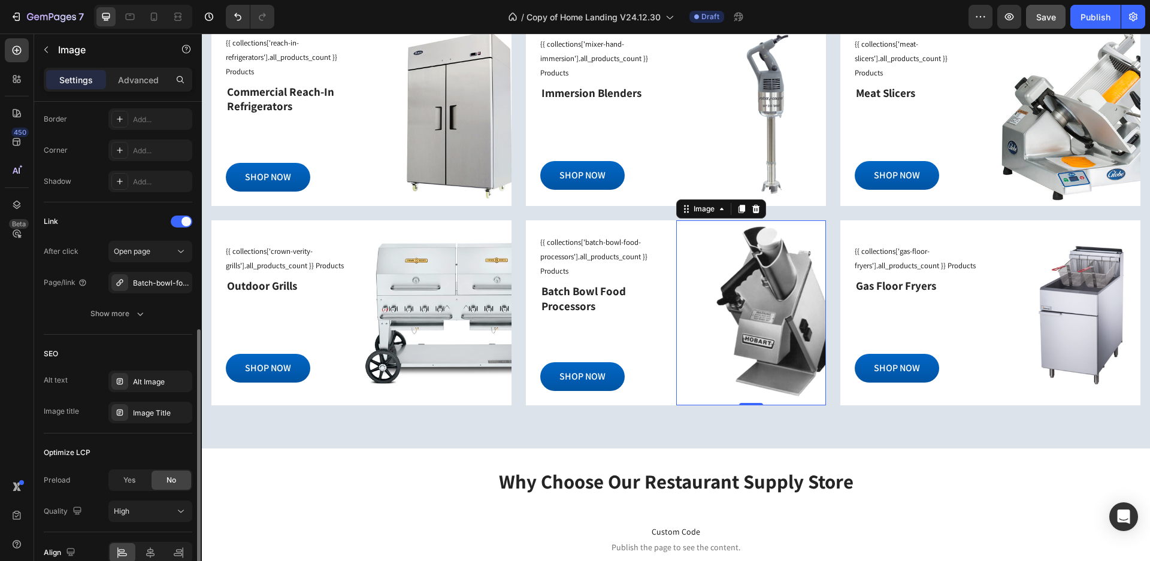
click at [781, 339] on div "Image 0" at bounding box center [751, 312] width 150 height 185
click at [121, 320] on button "Show more" at bounding box center [118, 314] width 149 height 22
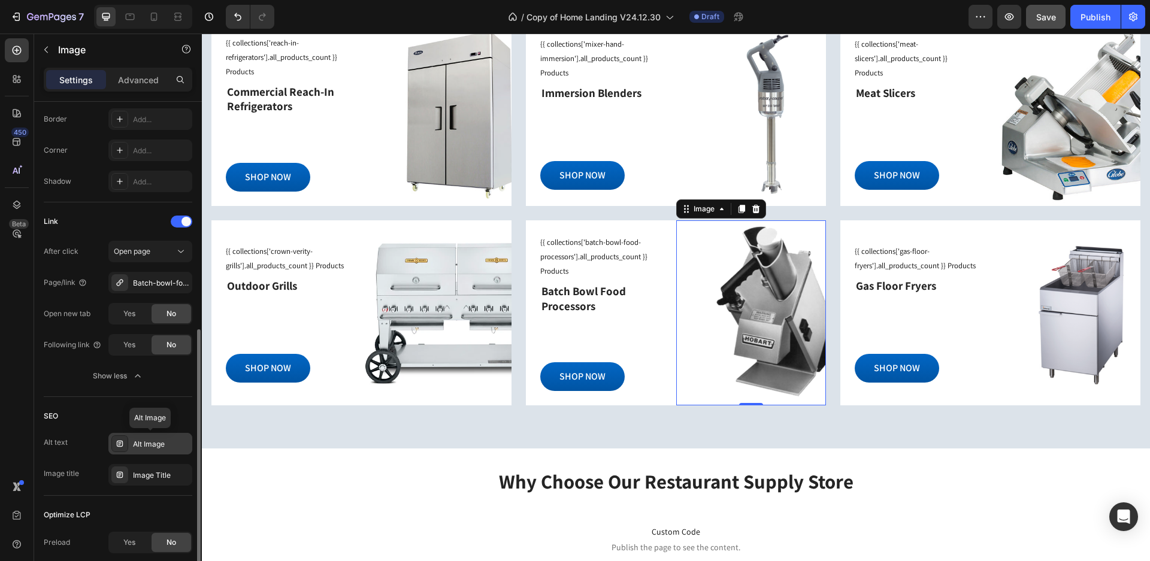
click at [182, 449] on div "Alt Image" at bounding box center [161, 444] width 56 height 11
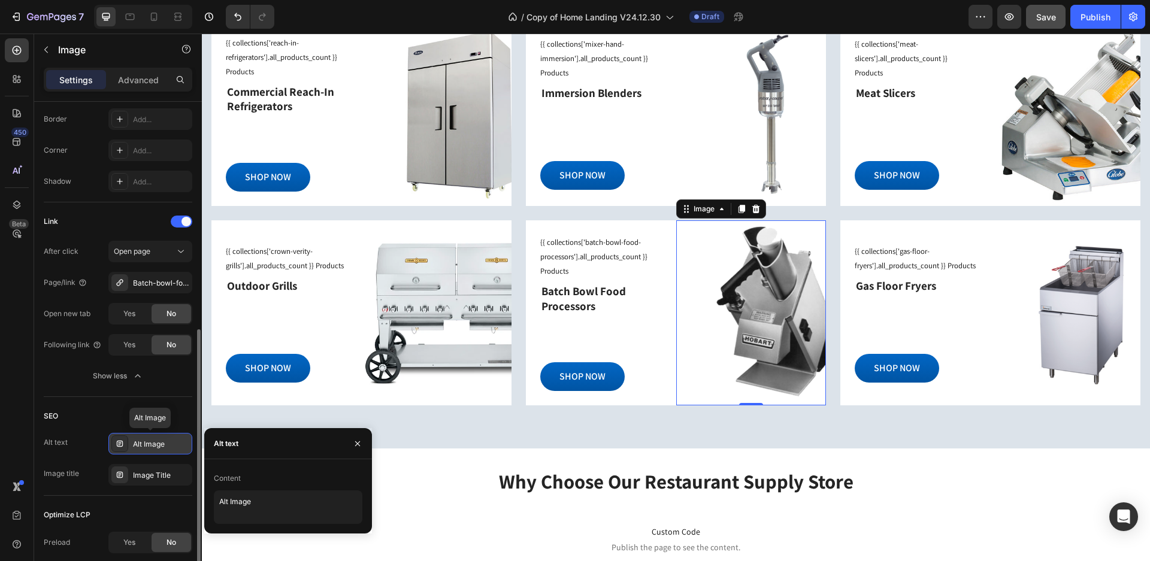
click at [182, 449] on div "Alt Image" at bounding box center [161, 444] width 56 height 11
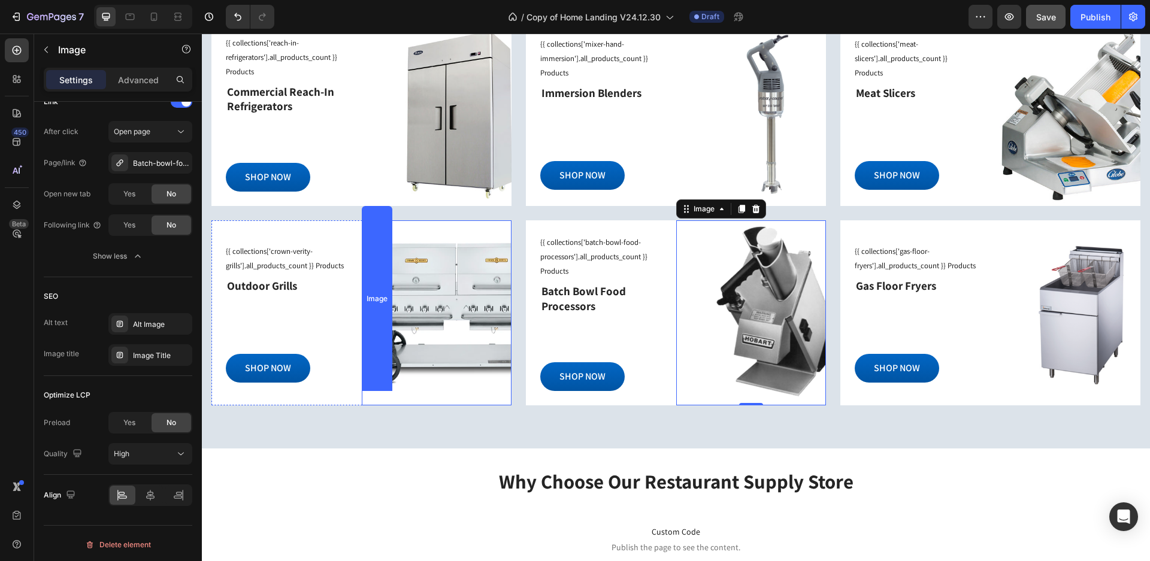
scroll to position [1258, 0]
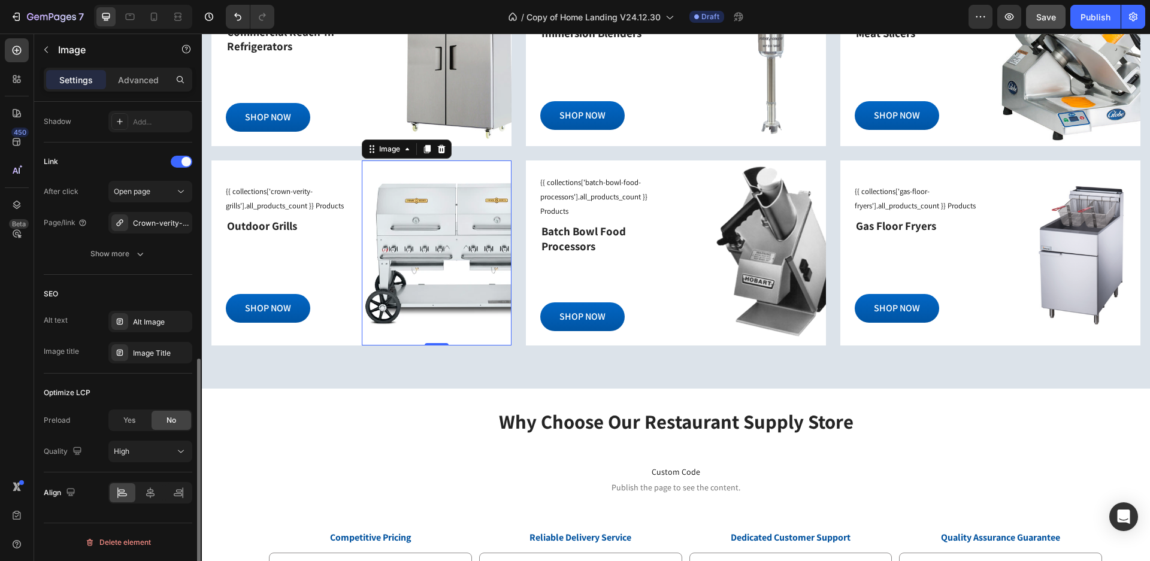
drag, startPoint x: 407, startPoint y: 173, endPoint x: 612, endPoint y: 207, distance: 207.6
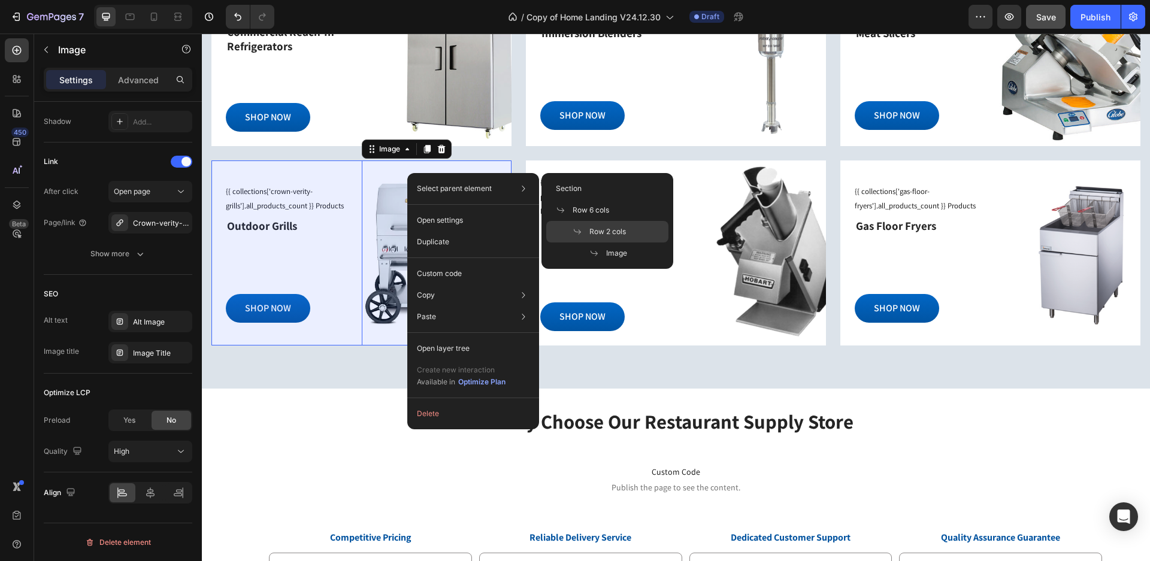
click at [599, 234] on span "Row 2 cols" at bounding box center [607, 231] width 37 height 11
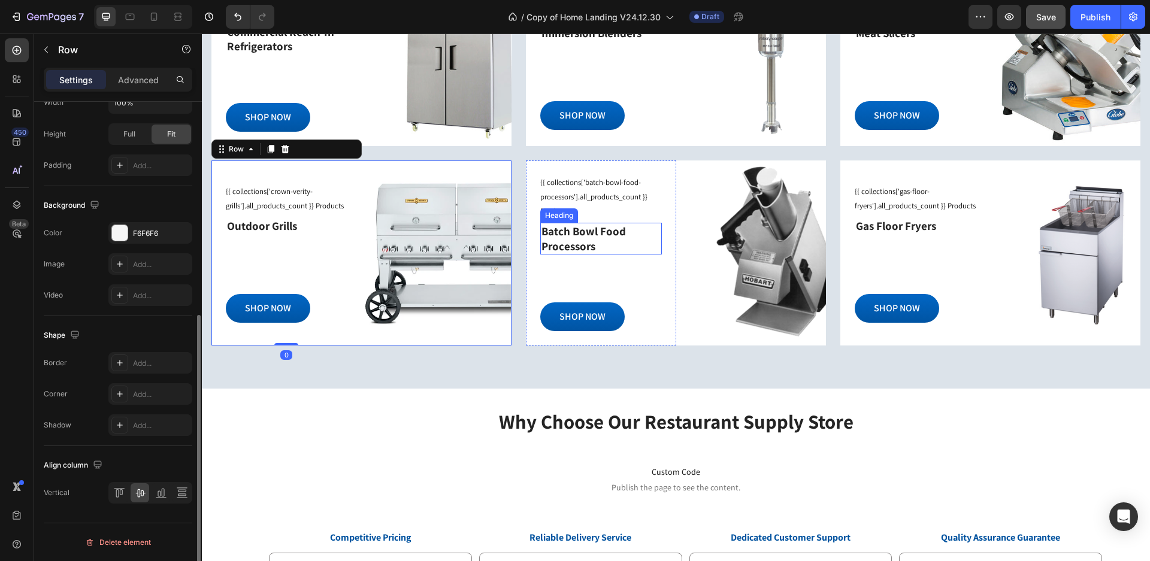
scroll to position [0, 0]
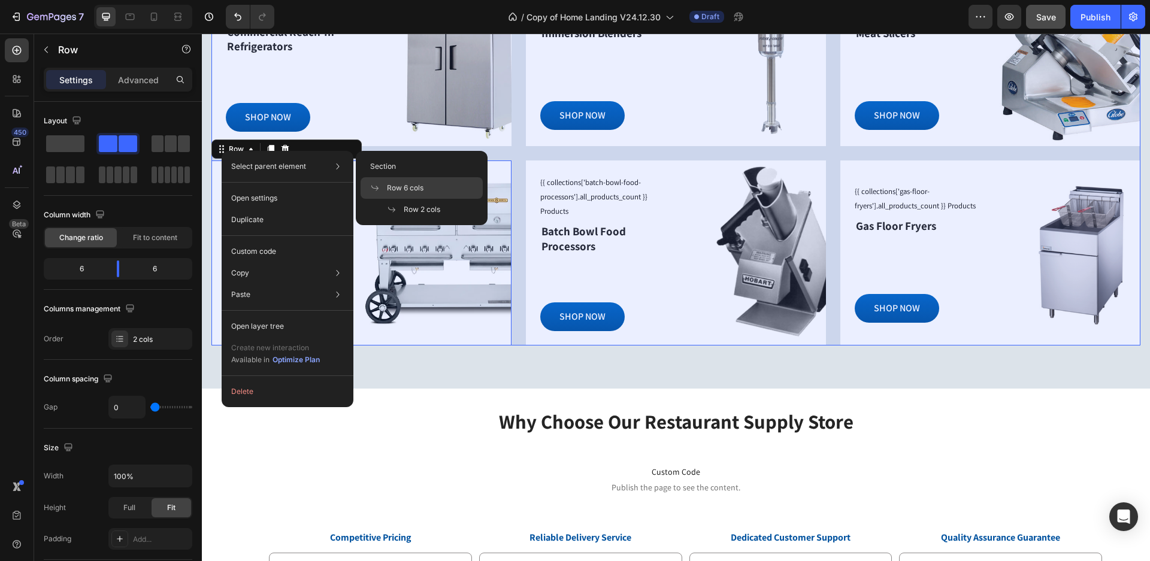
click at [394, 187] on span "Row 6 cols" at bounding box center [405, 188] width 37 height 11
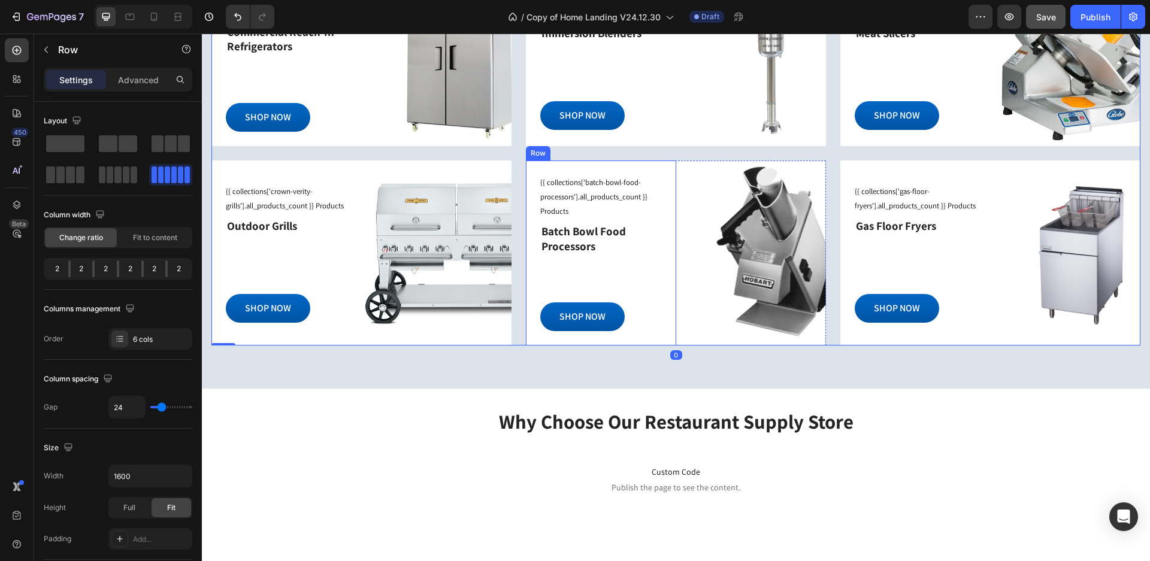
scroll to position [1138, 0]
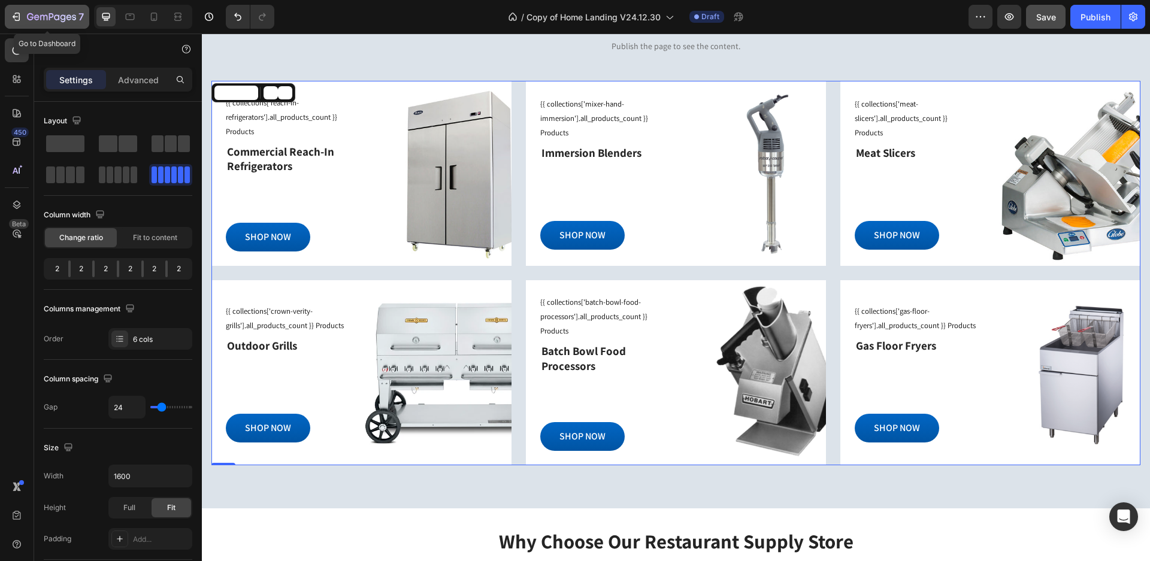
click at [20, 16] on icon "button" at bounding box center [17, 17] width 5 height 8
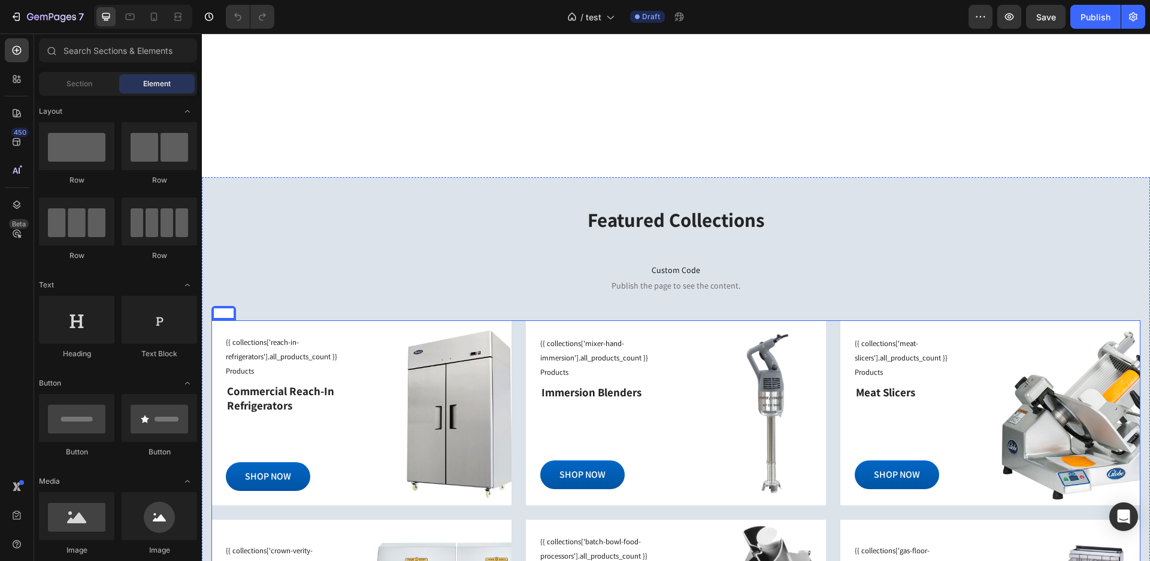
scroll to position [1138, 0]
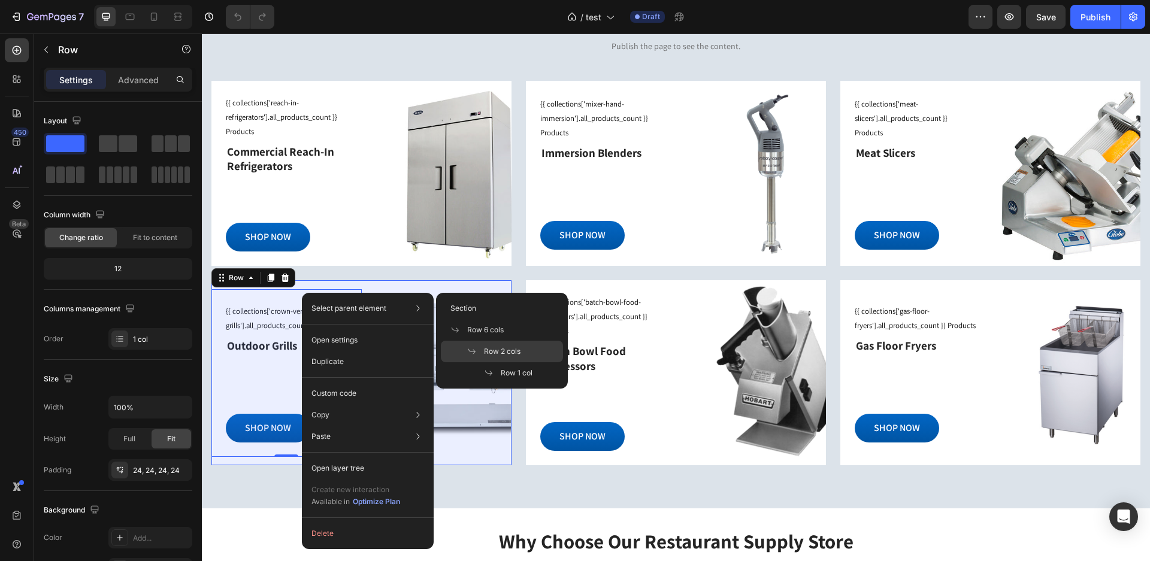
click at [480, 362] on div "Row 2 cols" at bounding box center [502, 373] width 122 height 22
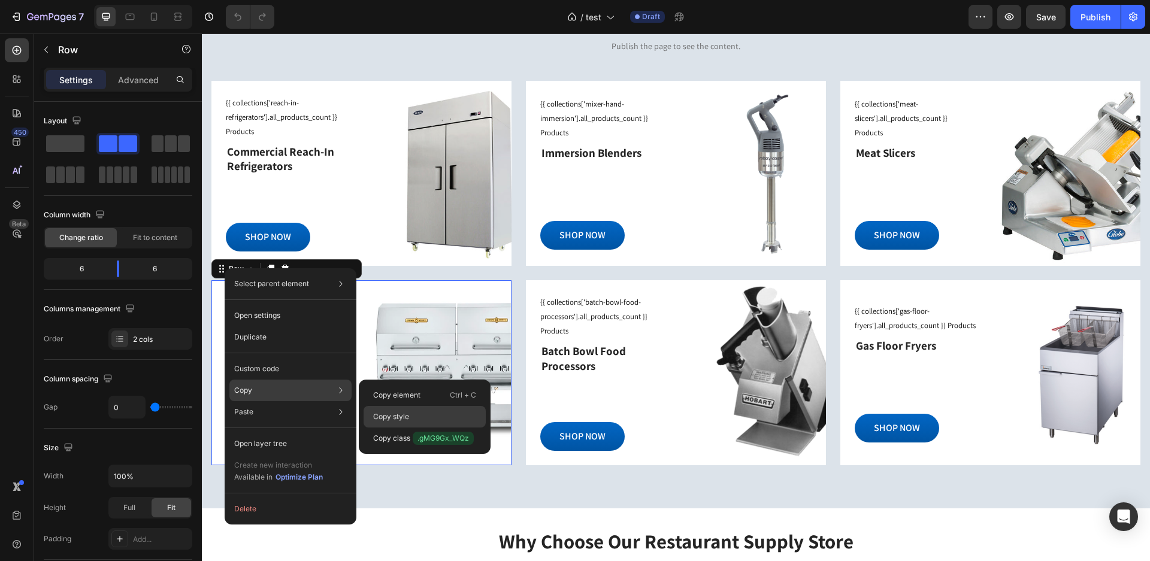
drag, startPoint x: 384, startPoint y: 414, endPoint x: 270, endPoint y: 332, distance: 140.5
click at [384, 414] on p "Copy style" at bounding box center [391, 417] width 36 height 11
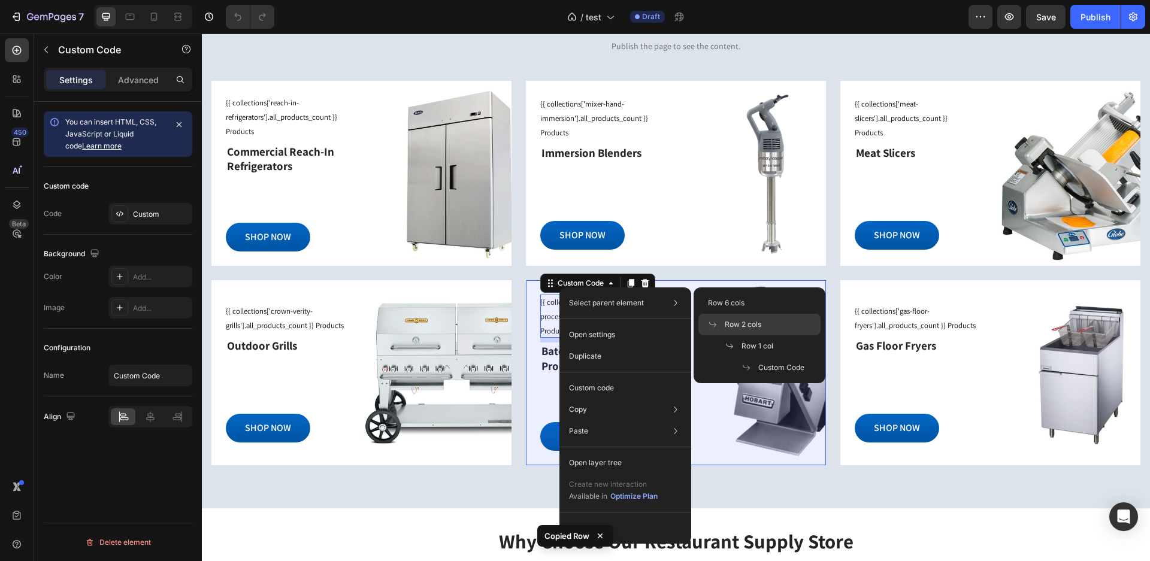
click at [728, 328] on span "Row 2 cols" at bounding box center [743, 324] width 37 height 11
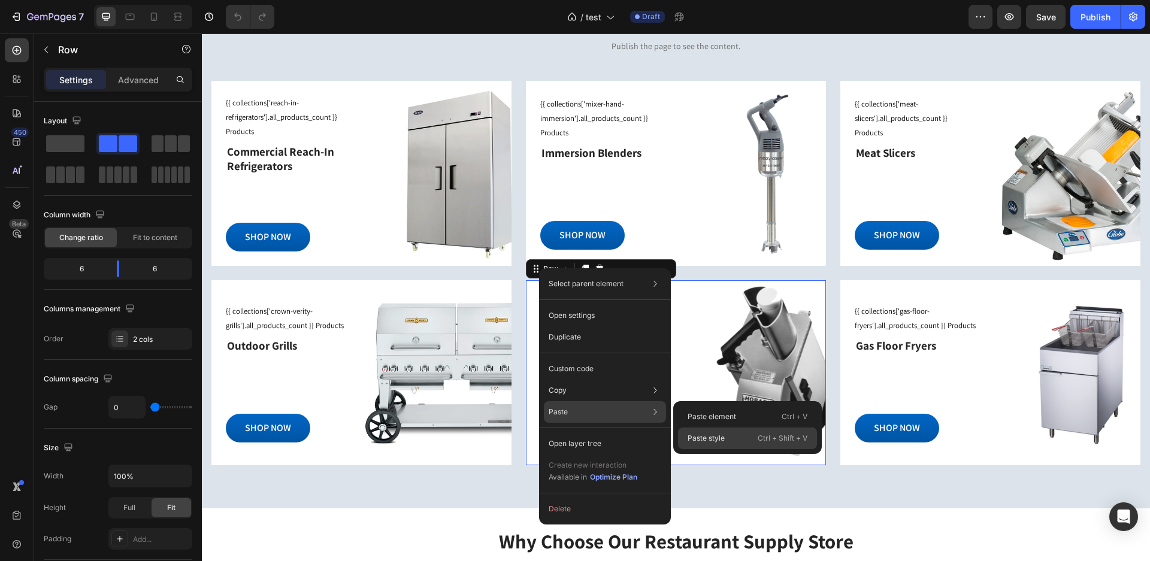
click at [730, 436] on div "Paste style Ctrl + Shift + V" at bounding box center [747, 439] width 139 height 22
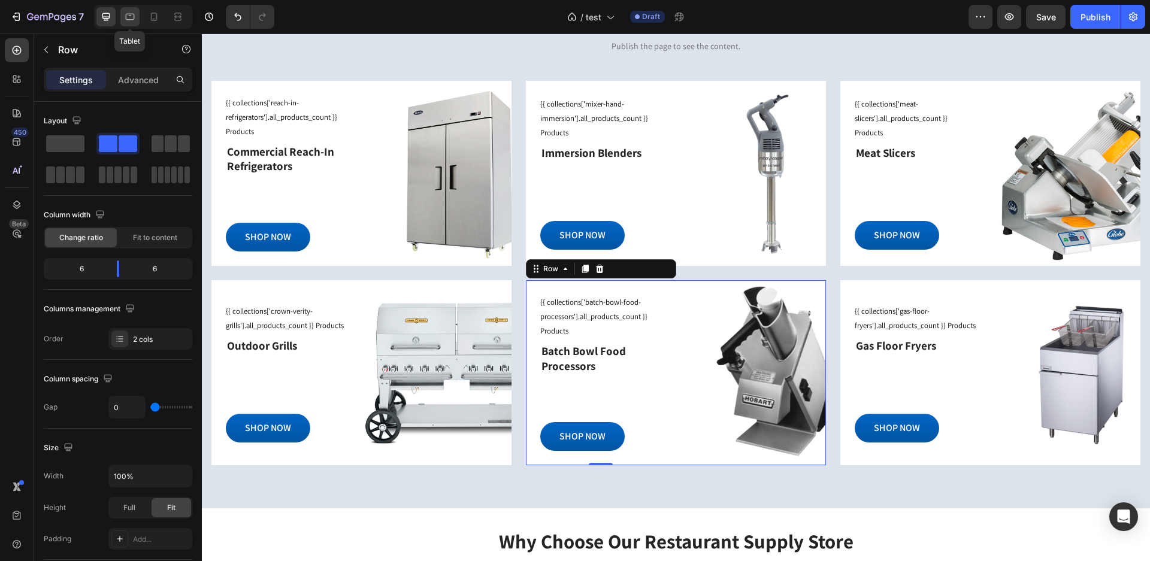
click at [129, 17] on icon at bounding box center [130, 17] width 12 height 12
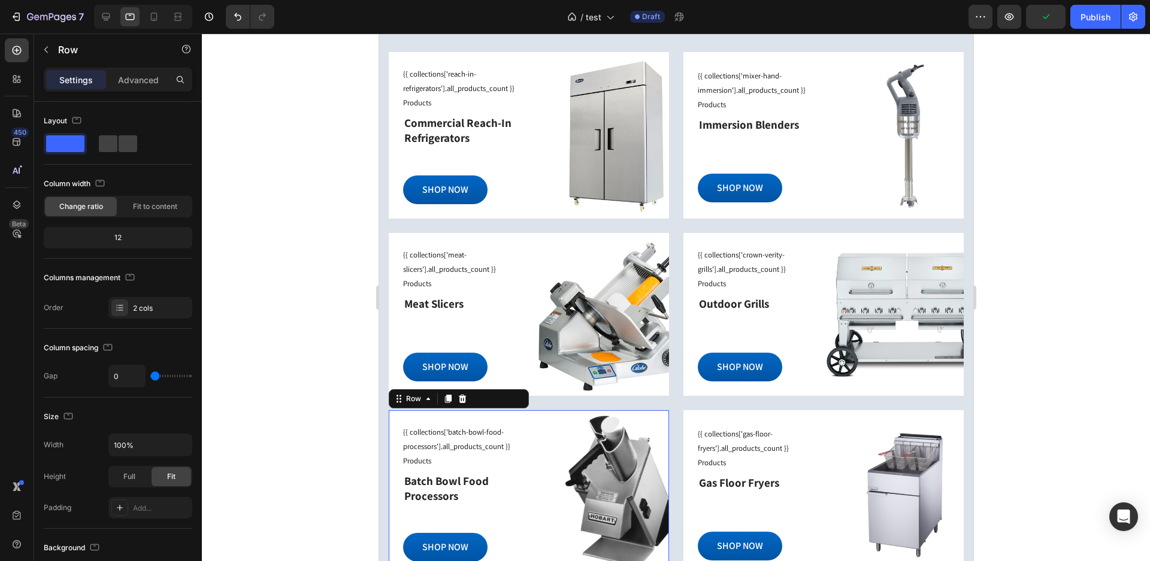
scroll to position [1211, 0]
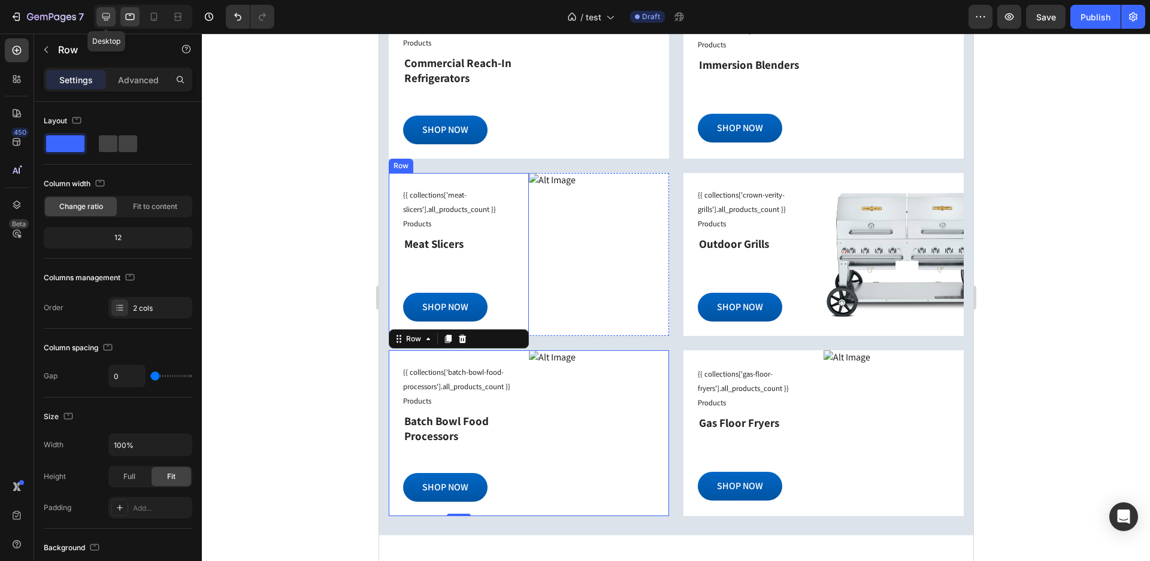
click at [110, 14] on icon at bounding box center [106, 17] width 8 height 8
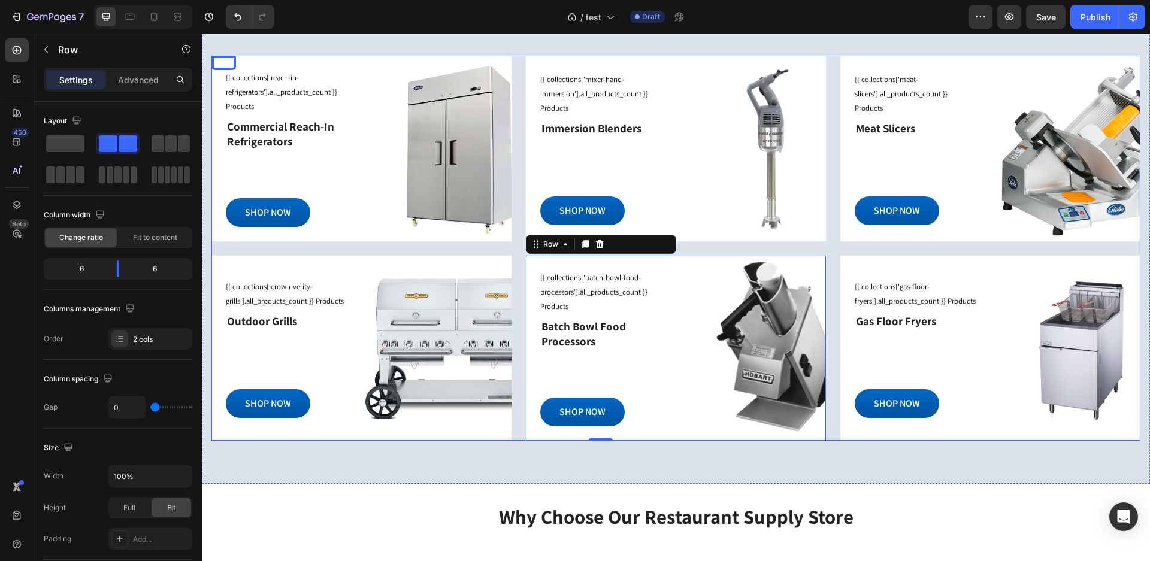
scroll to position [1078, 0]
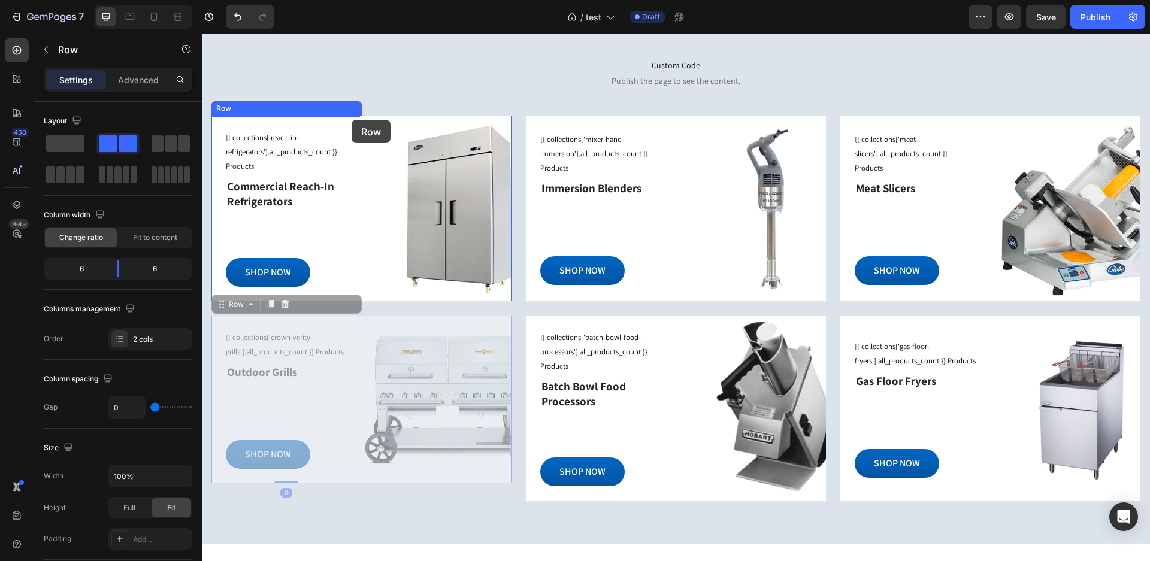
drag, startPoint x: 225, startPoint y: 309, endPoint x: 351, endPoint y: 120, distance: 227.6
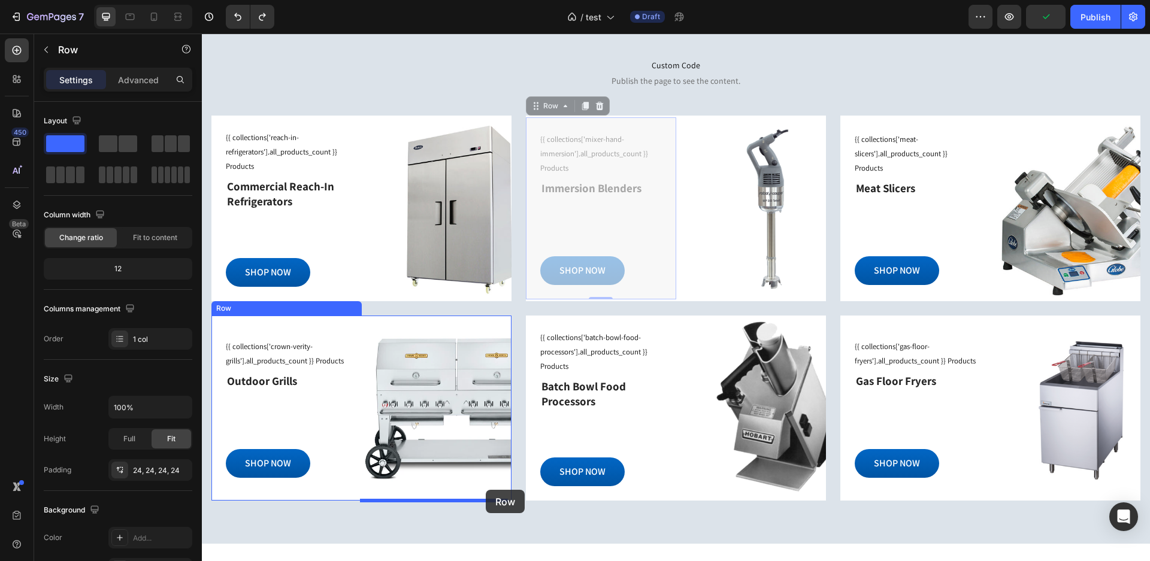
drag, startPoint x: 530, startPoint y: 112, endPoint x: 486, endPoint y: 490, distance: 380.6
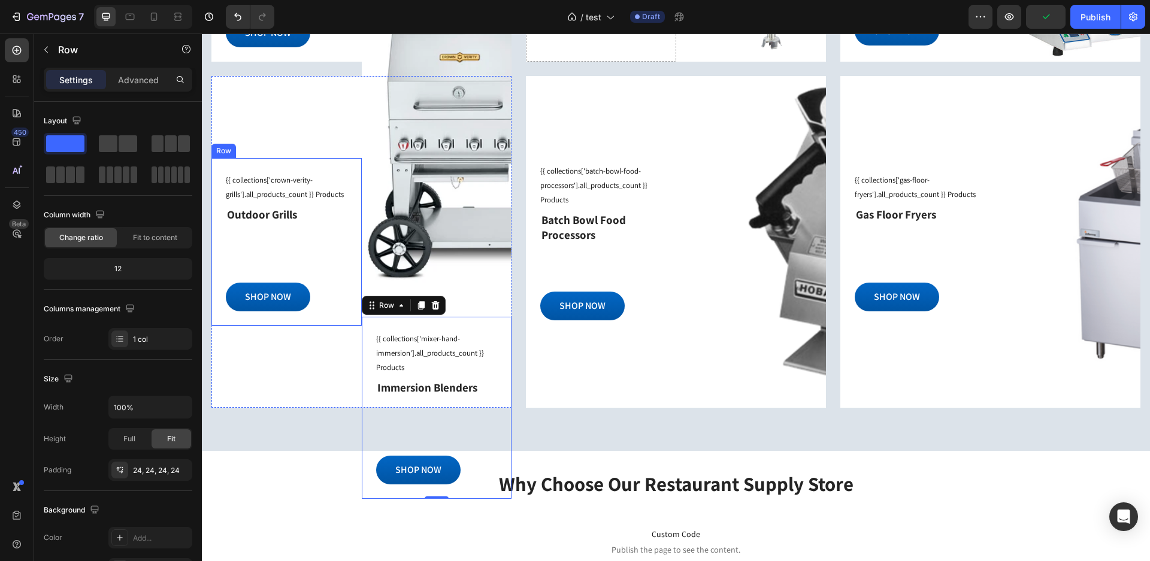
scroll to position [1138, 0]
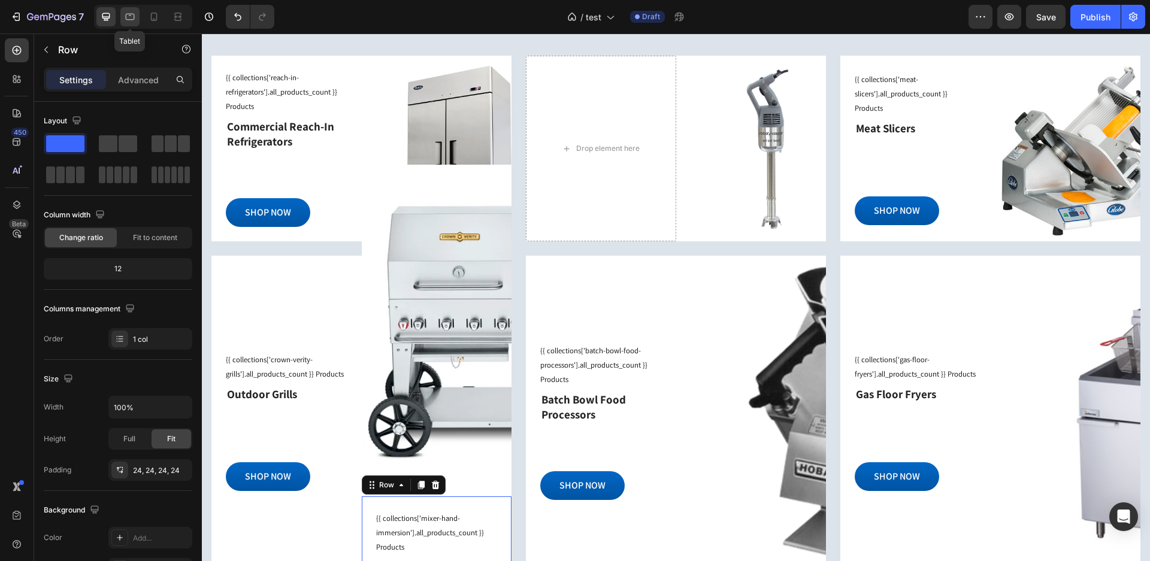
click at [135, 18] on icon at bounding box center [130, 17] width 12 height 12
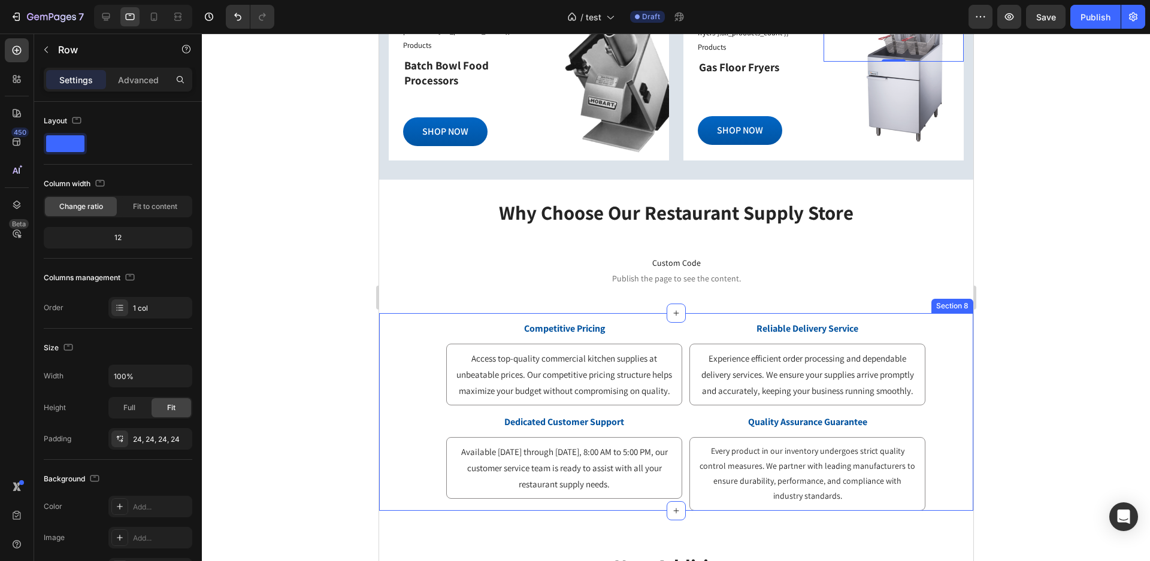
scroll to position [1527, 0]
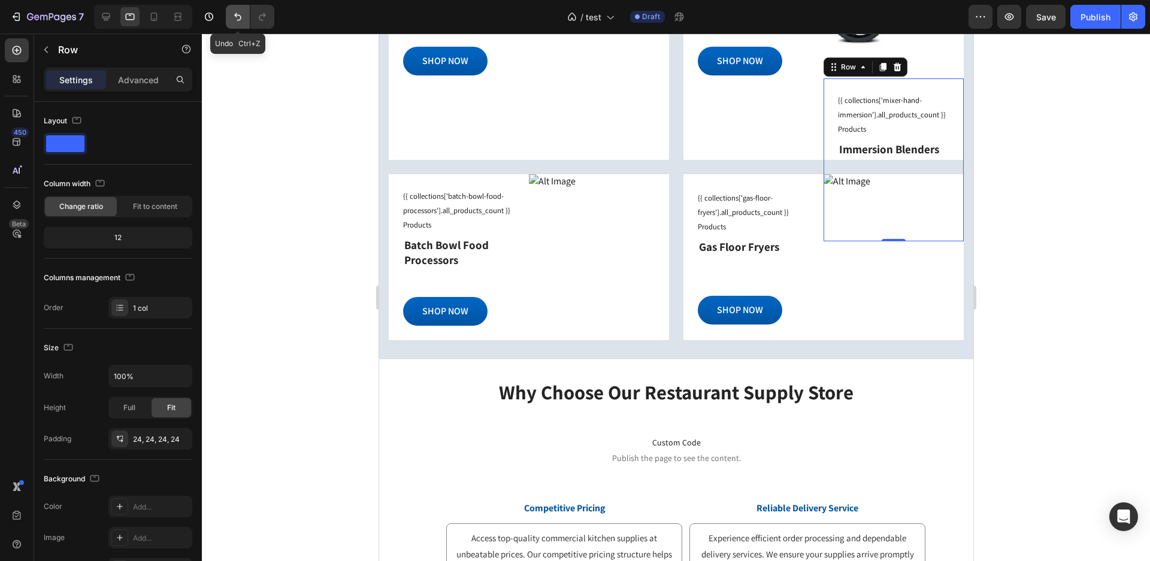
click at [247, 19] on button "Undo/Redo" at bounding box center [238, 17] width 24 height 24
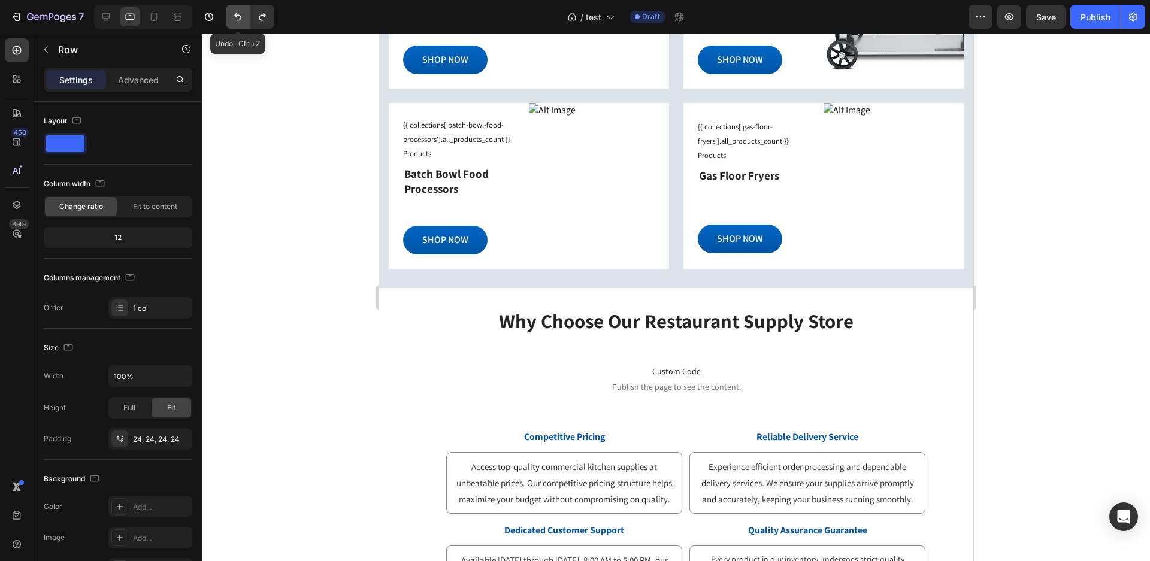
click at [245, 17] on button "Undo/Redo" at bounding box center [238, 17] width 24 height 24
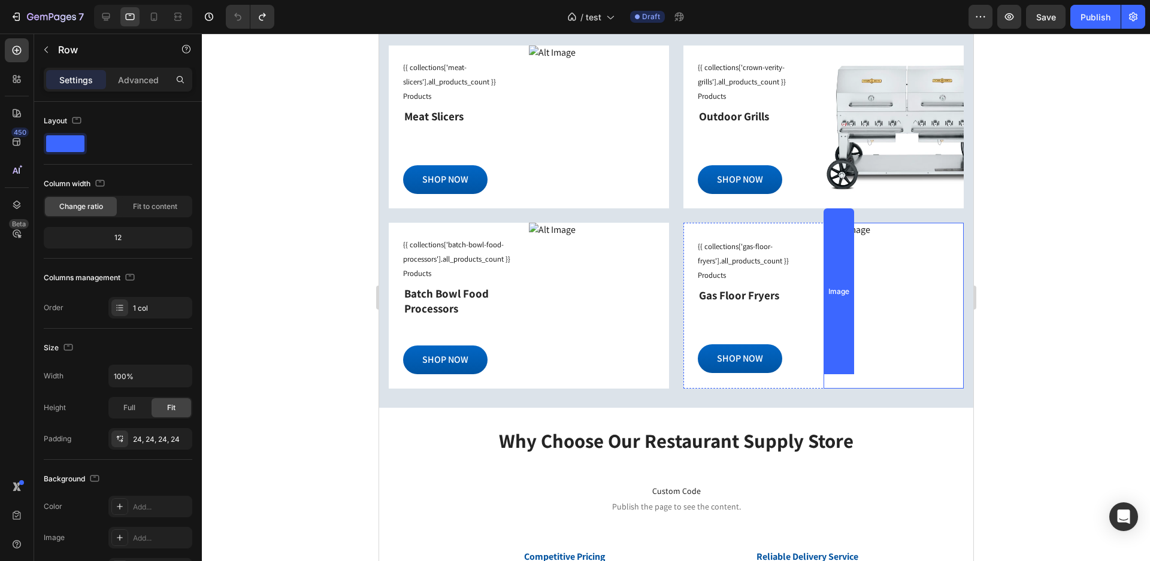
click at [943, 314] on img at bounding box center [893, 306] width 140 height 166
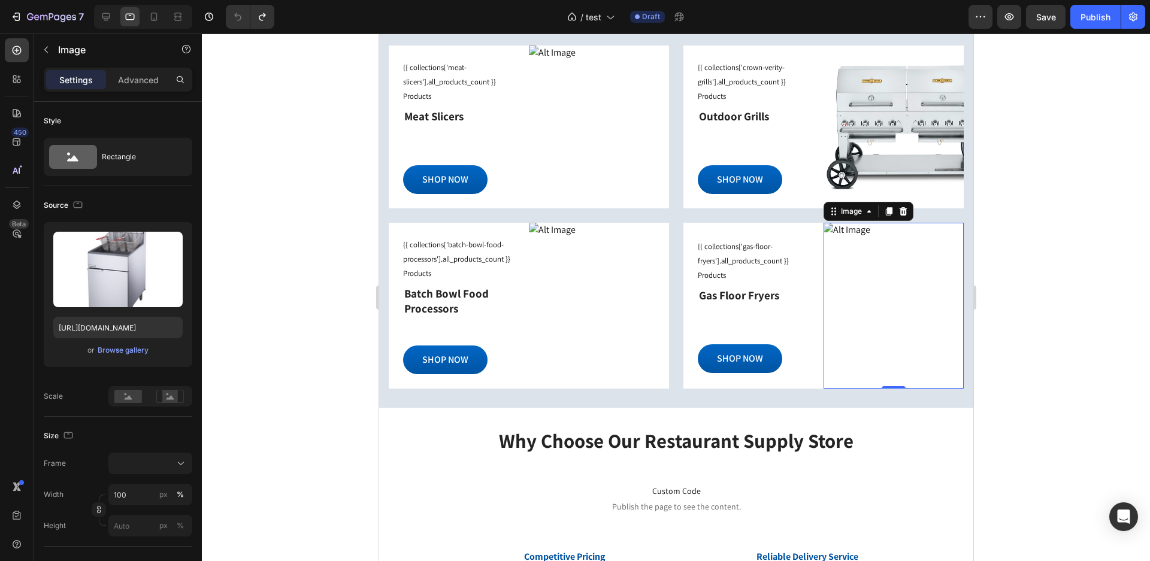
scroll to position [1159, 0]
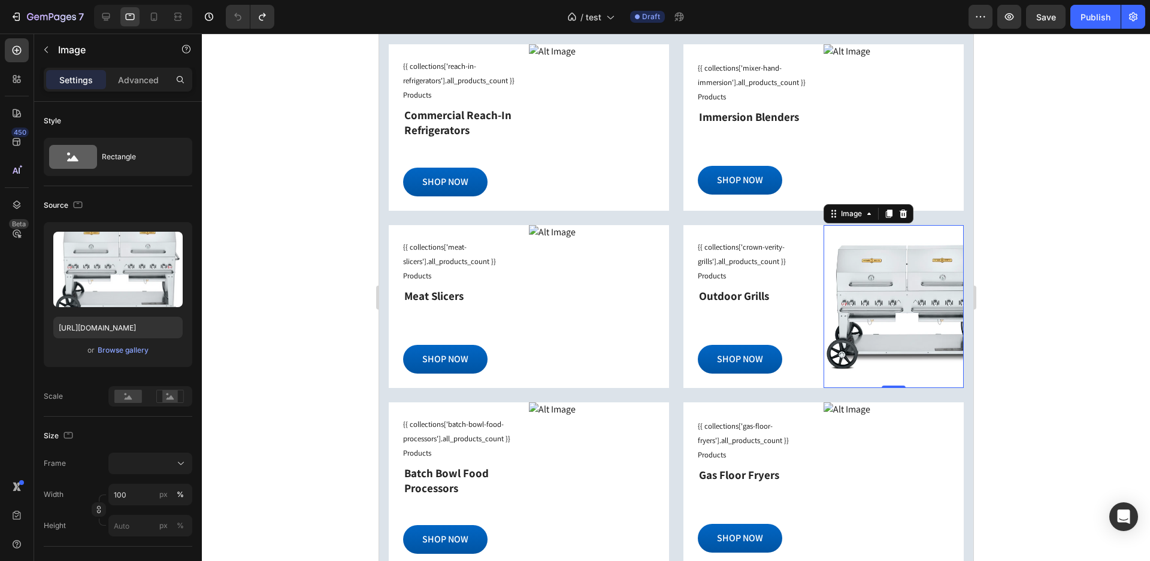
click at [906, 285] on div "Image 0" at bounding box center [893, 306] width 140 height 163
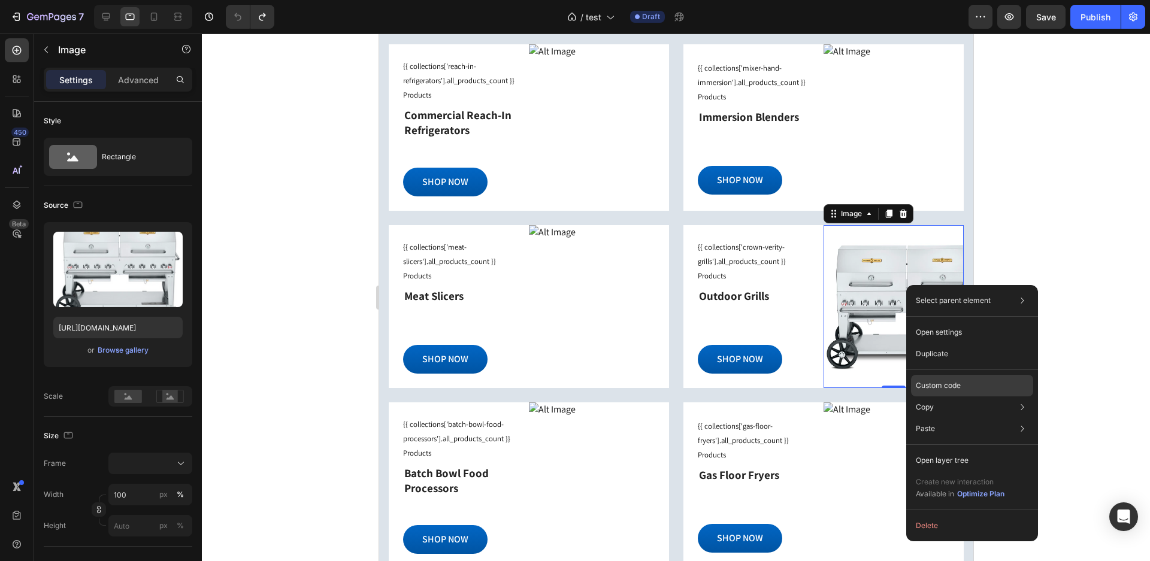
click at [961, 418] on div "Custom code" at bounding box center [972, 429] width 122 height 22
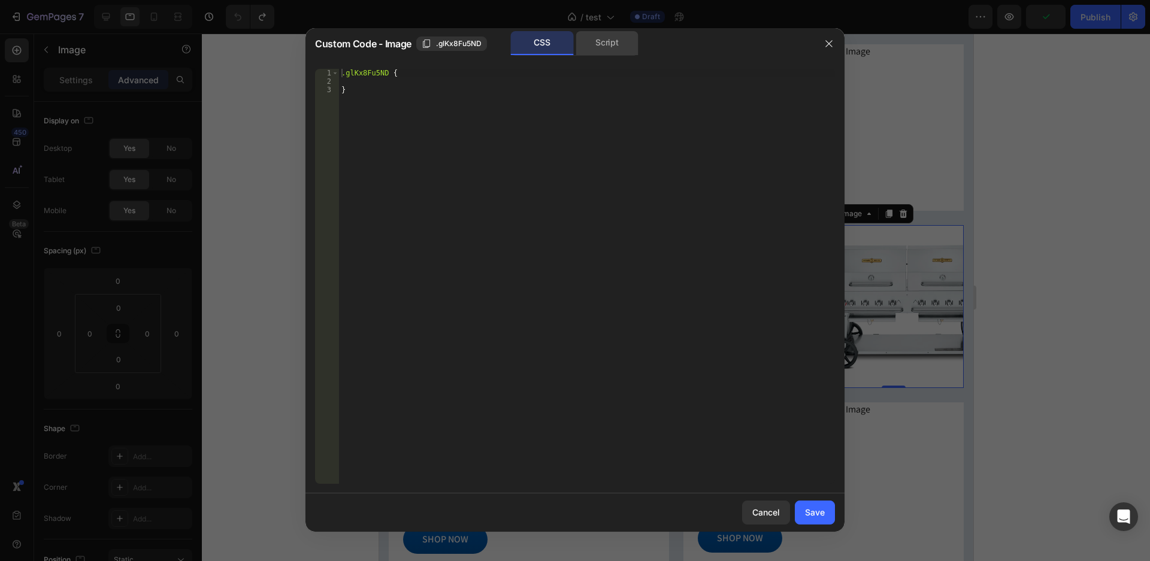
click at [601, 37] on div "Script" at bounding box center [607, 43] width 63 height 24
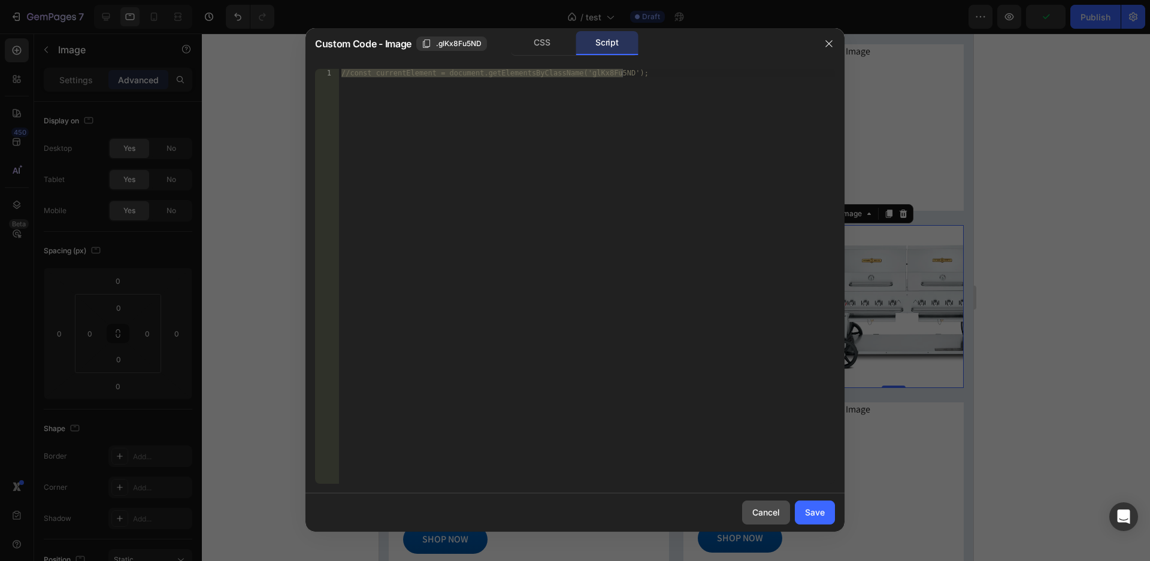
click at [758, 510] on div "Cancel" at bounding box center [766, 512] width 28 height 13
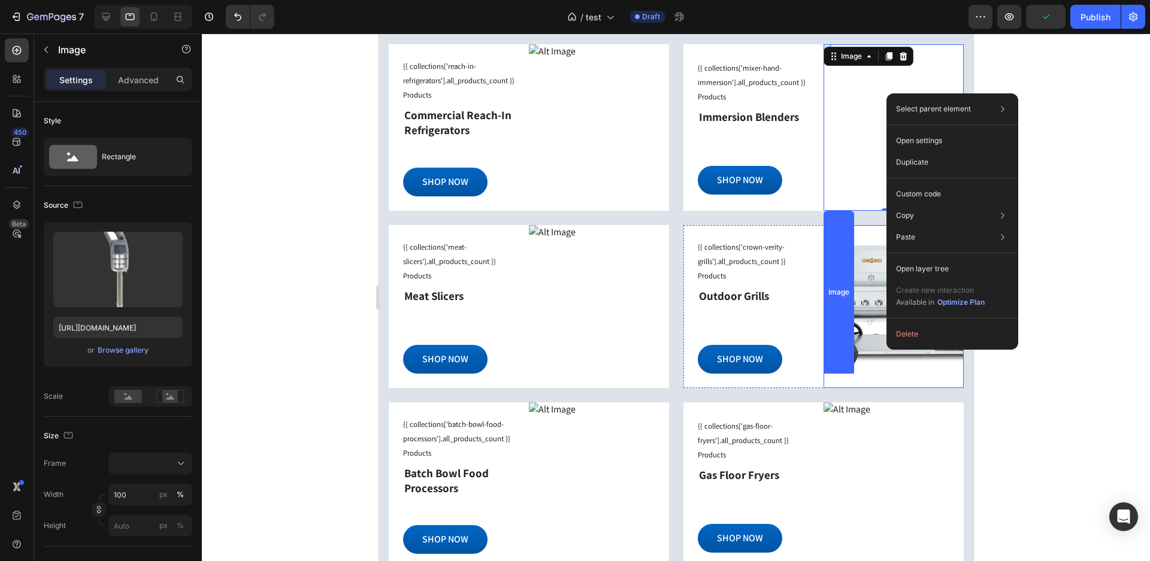
click at [864, 329] on div "Image" at bounding box center [893, 306] width 140 height 163
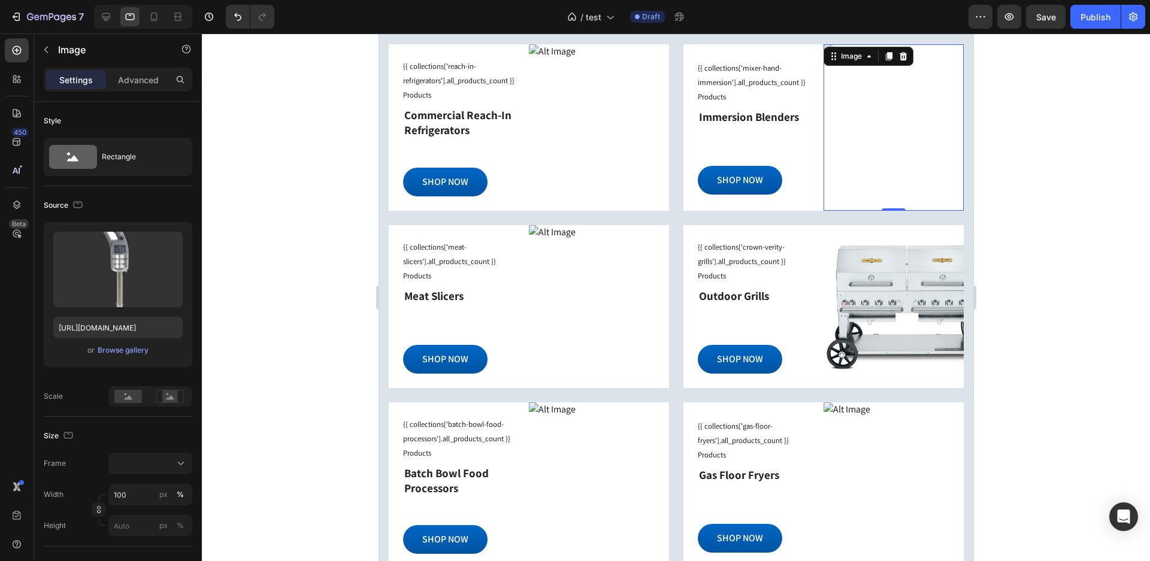
click at [880, 93] on div "Image 0" at bounding box center [893, 127] width 140 height 166
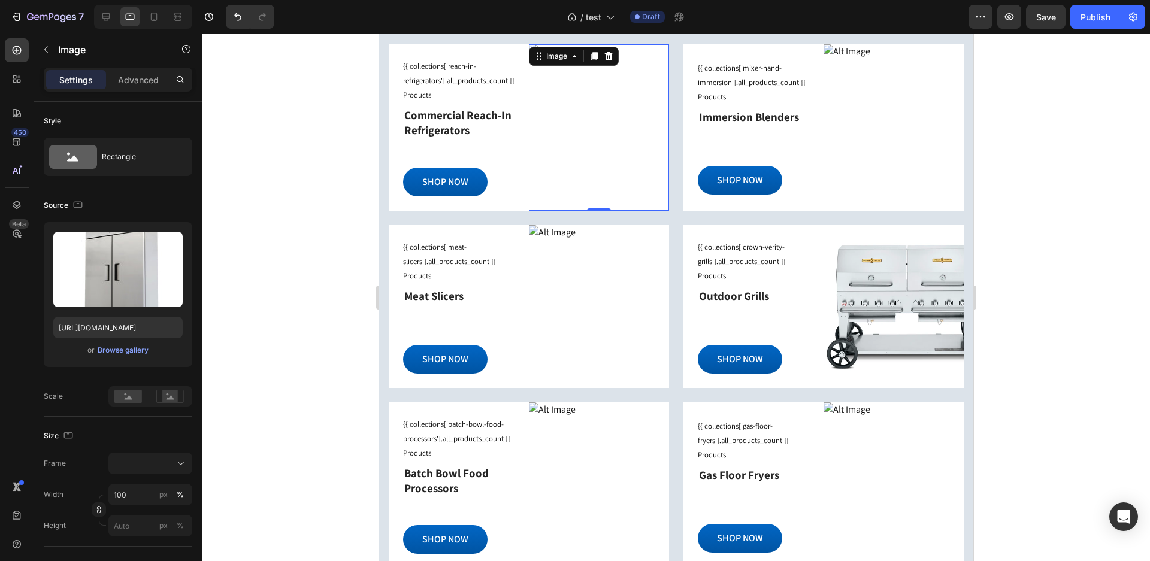
click at [594, 143] on div "Image 0" at bounding box center [598, 127] width 140 height 166
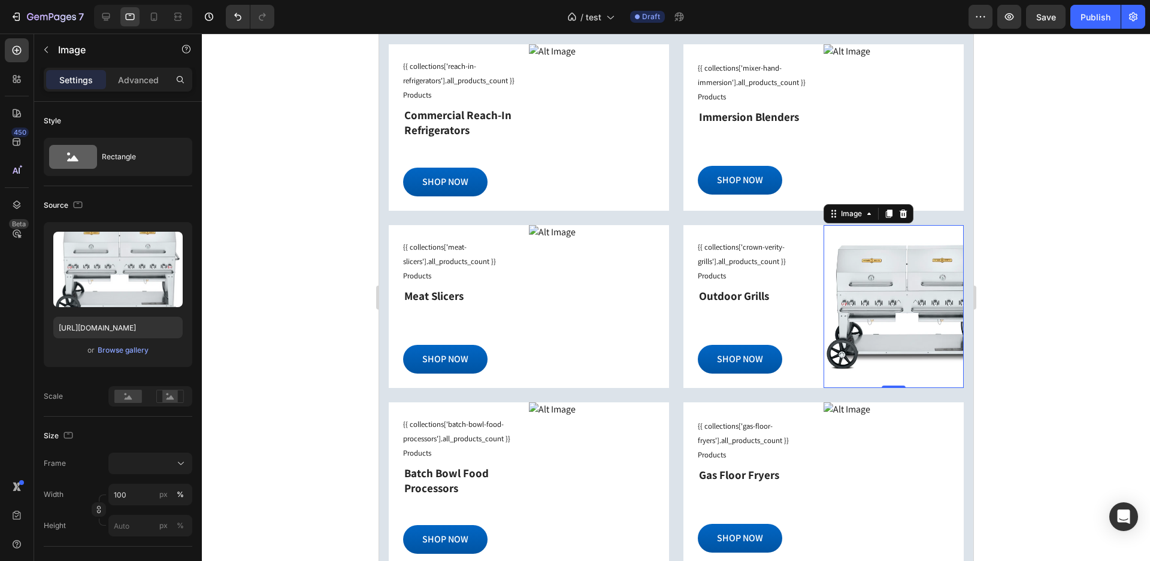
click at [885, 341] on div "Image 0" at bounding box center [893, 306] width 140 height 163
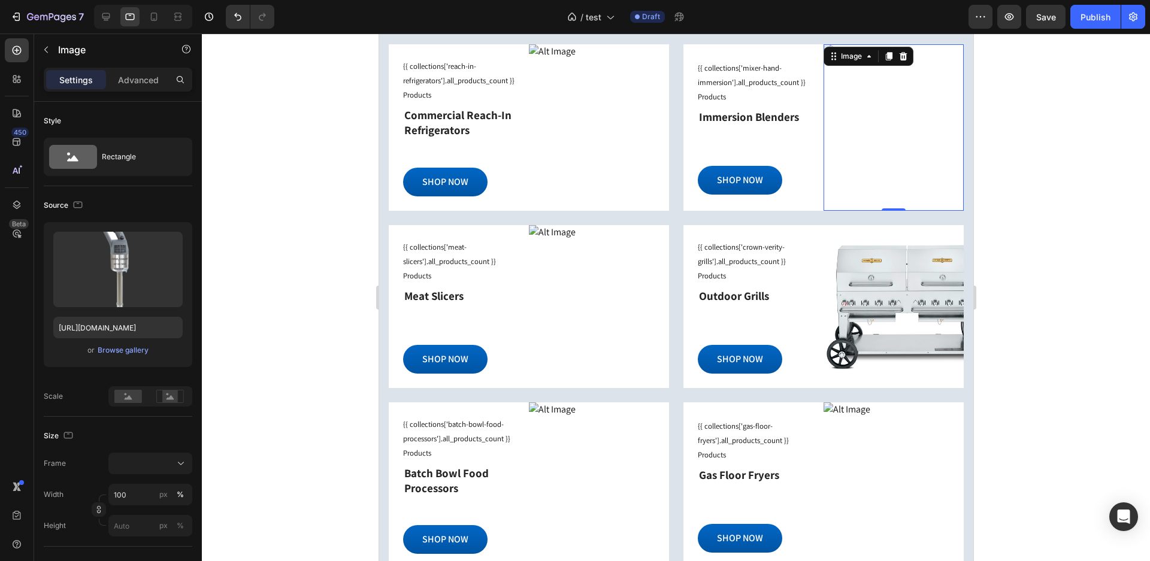
click at [861, 148] on div "Image 0" at bounding box center [893, 127] width 140 height 166
click at [179, 398] on icon at bounding box center [170, 396] width 28 height 13
click at [135, 397] on rect at bounding box center [128, 396] width 28 height 13
click at [171, 393] on rect at bounding box center [170, 397] width 16 height 12
click at [134, 351] on div "Browse gallery" at bounding box center [123, 350] width 51 height 11
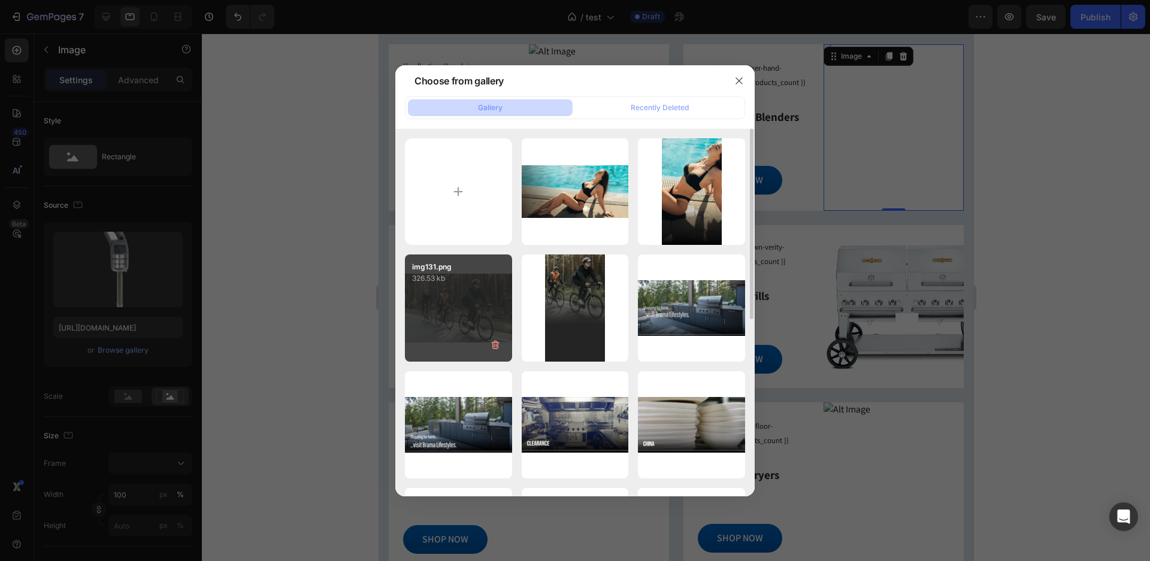
click at [447, 300] on div "img131.png 326.53 kb" at bounding box center [458, 308] width 107 height 107
type input "https://cdn.shopify.com/s/files/1/0253/9916/4974/files/gempages_494556150767813…"
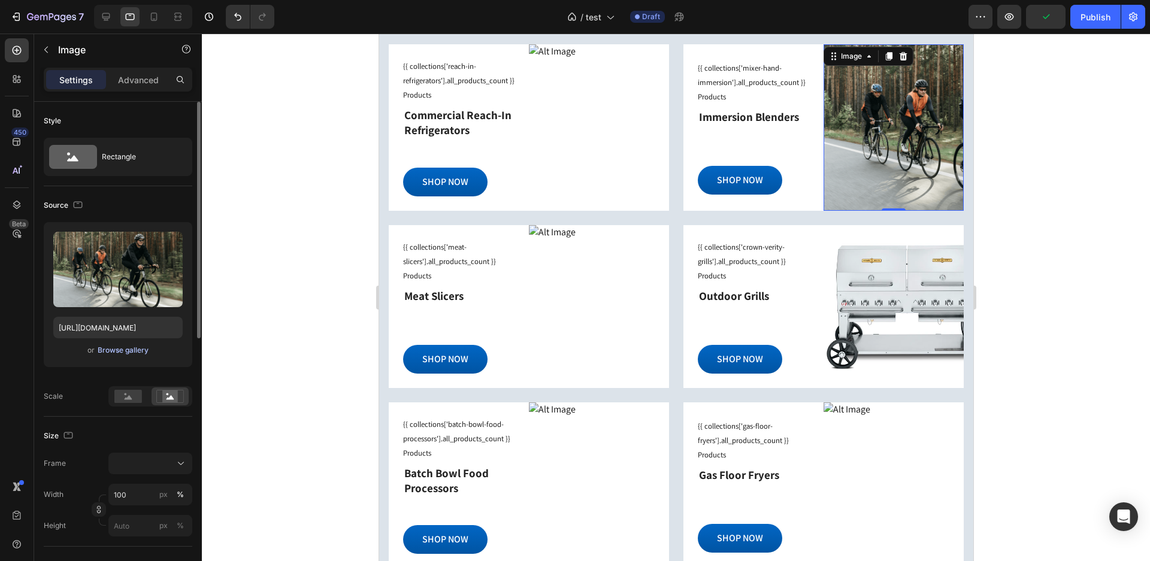
click at [118, 353] on div "Browse gallery" at bounding box center [123, 350] width 51 height 11
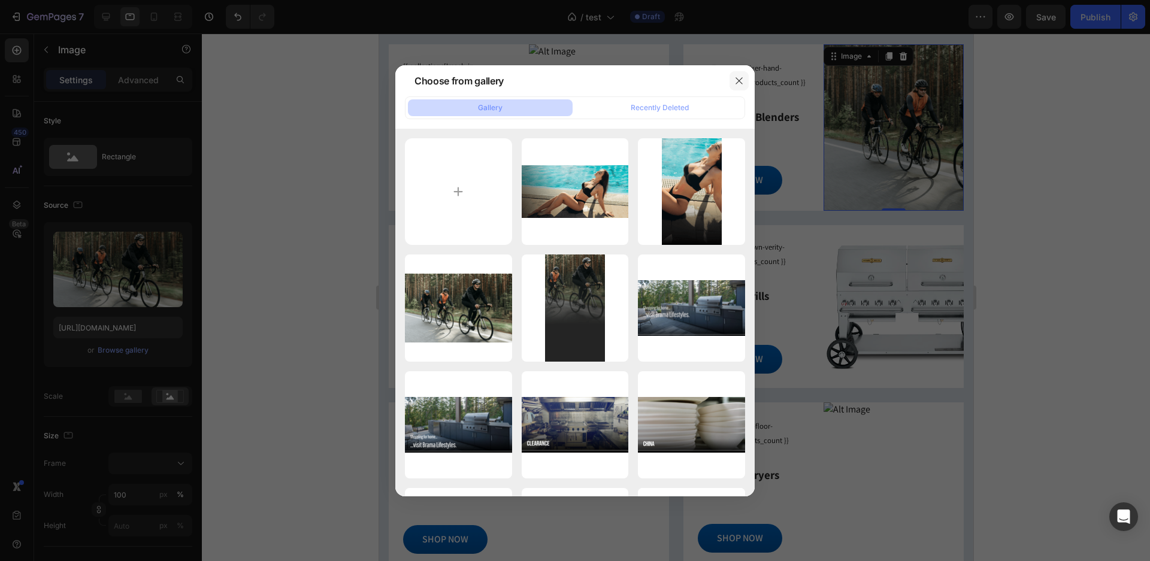
click at [737, 86] on button "button" at bounding box center [739, 80] width 19 height 19
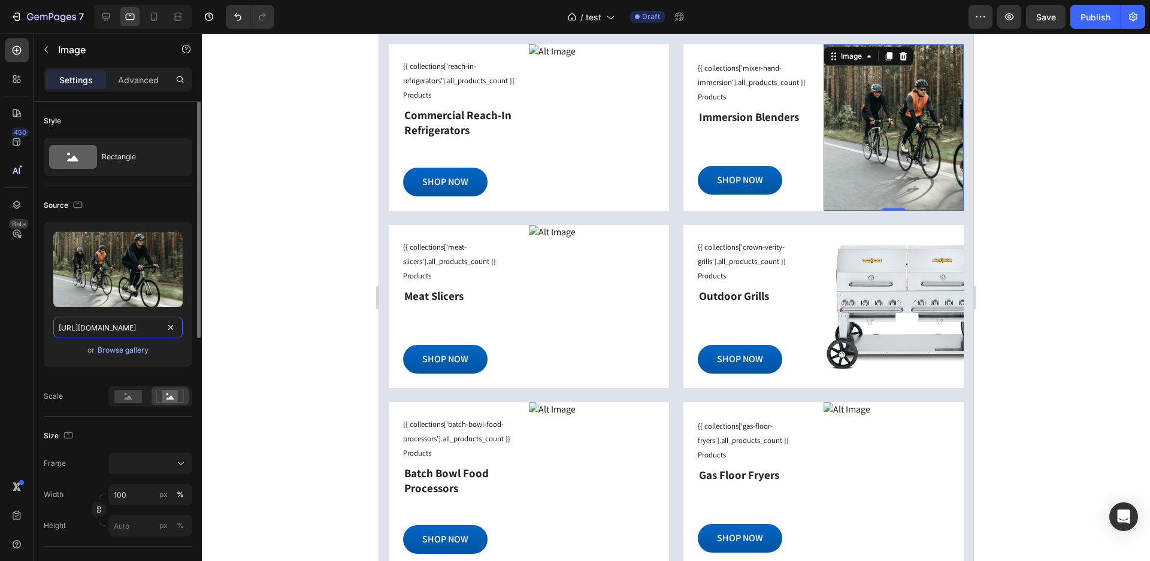
click at [59, 325] on input "https://cdn.shopify.com/s/files/1/0253/9916/4974/files/gempages_494556150767813…" at bounding box center [117, 328] width 129 height 22
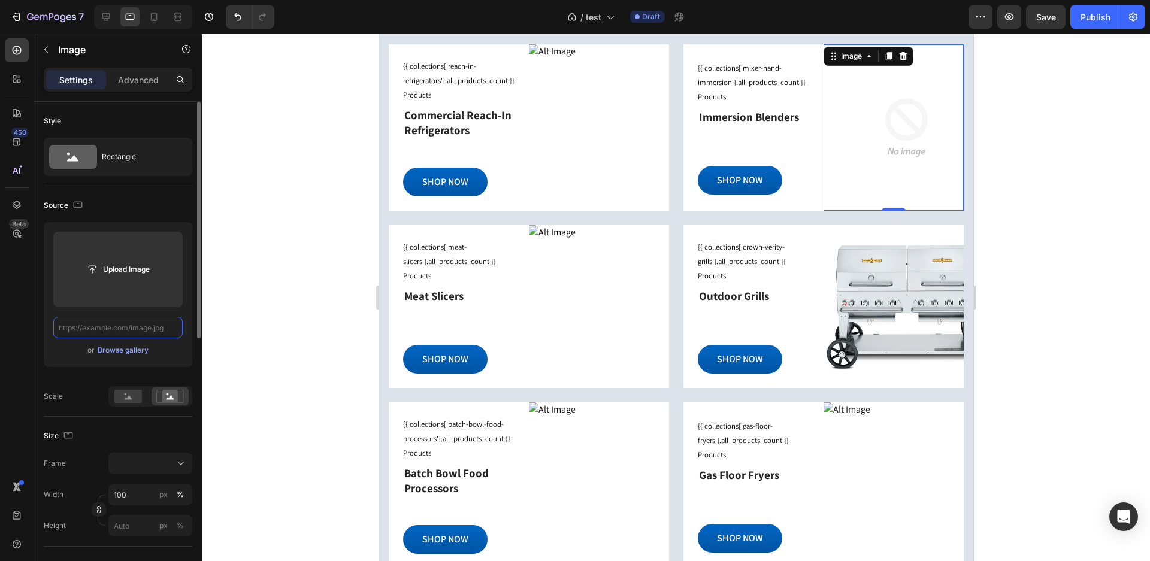
paste input "Copy element from Gempages!"
type input "Copy element from Gempages!"
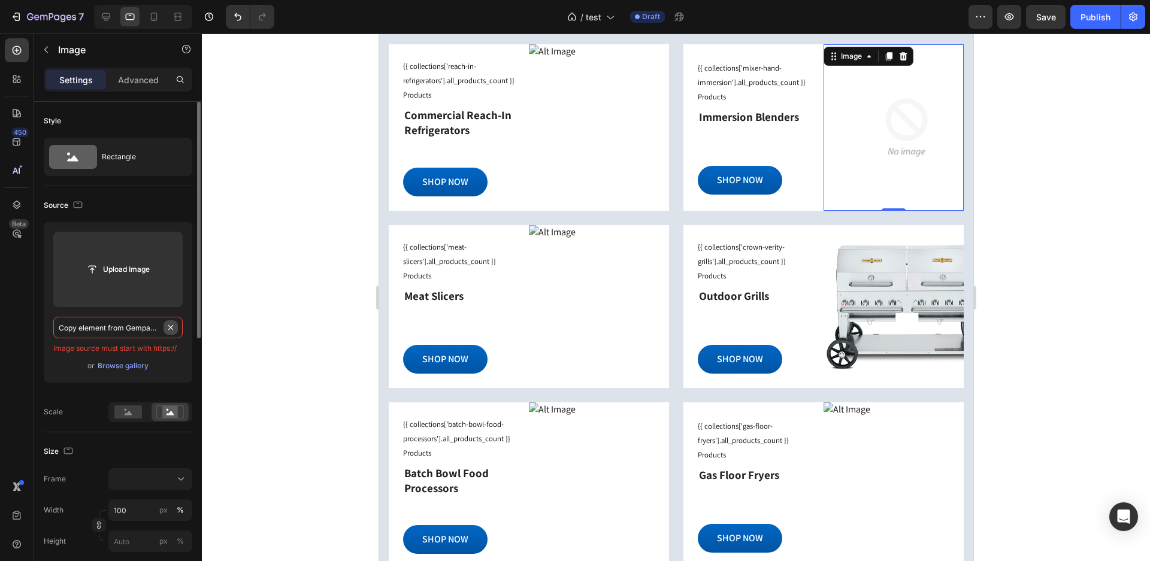
scroll to position [0, 5]
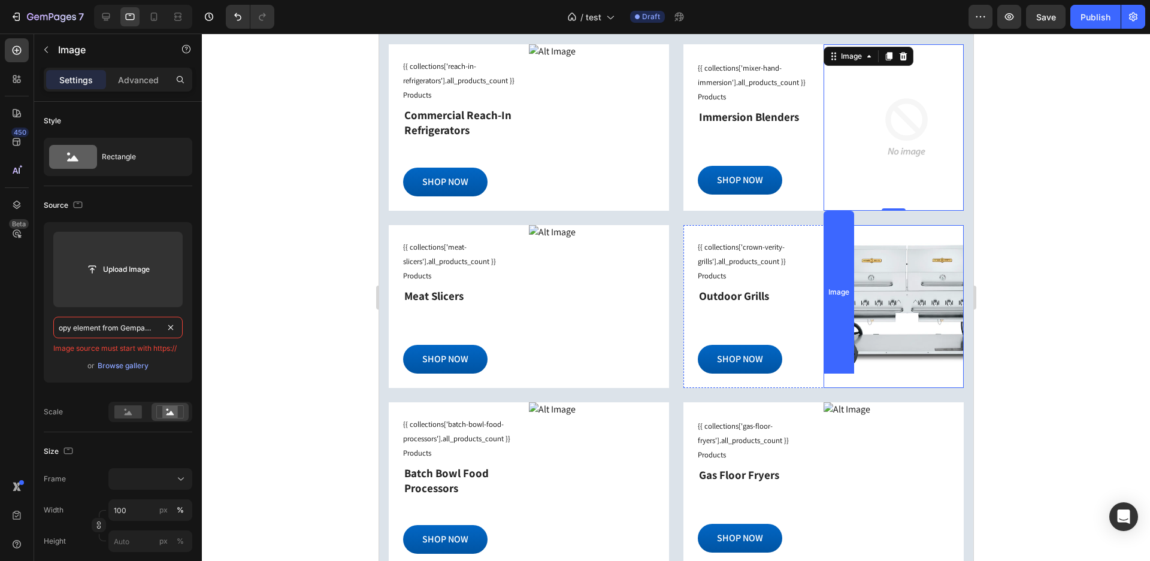
click at [888, 286] on div "Image" at bounding box center [893, 306] width 140 height 163
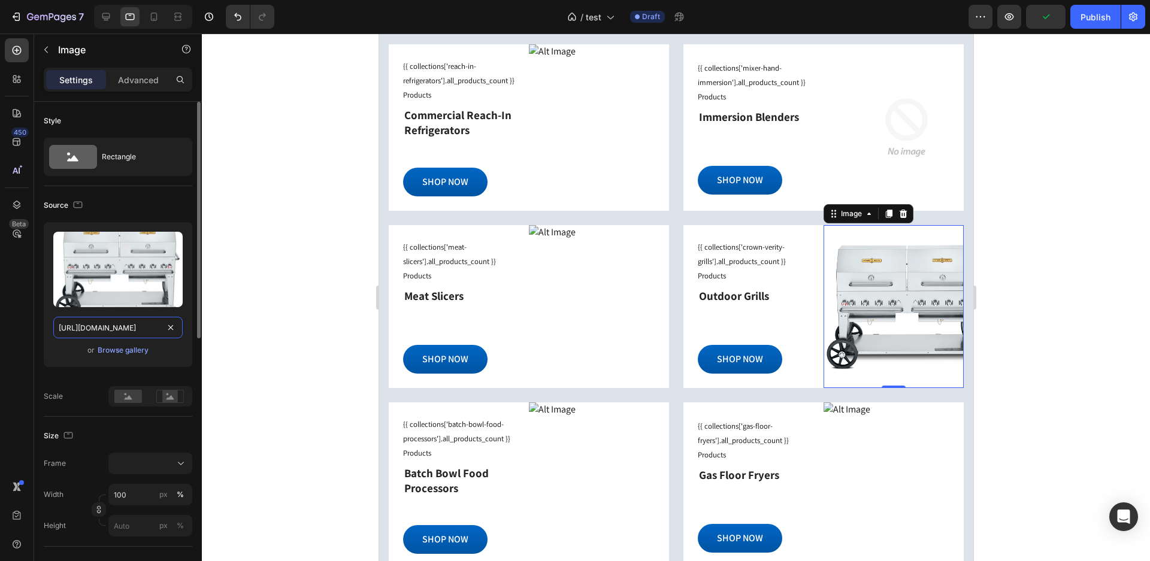
click at [59, 328] on input "https://cdn.shopify.com/s/files/1/0253/9916/4974/files/gempages_494556150767813…" at bounding box center [117, 328] width 129 height 22
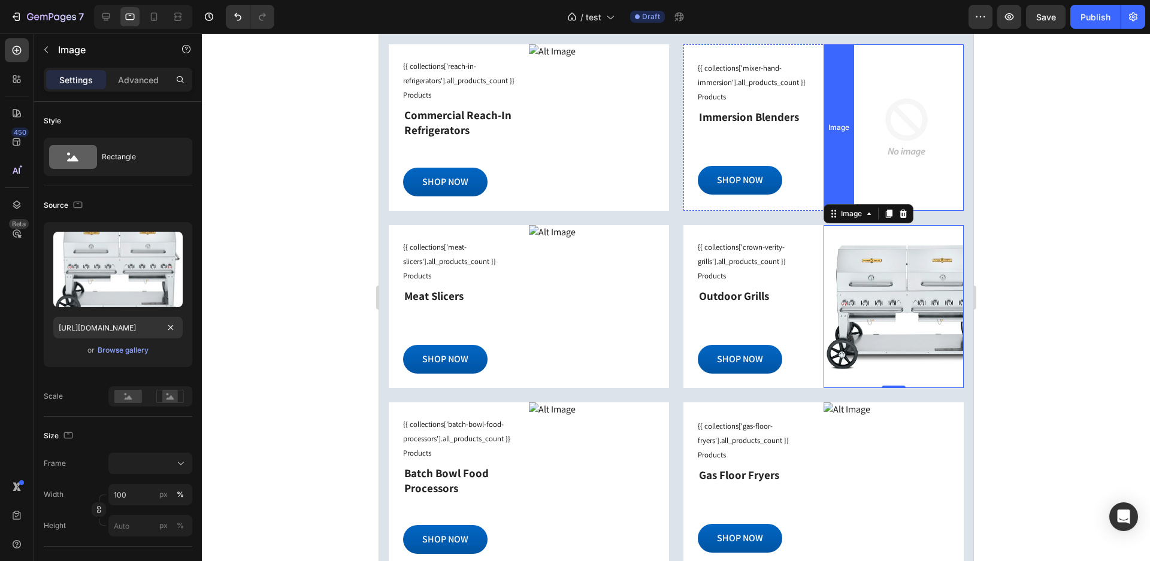
click at [906, 154] on div "Image" at bounding box center [893, 127] width 140 height 166
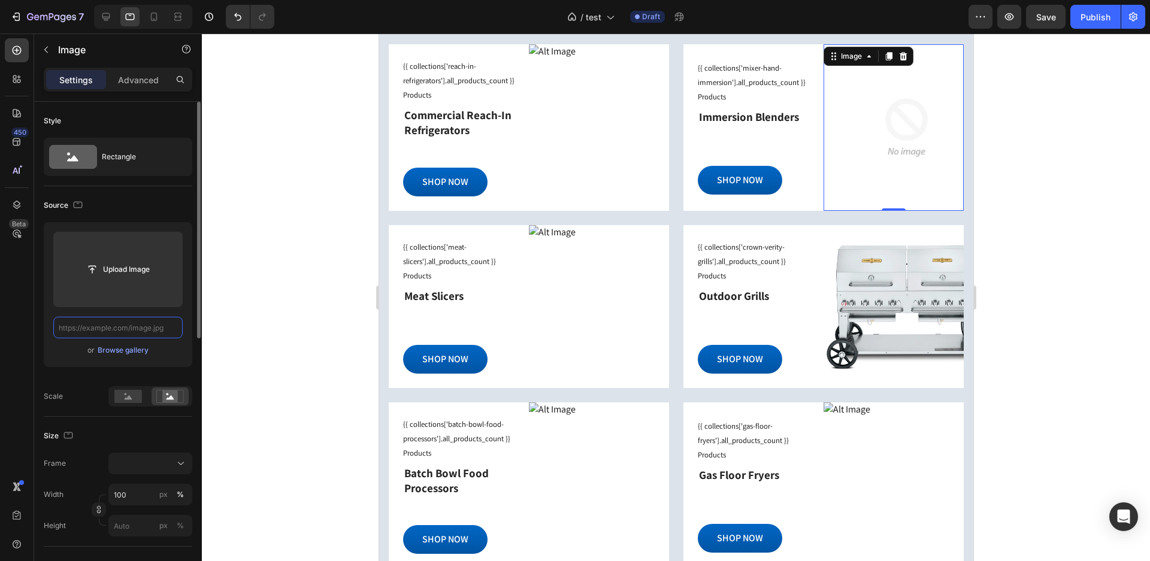
click at [55, 329] on input "text" at bounding box center [117, 328] width 129 height 22
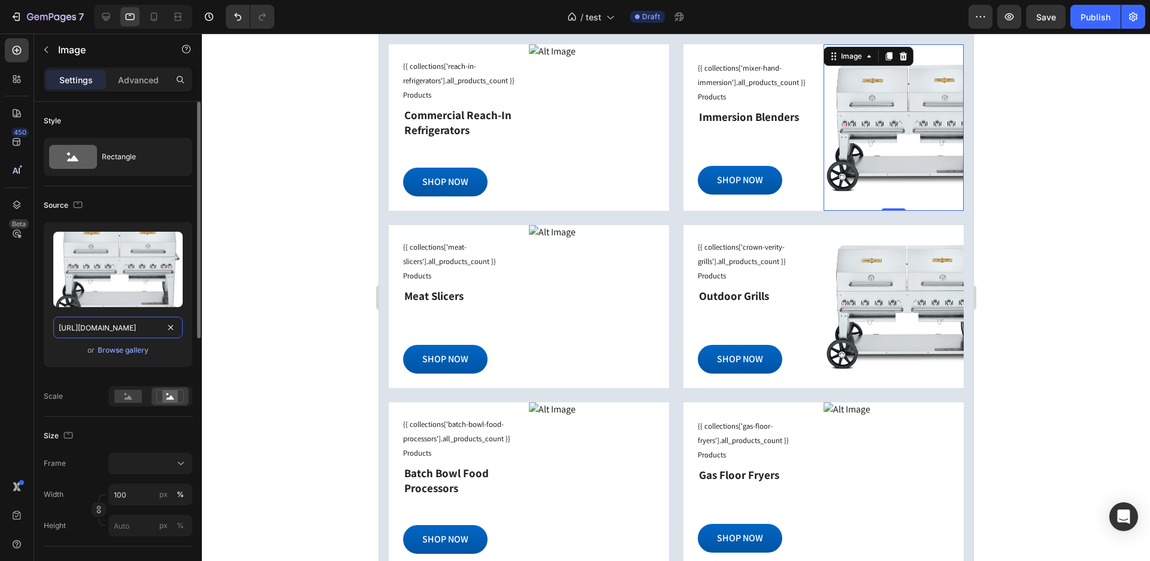
scroll to position [0, 363]
type input "https://cdn.shopify.com/s/files/1/0253/9916/4974/files/gempages_494556150767813…"
click at [1105, 312] on div at bounding box center [676, 298] width 948 height 528
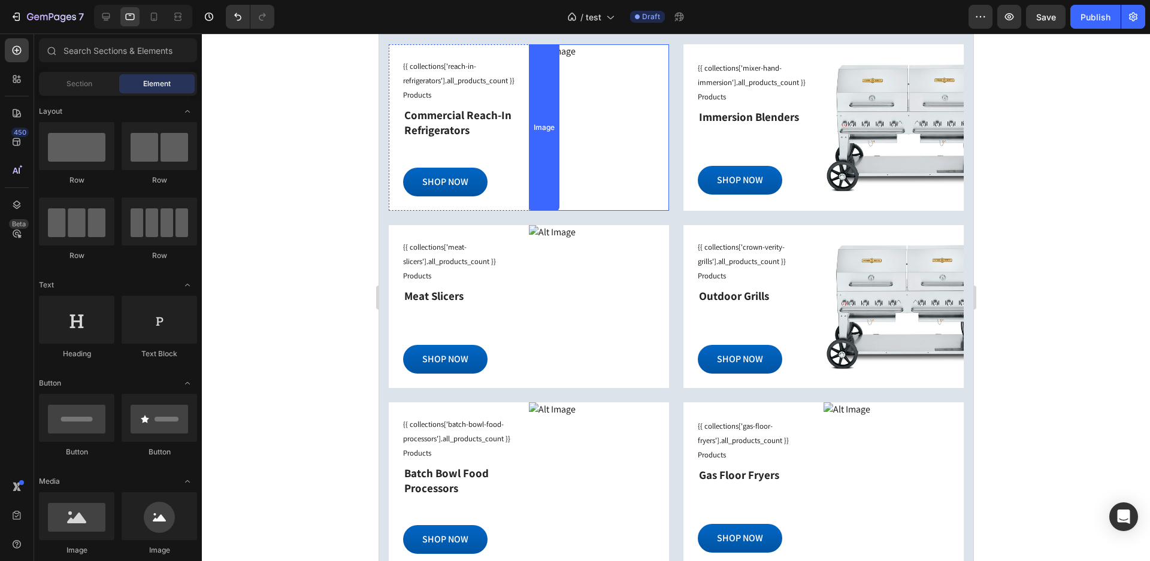
click at [560, 65] on div "Image" at bounding box center [598, 127] width 140 height 166
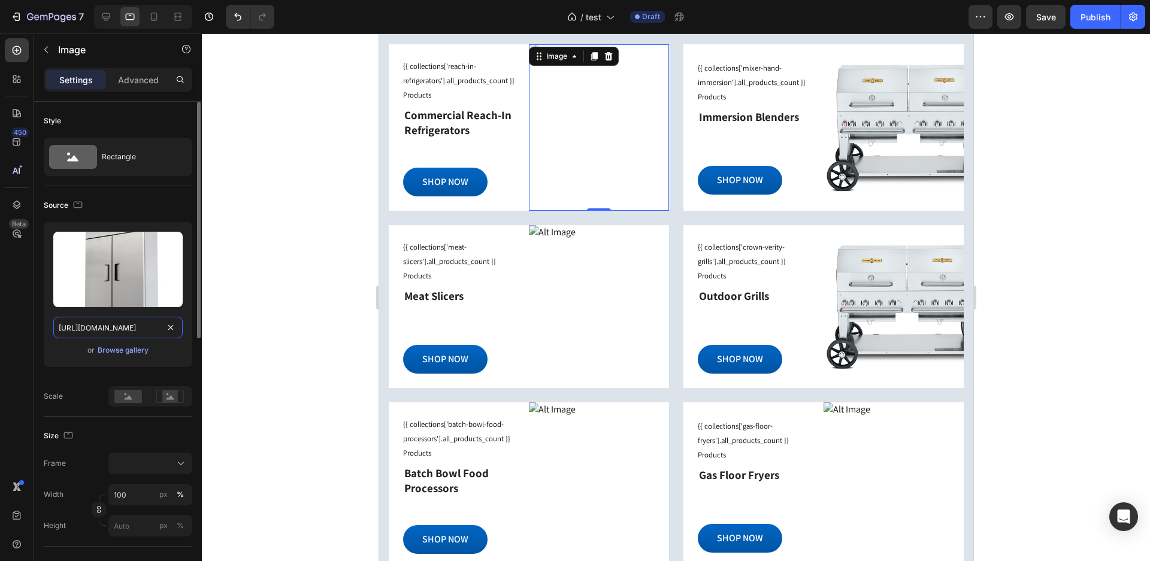
click at [103, 332] on input "[URL][DOMAIN_NAME]" at bounding box center [117, 328] width 129 height 22
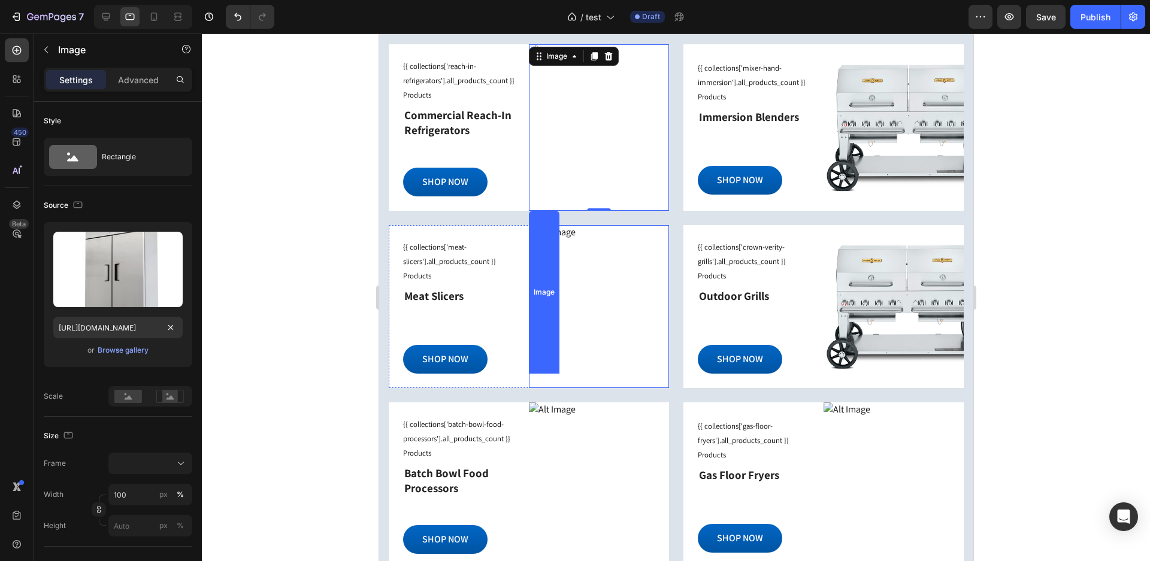
click at [568, 301] on div "Image" at bounding box center [598, 306] width 140 height 163
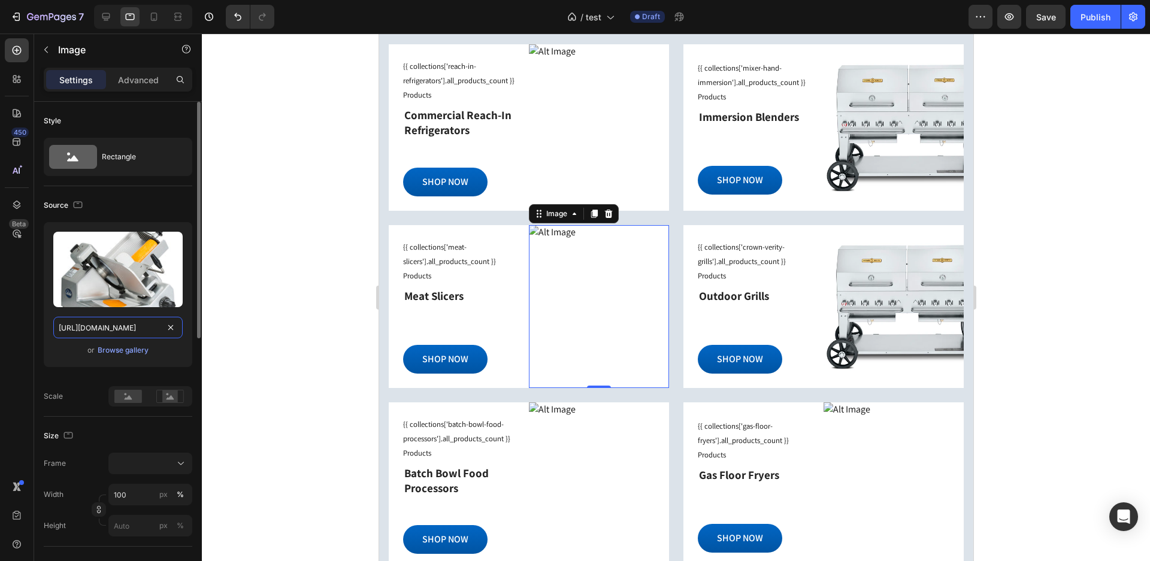
click at [140, 325] on input "[URL][DOMAIN_NAME]" at bounding box center [117, 328] width 129 height 22
click at [173, 399] on icon at bounding box center [171, 397] width 8 height 4
click at [153, 331] on input "[URL][DOMAIN_NAME]" at bounding box center [117, 328] width 129 height 22
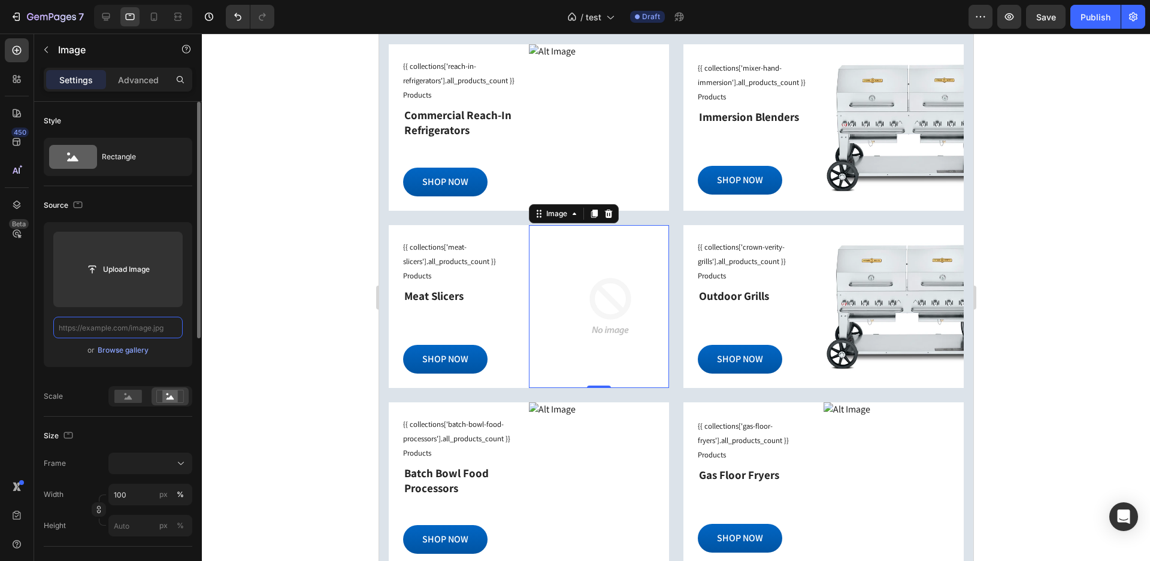
paste input "[URL][DOMAIN_NAME]"
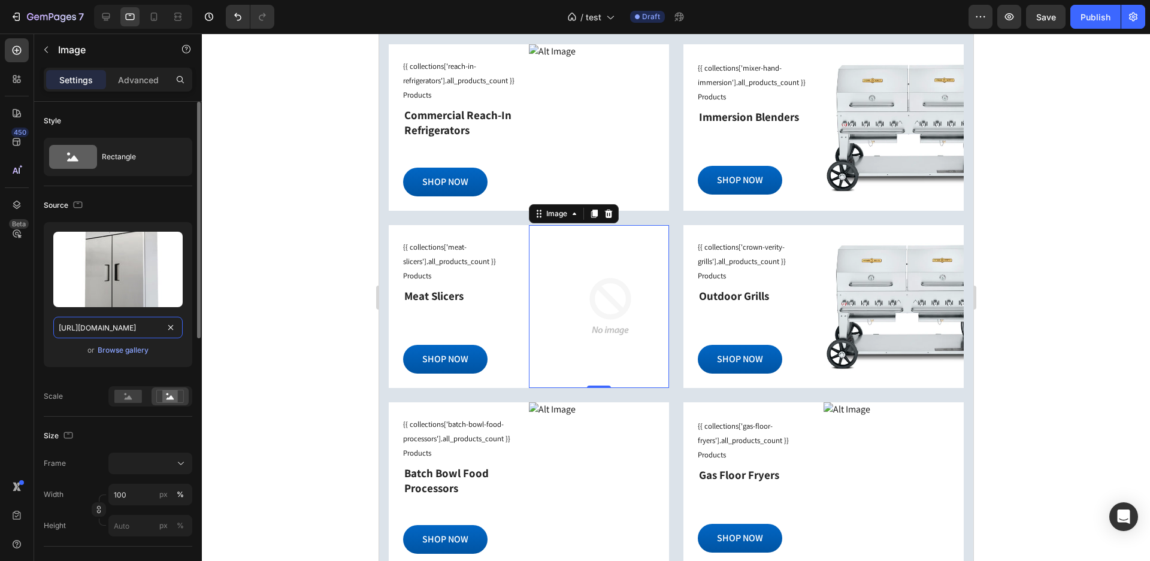
scroll to position [0, 667]
type input "[URL][DOMAIN_NAME]"
click at [253, 338] on div at bounding box center [676, 298] width 948 height 528
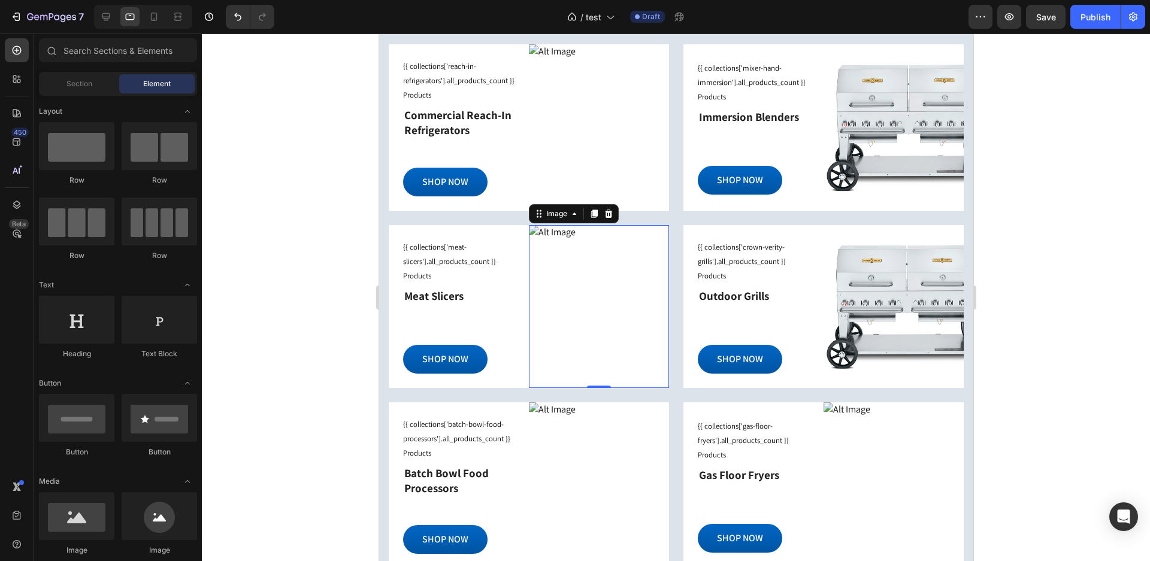
click at [571, 269] on div "Image 0" at bounding box center [598, 306] width 140 height 163
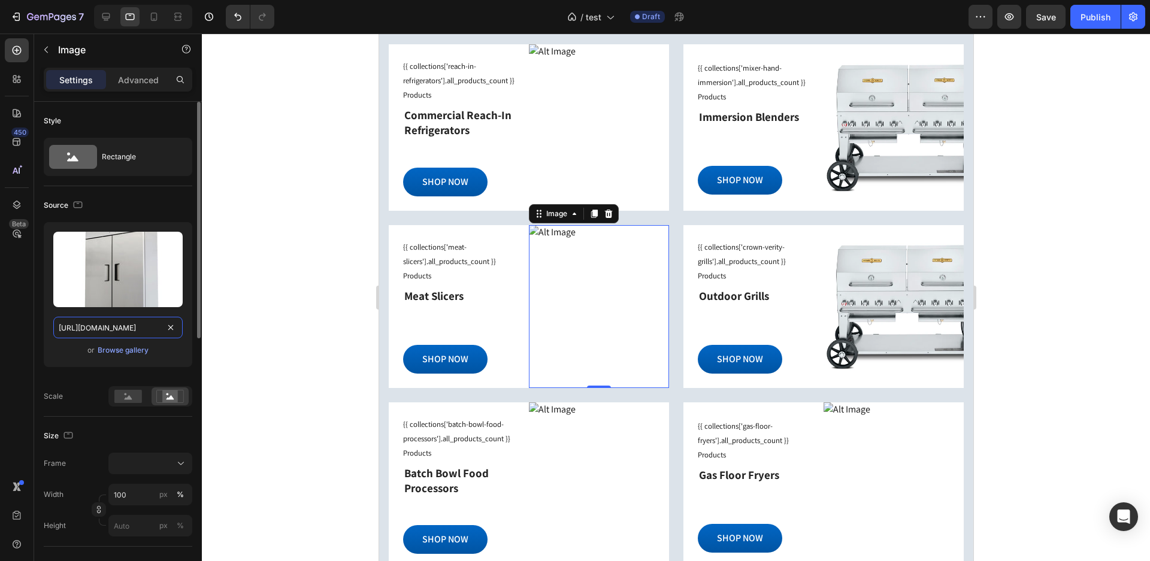
click at [159, 324] on input "[URL][DOMAIN_NAME]" at bounding box center [117, 328] width 129 height 22
click at [1102, 259] on div at bounding box center [676, 298] width 948 height 528
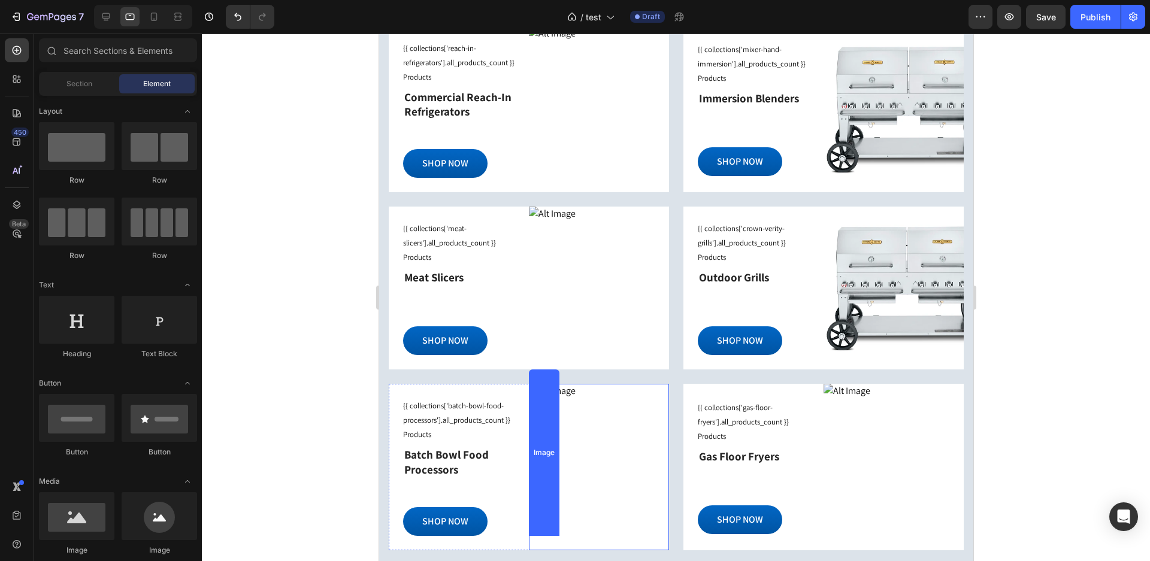
scroll to position [1159, 0]
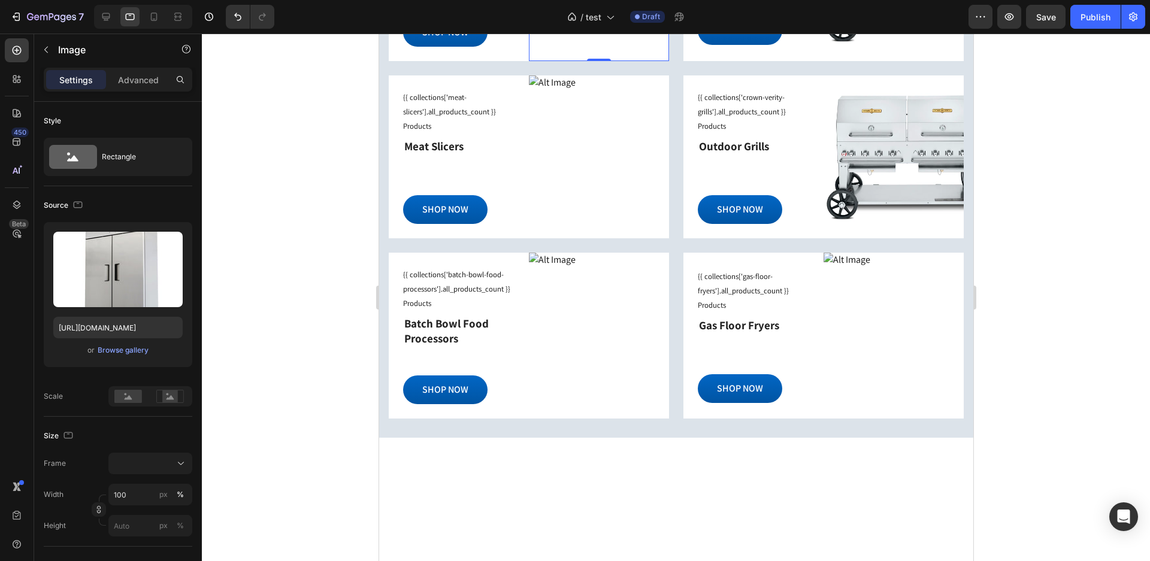
click at [134, 353] on div "Browse gallery" at bounding box center [123, 350] width 51 height 11
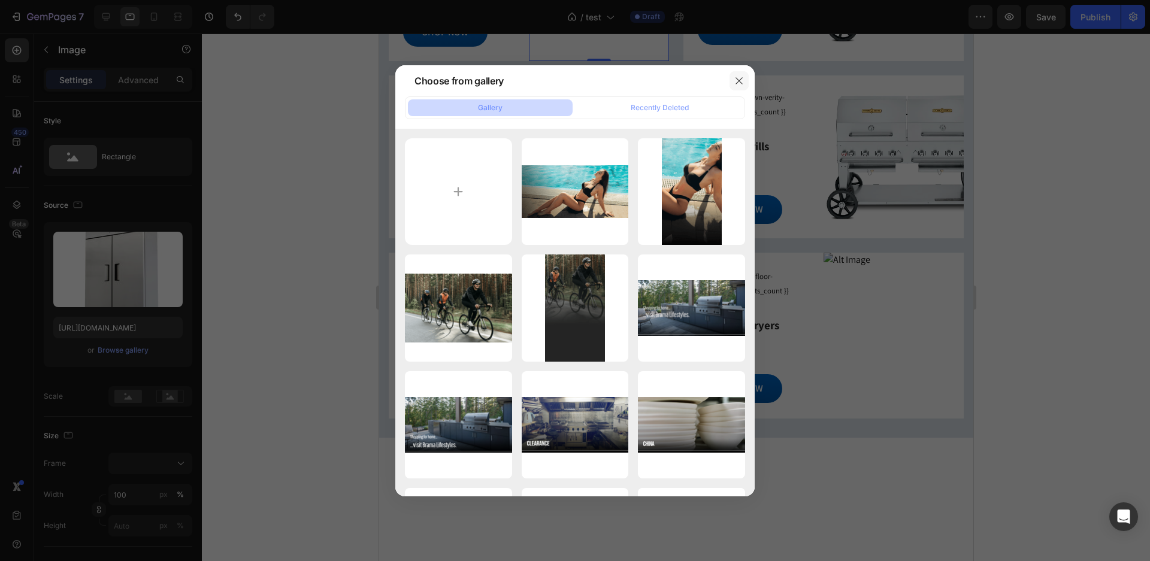
click at [738, 77] on icon "button" at bounding box center [739, 81] width 10 height 10
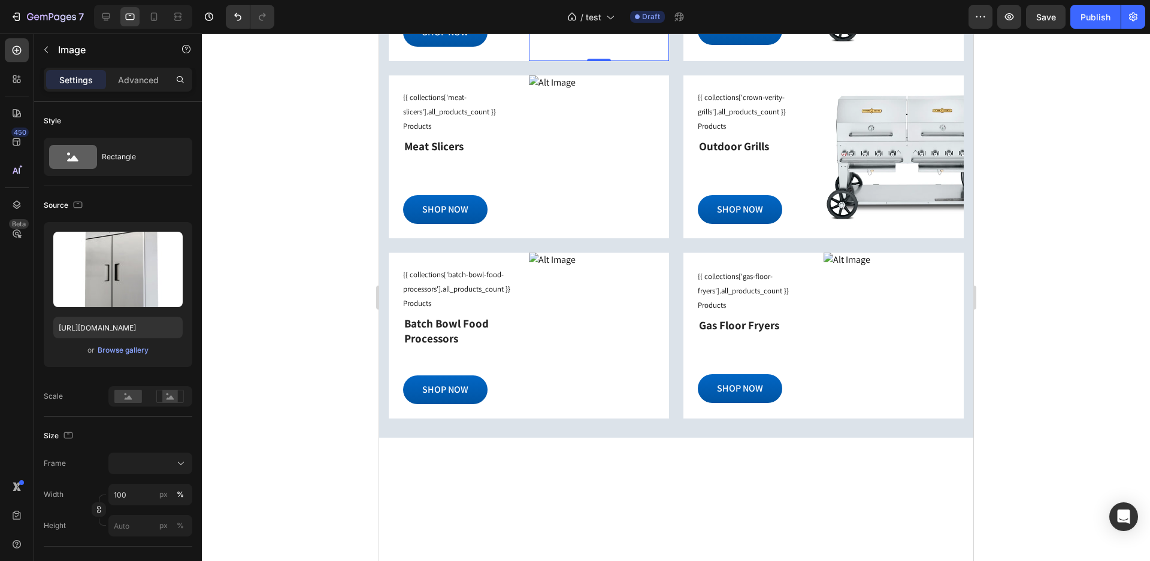
click at [140, 331] on input "[URL][DOMAIN_NAME]" at bounding box center [117, 328] width 129 height 22
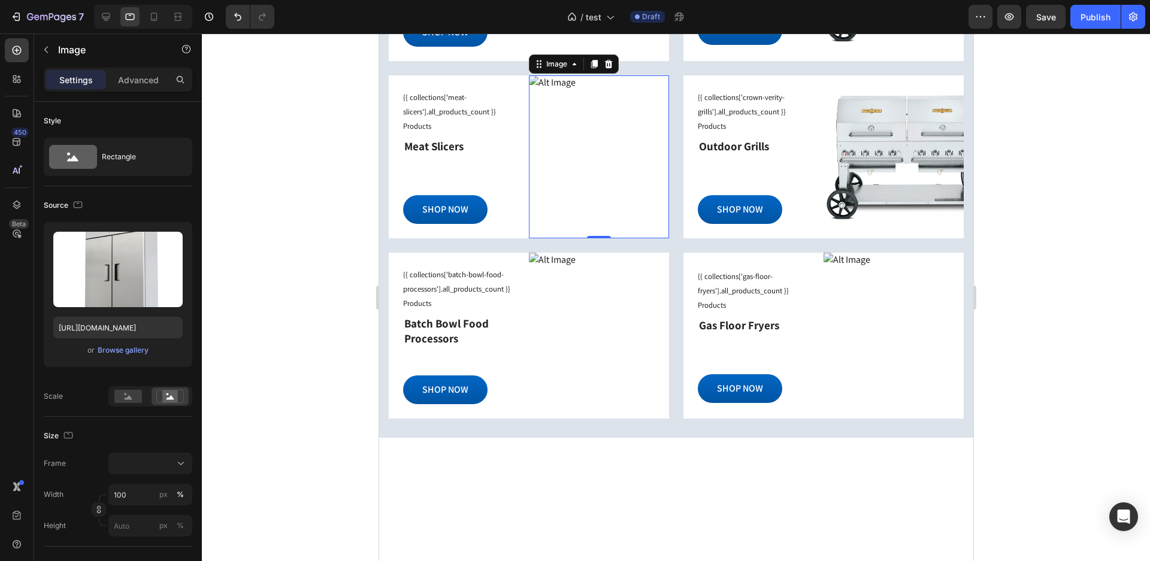
drag, startPoint x: 547, startPoint y: 416, endPoint x: 561, endPoint y: 426, distance: 17.6
click at [547, 238] on div "Image 0" at bounding box center [598, 156] width 140 height 163
click at [586, 238] on div "0" at bounding box center [598, 156] width 140 height 163
click at [58, 327] on input "[URL][DOMAIN_NAME]" at bounding box center [117, 328] width 129 height 22
click at [601, 238] on div "0" at bounding box center [598, 156] width 140 height 163
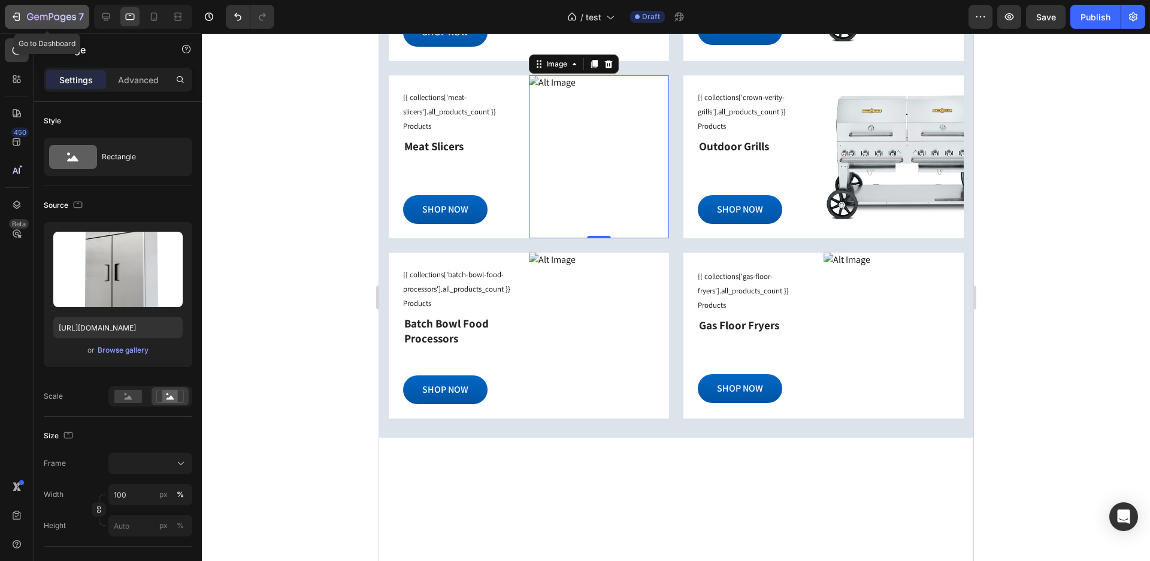
click at [10, 19] on icon "button" at bounding box center [16, 17] width 12 height 12
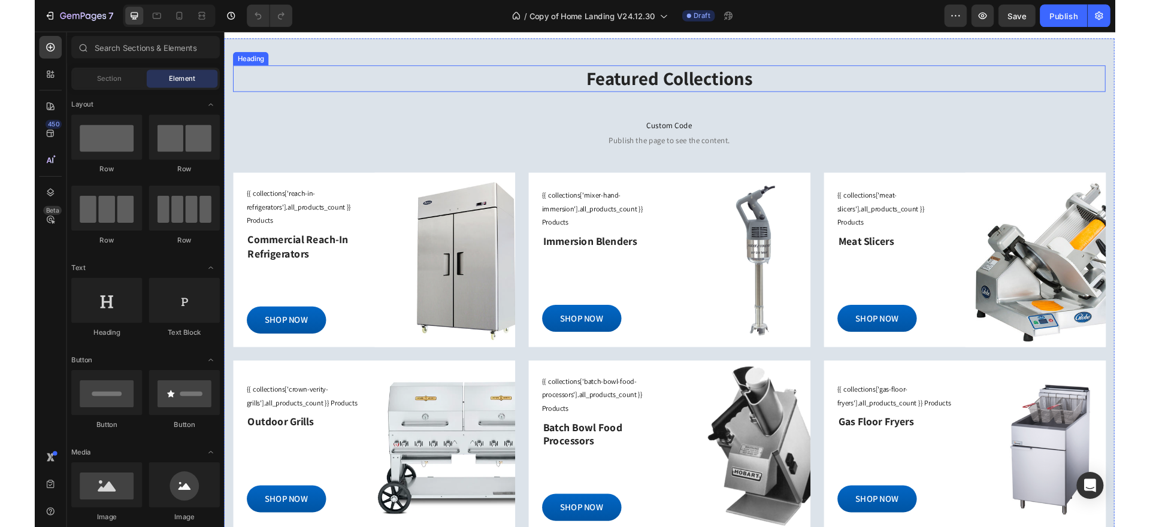
scroll to position [1018, 0]
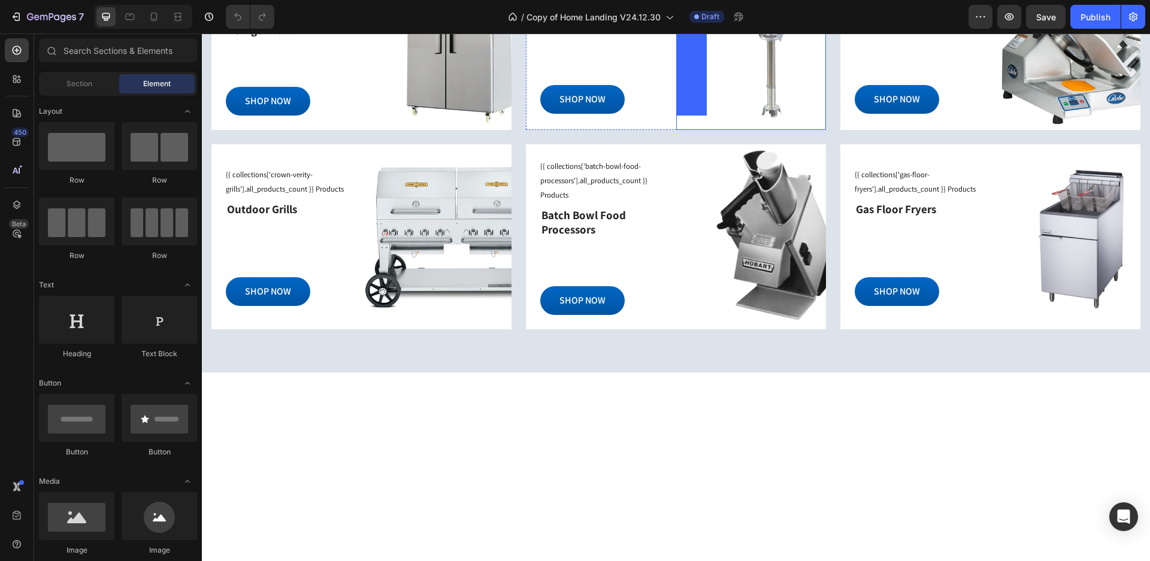
click at [775, 129] on img at bounding box center [751, 36] width 150 height 185
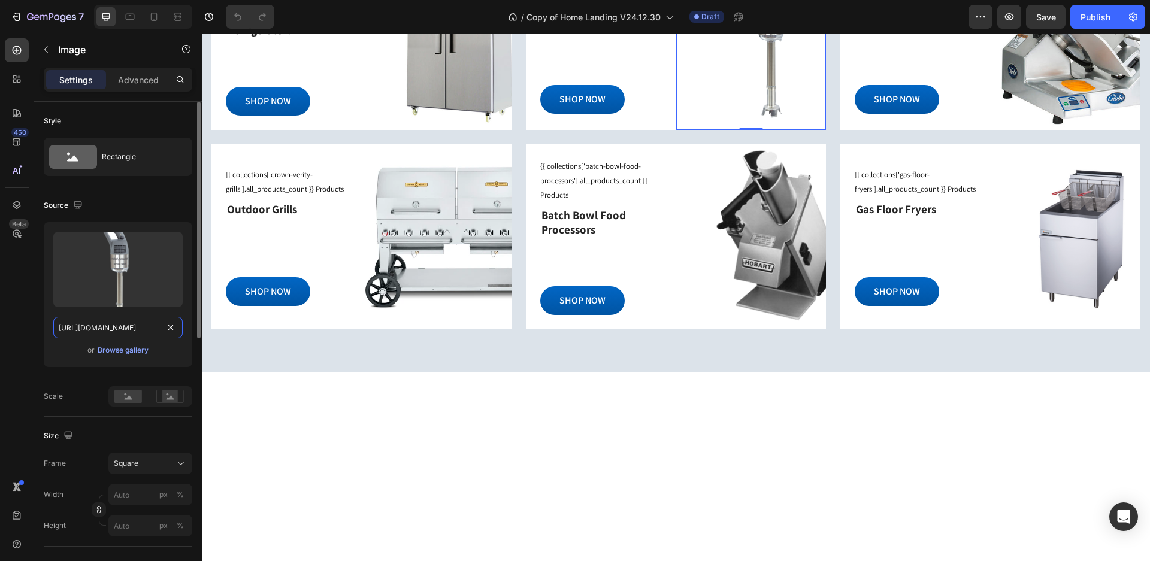
click at [125, 332] on input "[URL][DOMAIN_NAME]" at bounding box center [117, 328] width 129 height 22
click at [1099, 129] on div "Image" at bounding box center [1066, 36] width 150 height 185
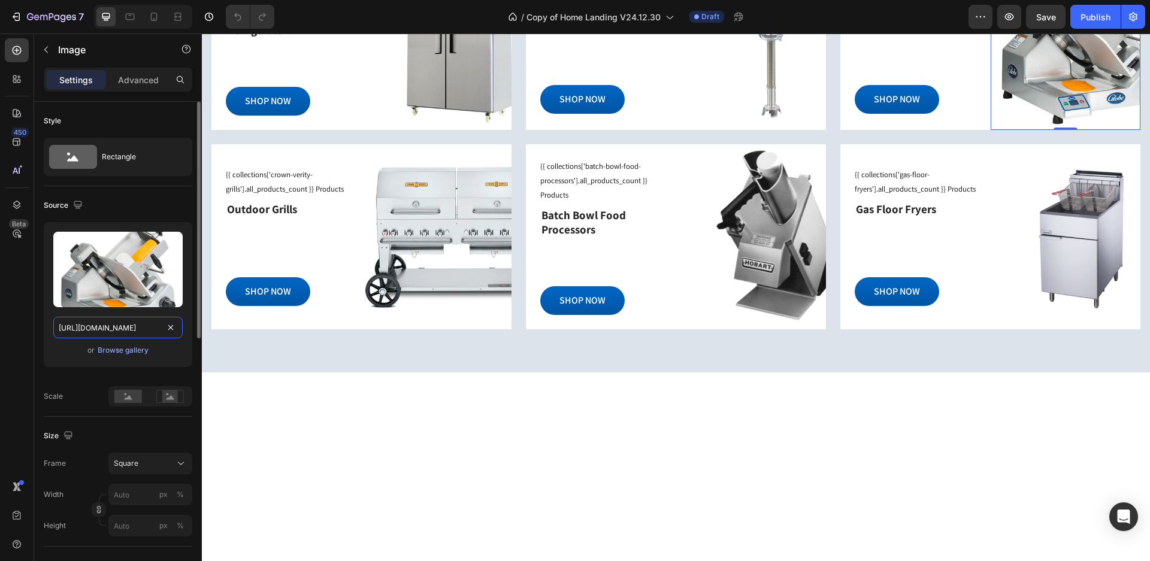
click at [155, 331] on input "[URL][DOMAIN_NAME]" at bounding box center [117, 328] width 129 height 22
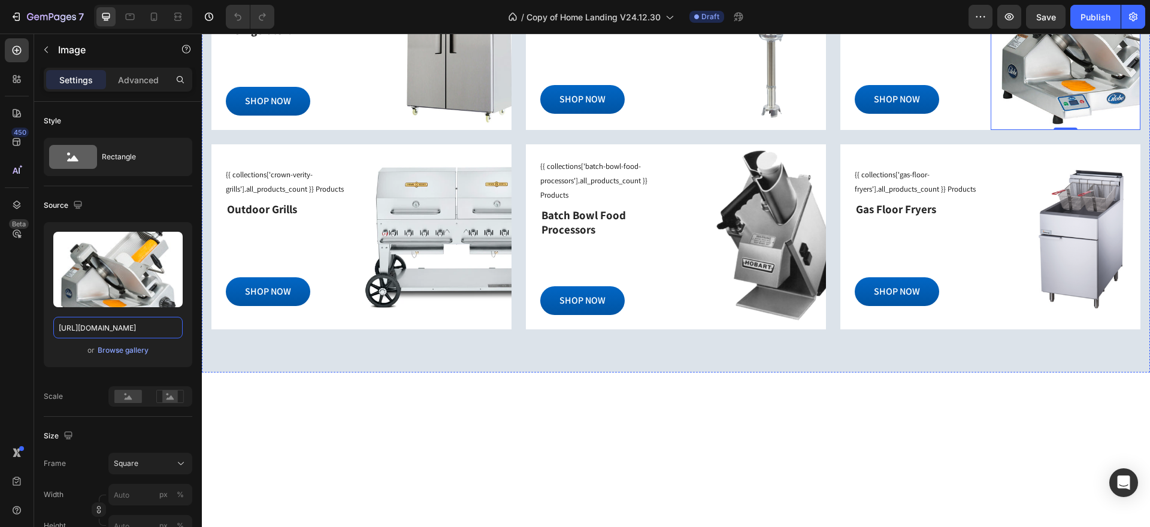
scroll to position [839, 0]
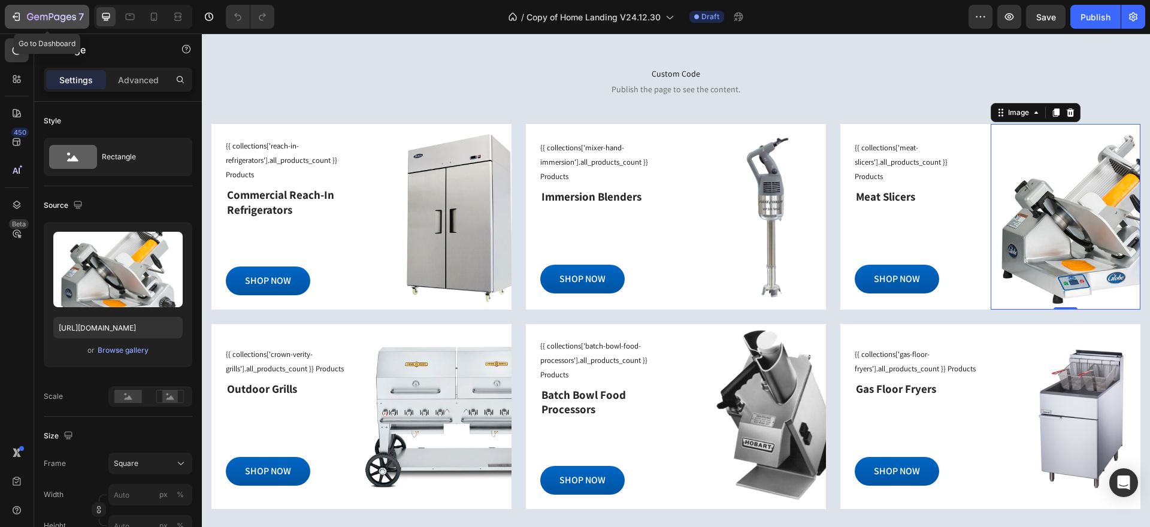
click at [35, 20] on icon "button" at bounding box center [36, 16] width 5 height 5
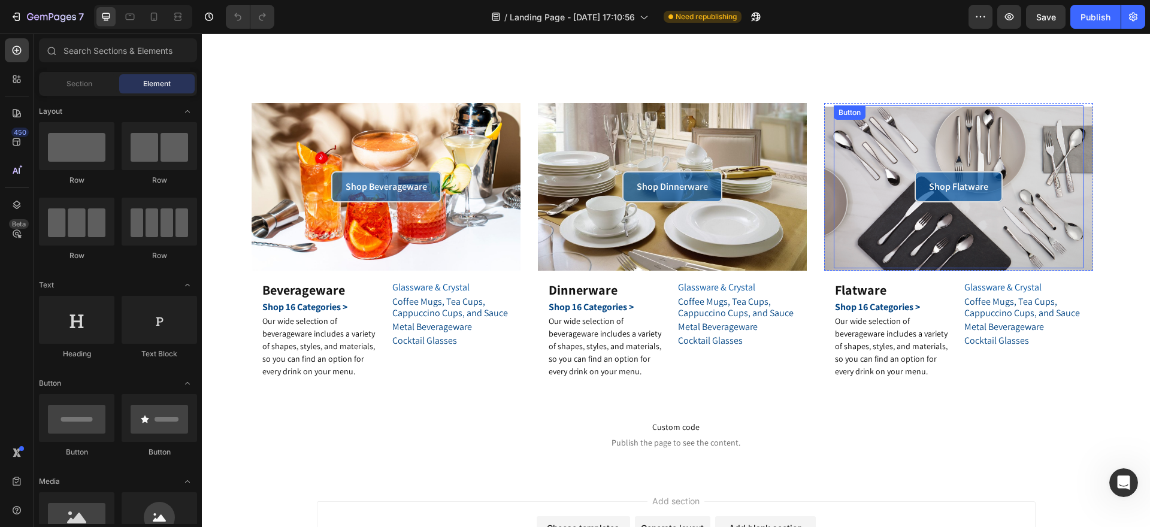
scroll to position [240, 0]
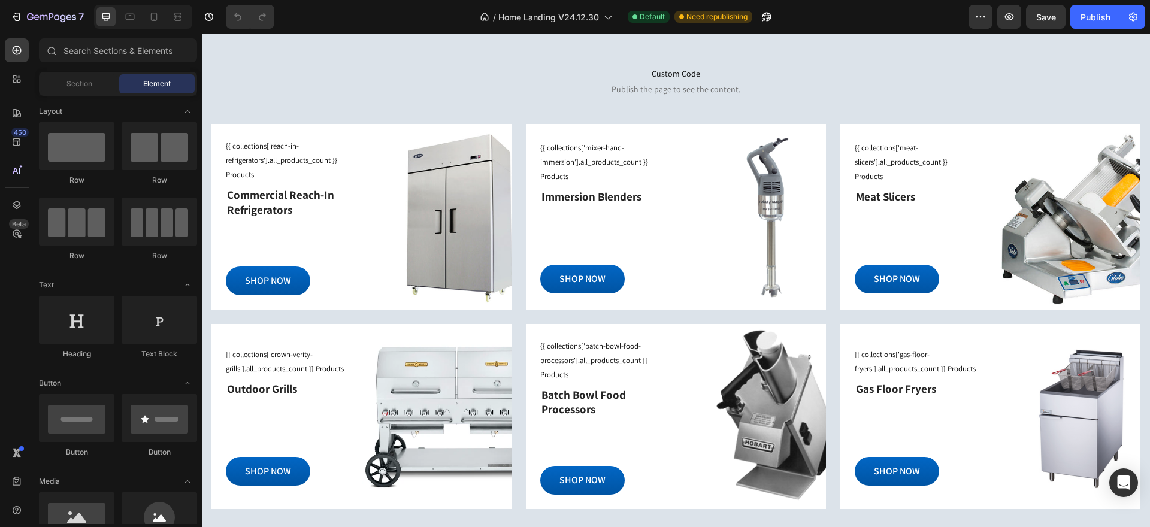
scroll to position [1018, 0]
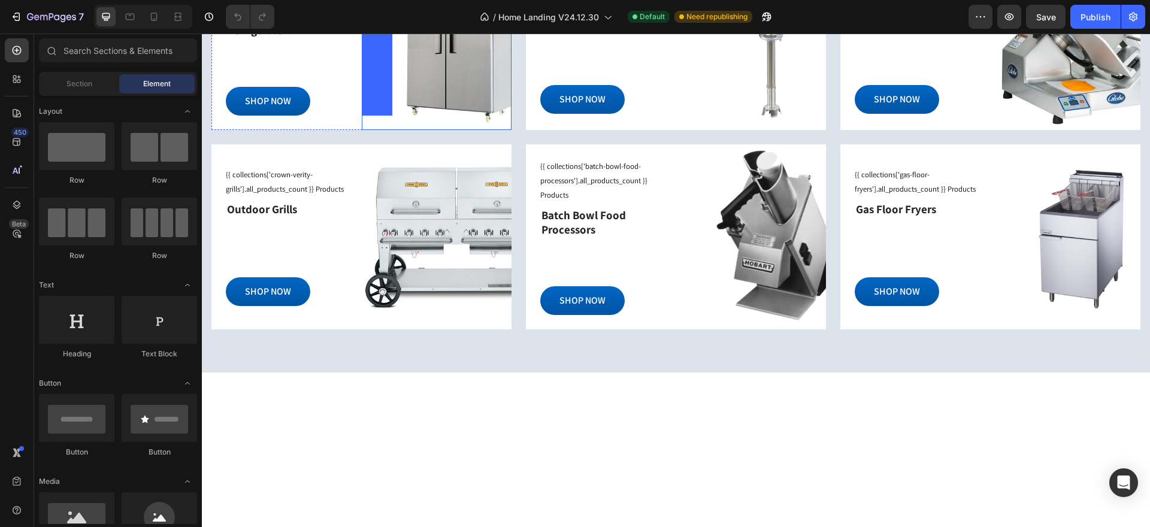
click at [453, 129] on img at bounding box center [437, 36] width 150 height 185
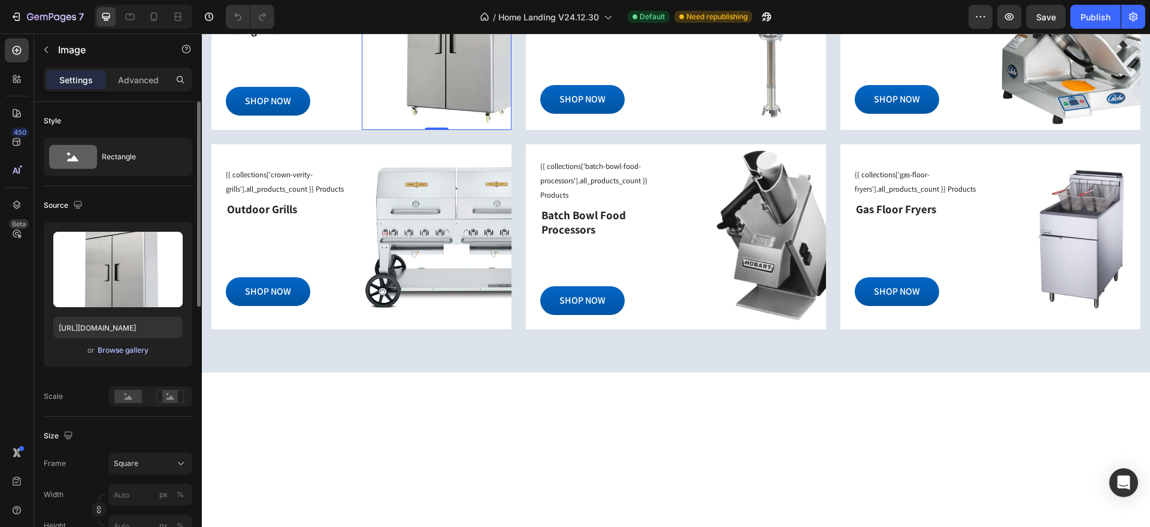
click at [125, 349] on div "Browse gallery" at bounding box center [123, 350] width 51 height 11
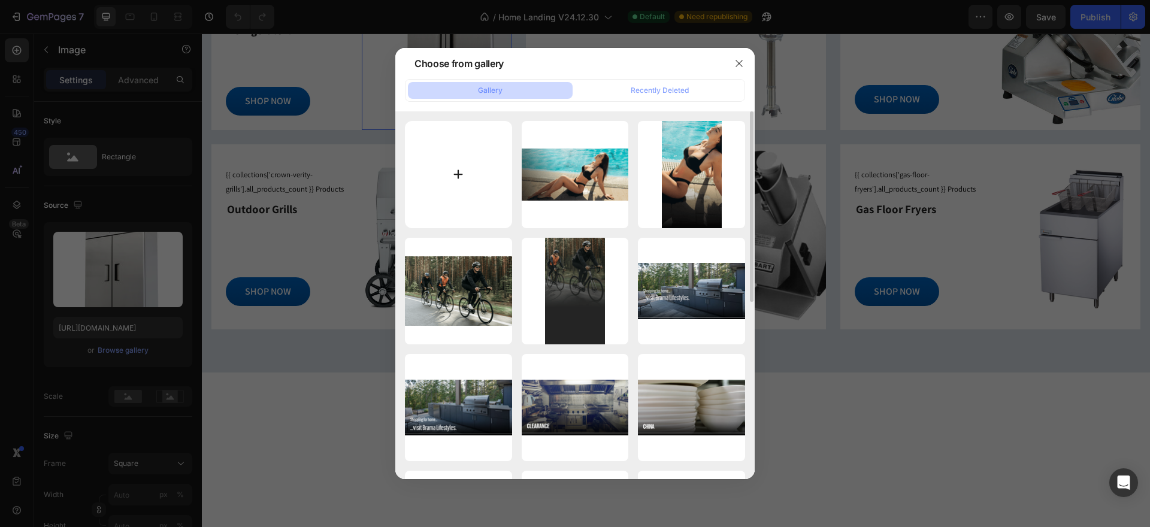
click at [459, 172] on input "file" at bounding box center [458, 174] width 107 height 107
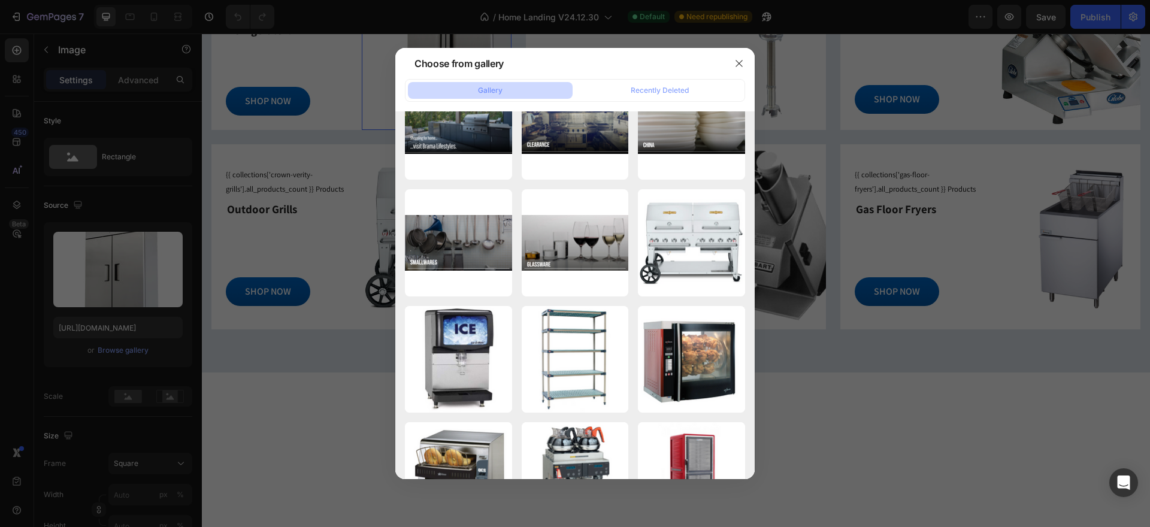
scroll to position [42, 0]
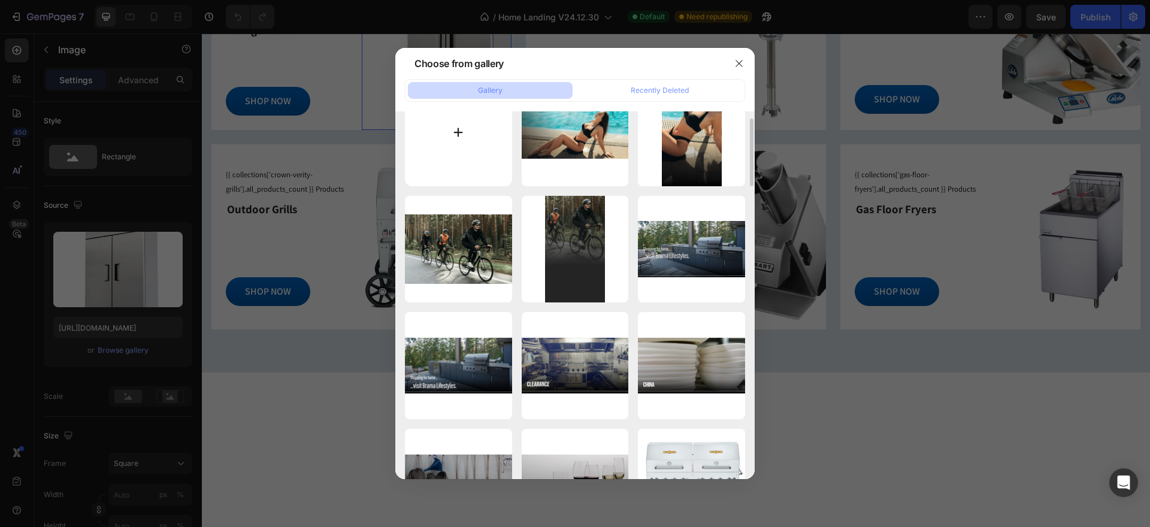
click at [476, 125] on input "file" at bounding box center [458, 132] width 107 height 107
type input "C:\fakepath\fridge.png"
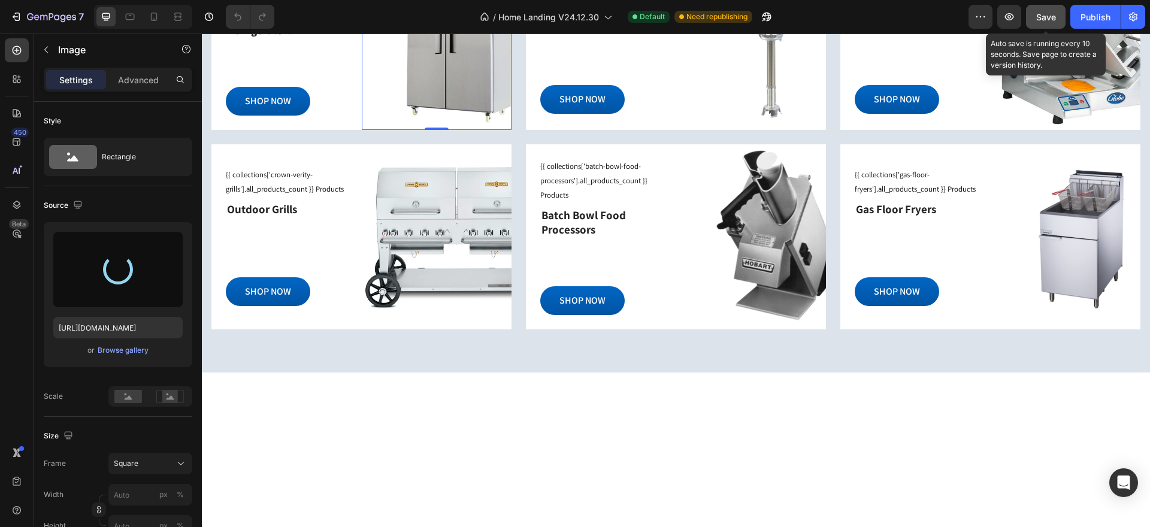
type input "[URL][DOMAIN_NAME]"
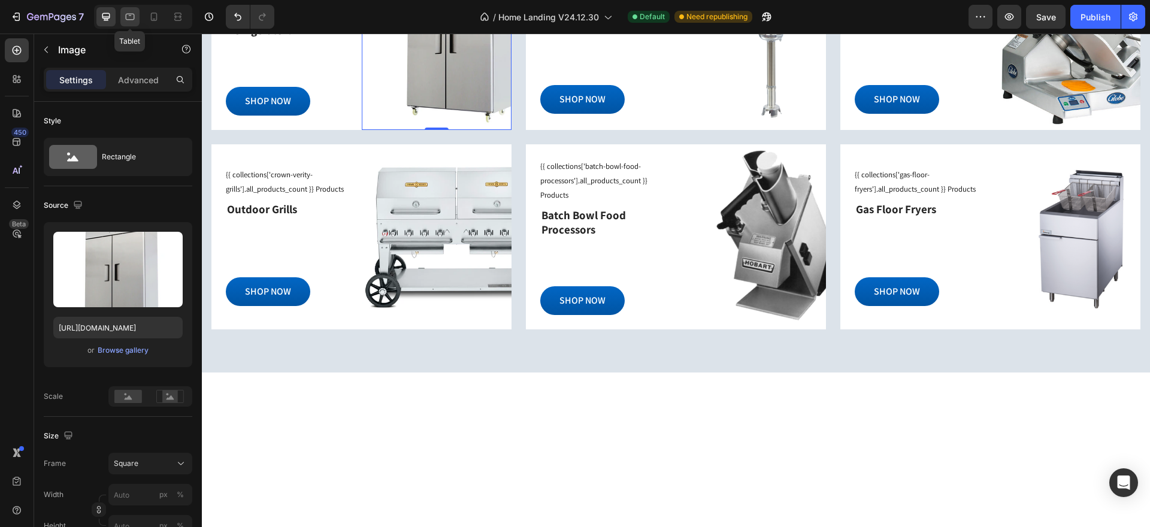
click at [133, 19] on icon at bounding box center [130, 17] width 12 height 12
type input "100"
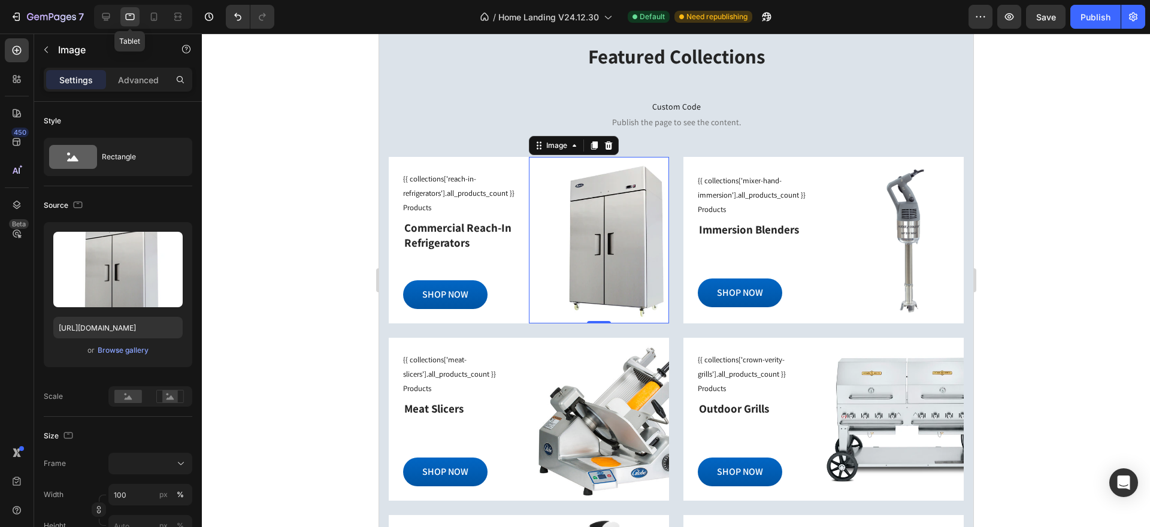
scroll to position [1100, 0]
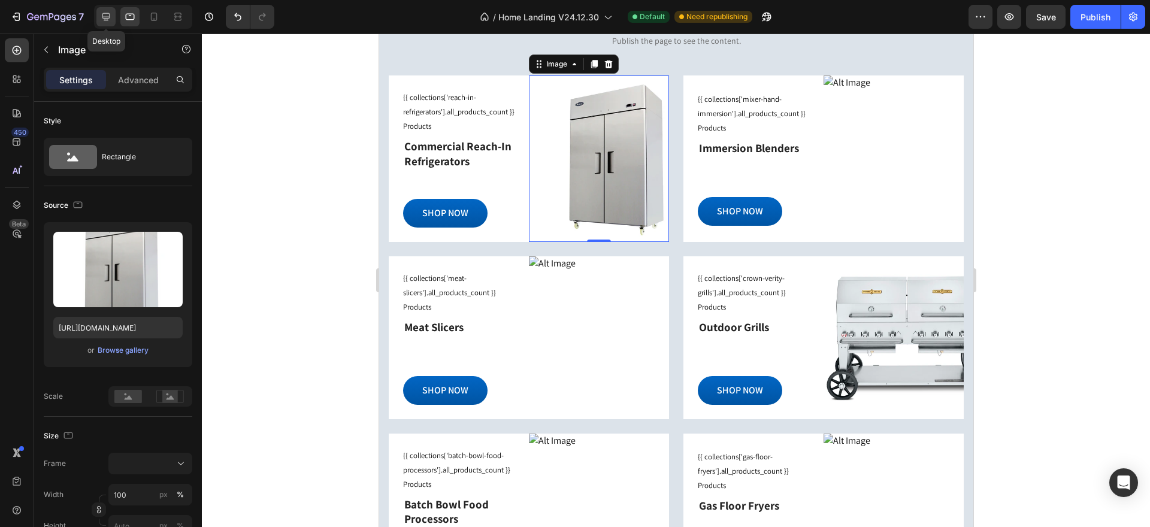
click at [105, 17] on icon at bounding box center [106, 17] width 8 height 8
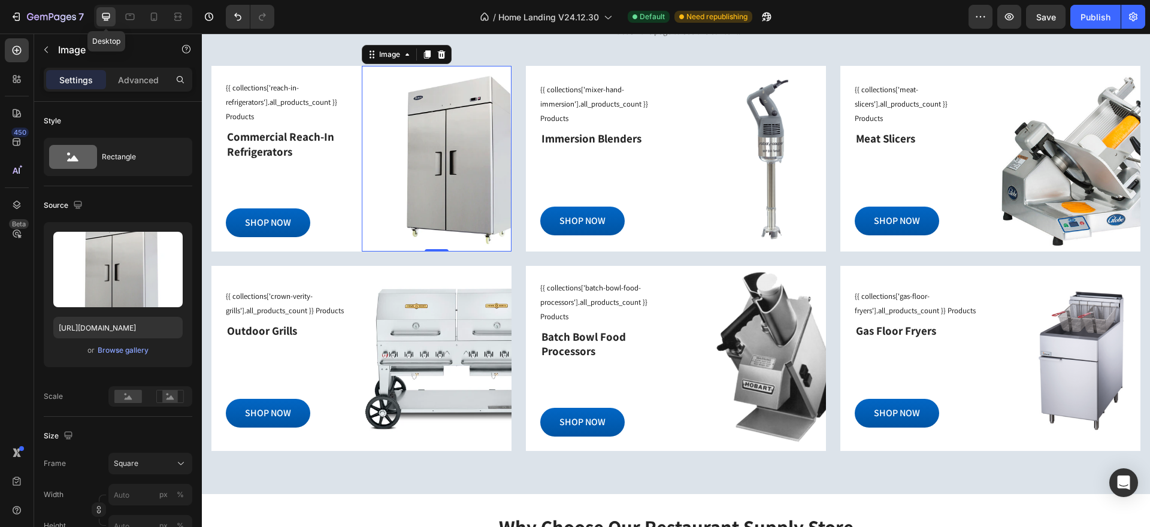
scroll to position [1090, 0]
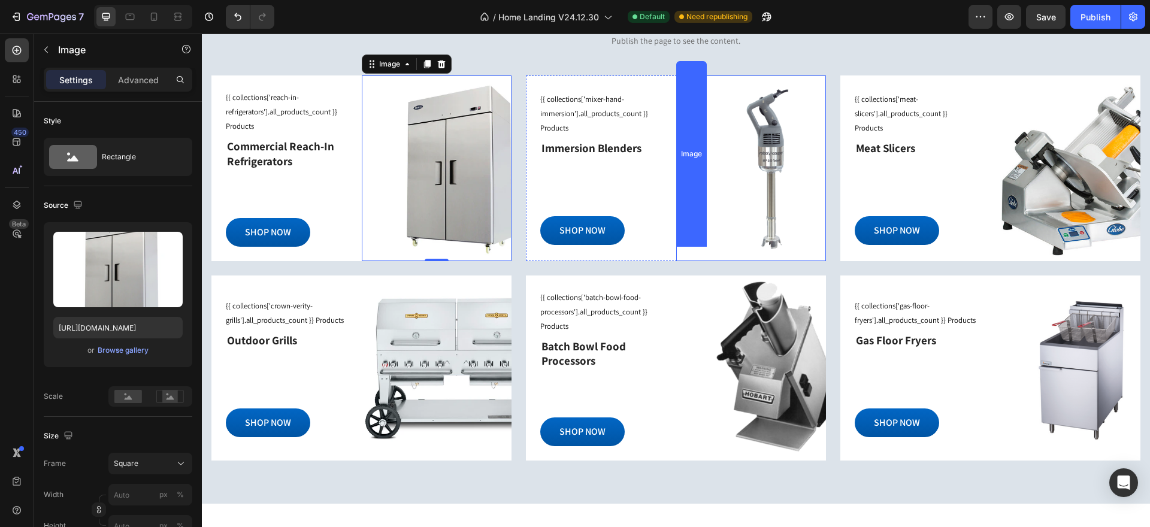
click at [764, 153] on div "Image" at bounding box center [751, 167] width 150 height 185
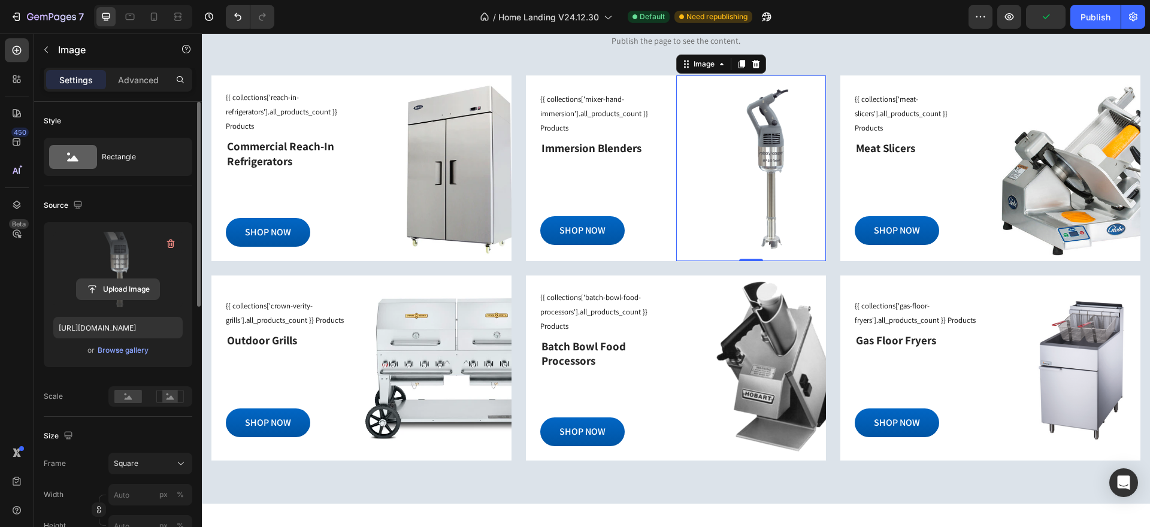
click at [132, 287] on input "file" at bounding box center [118, 289] width 83 height 20
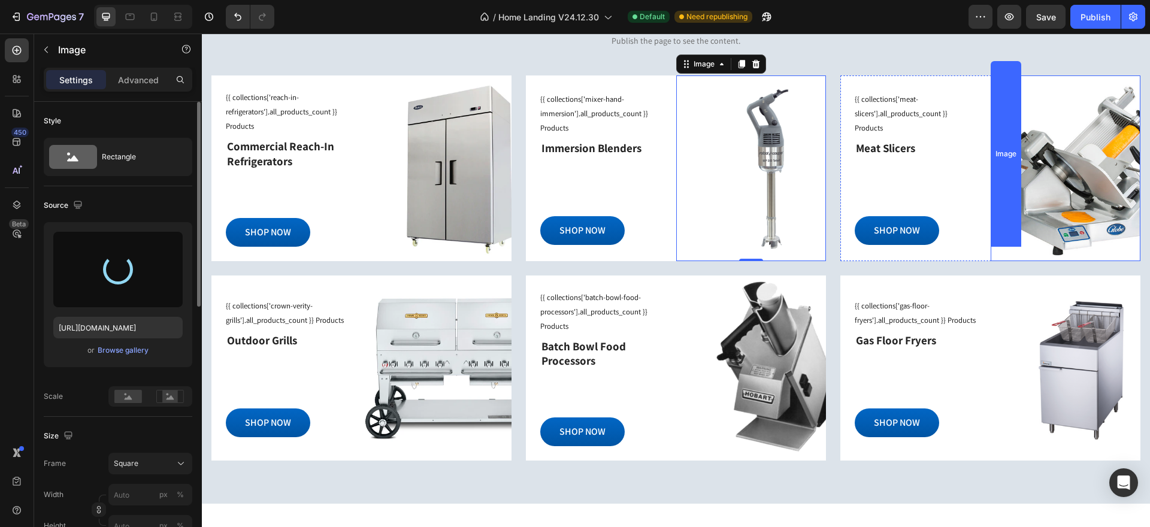
click at [1081, 204] on img at bounding box center [1066, 167] width 150 height 185
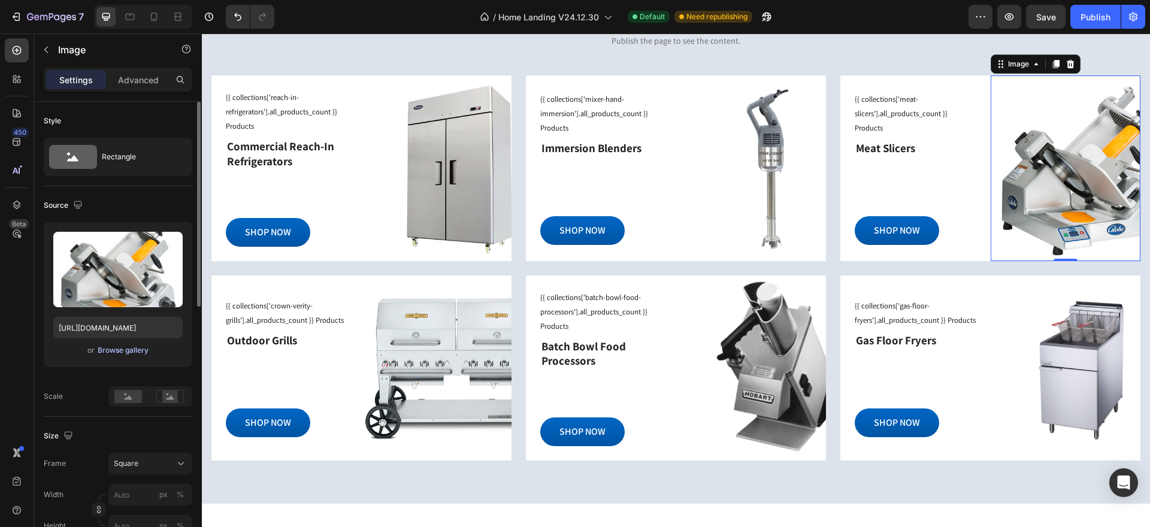
click at [129, 352] on div "Browse gallery" at bounding box center [123, 350] width 51 height 11
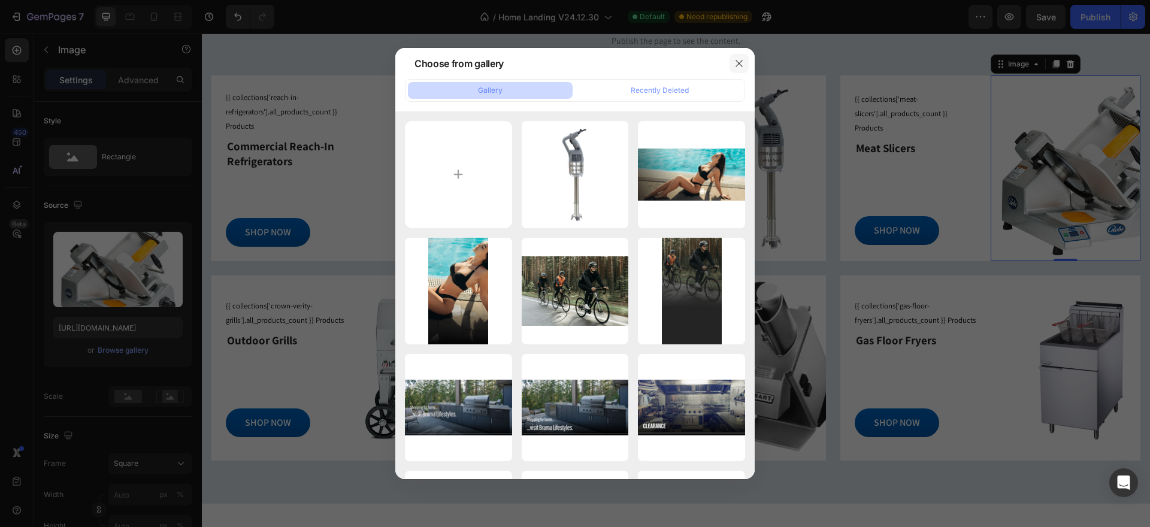
click at [744, 62] on button "button" at bounding box center [739, 63] width 19 height 19
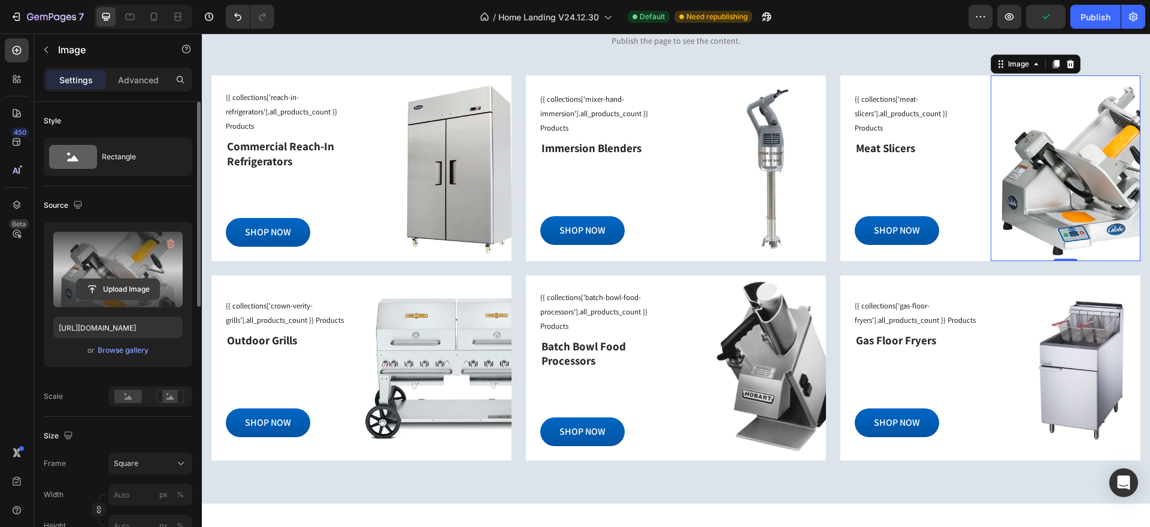
click at [121, 289] on input "file" at bounding box center [118, 289] width 83 height 20
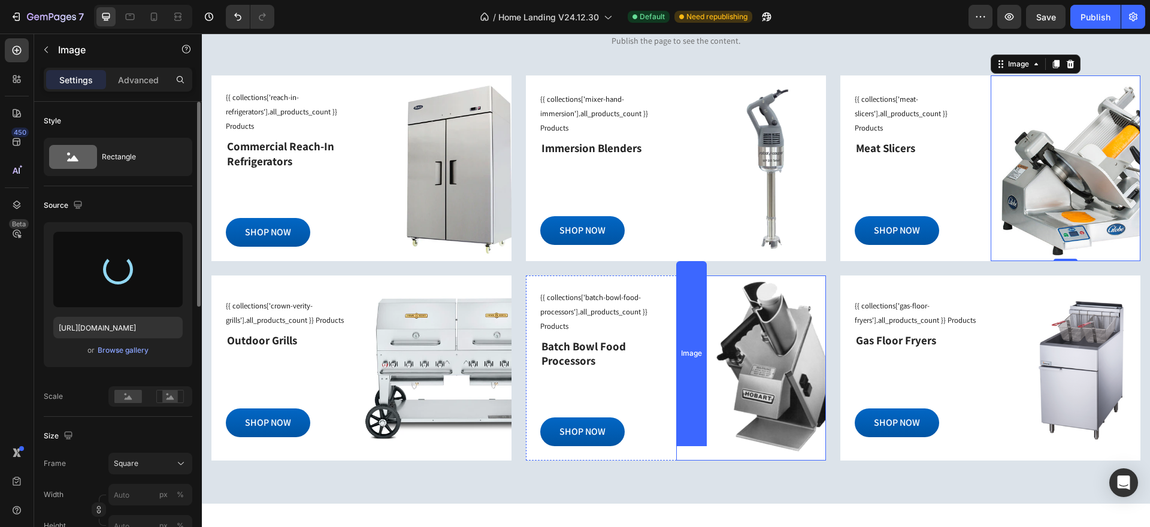
type input "[URL][DOMAIN_NAME]"
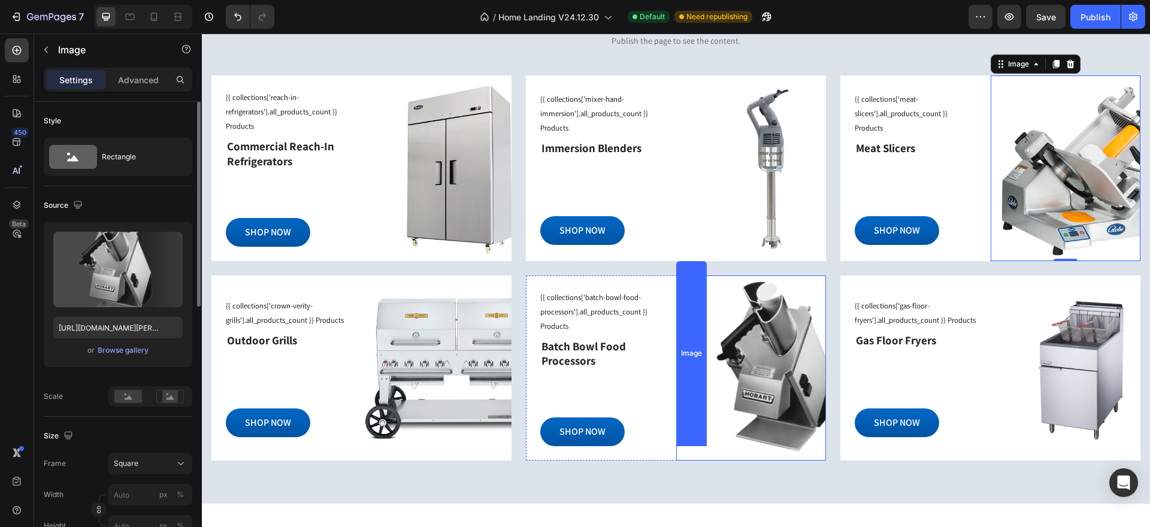
click at [745, 368] on div "Image" at bounding box center [751, 368] width 150 height 185
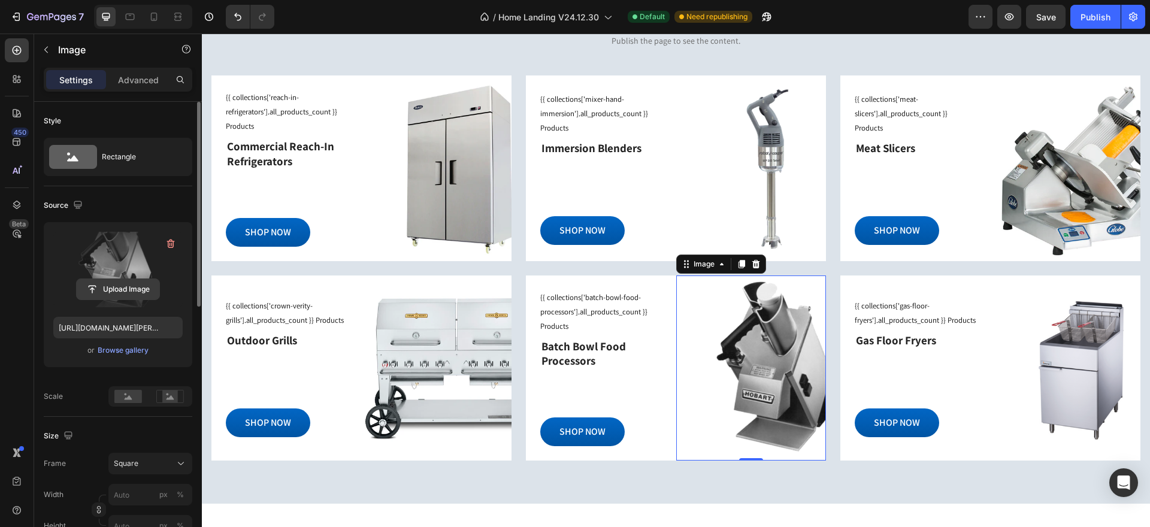
click at [116, 285] on input "file" at bounding box center [118, 289] width 83 height 20
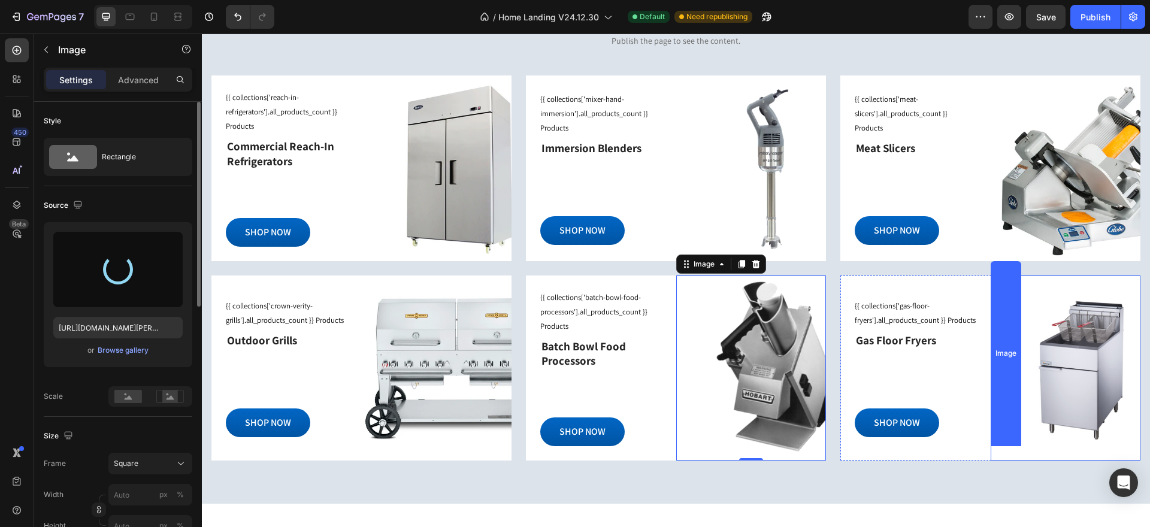
type input "[URL][DOMAIN_NAME]"
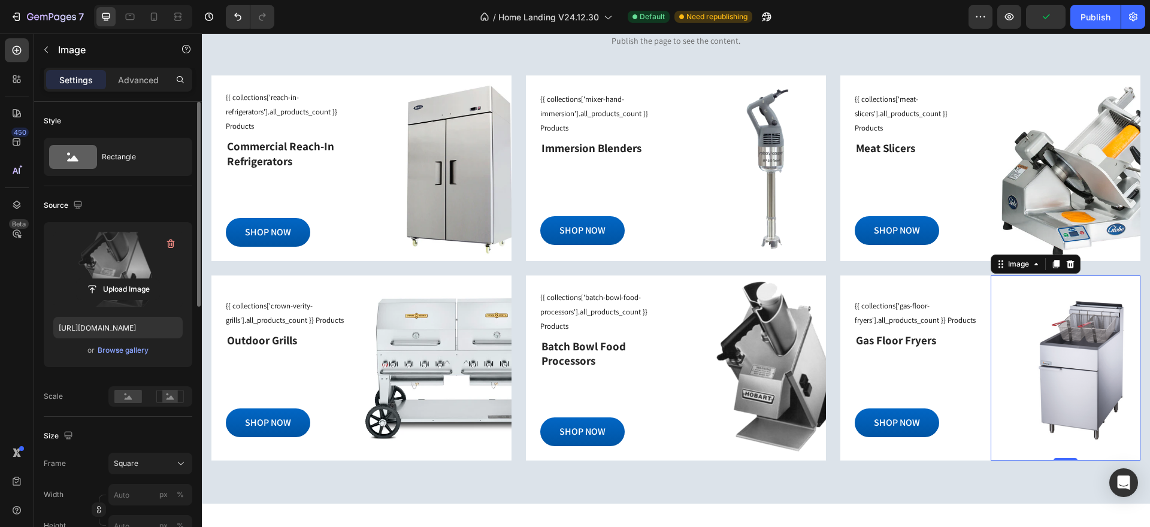
click at [1038, 382] on div "Image 0" at bounding box center [1066, 368] width 150 height 185
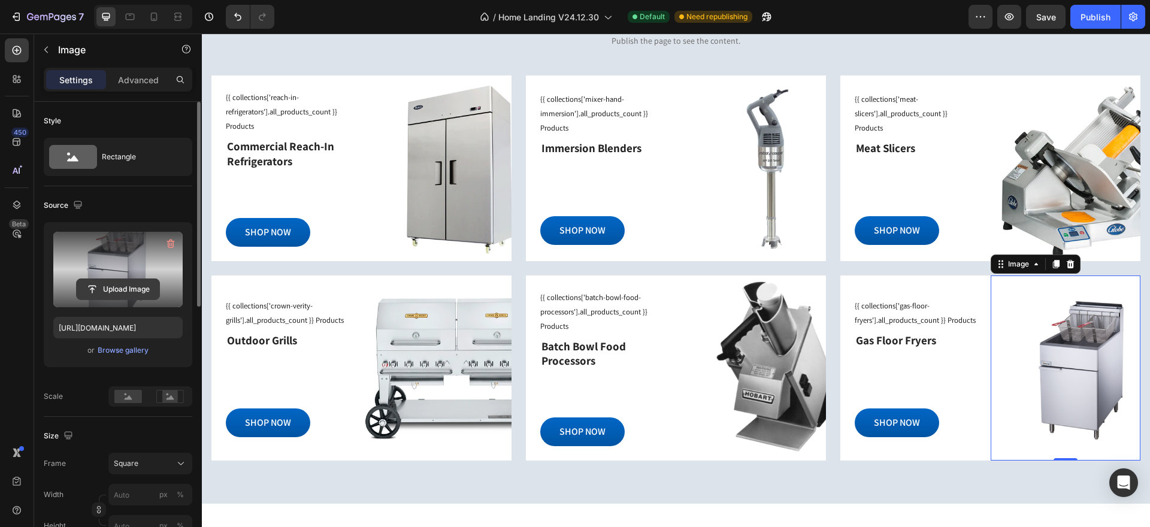
click at [124, 286] on input "file" at bounding box center [118, 289] width 83 height 20
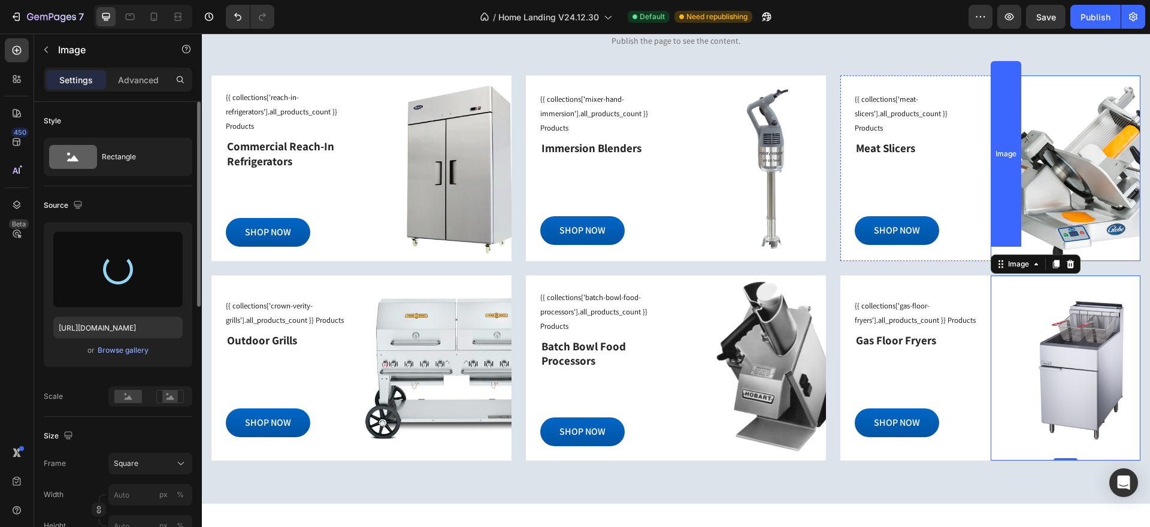
type input "[URL][DOMAIN_NAME]"
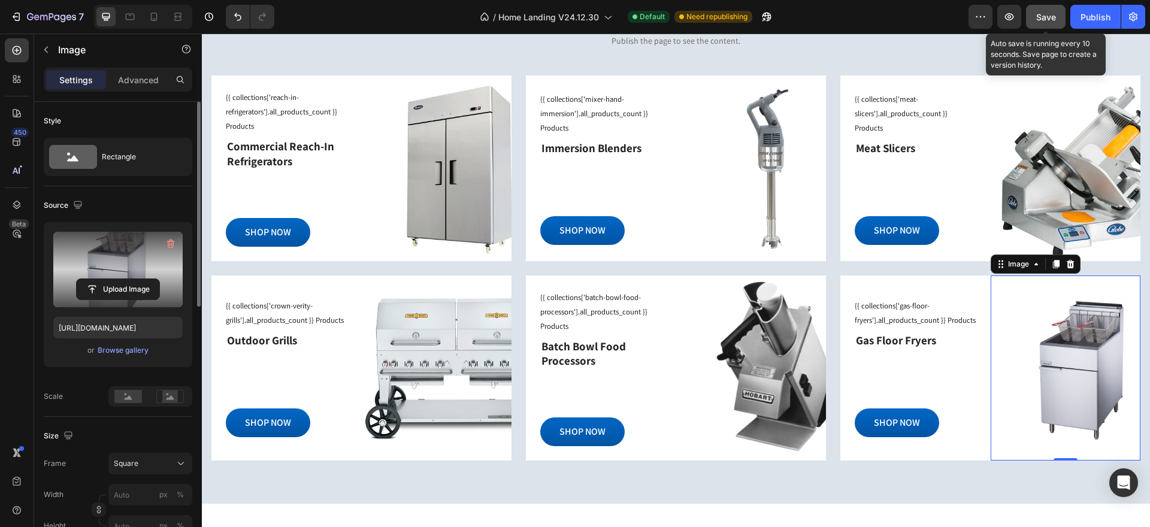
click at [1055, 17] on span "Save" at bounding box center [1046, 17] width 20 height 10
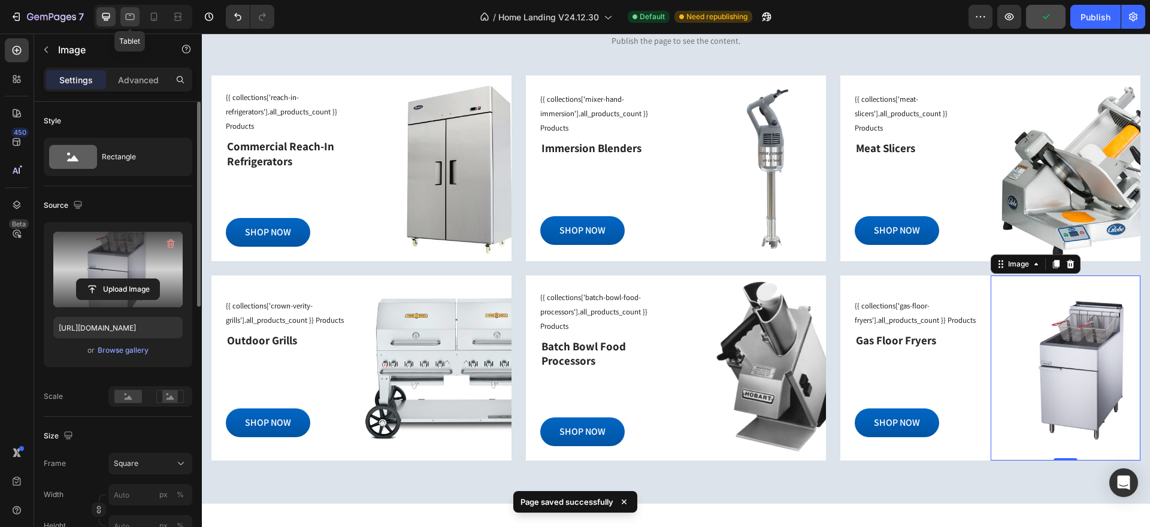
click at [127, 14] on icon at bounding box center [130, 17] width 9 height 7
type input "100"
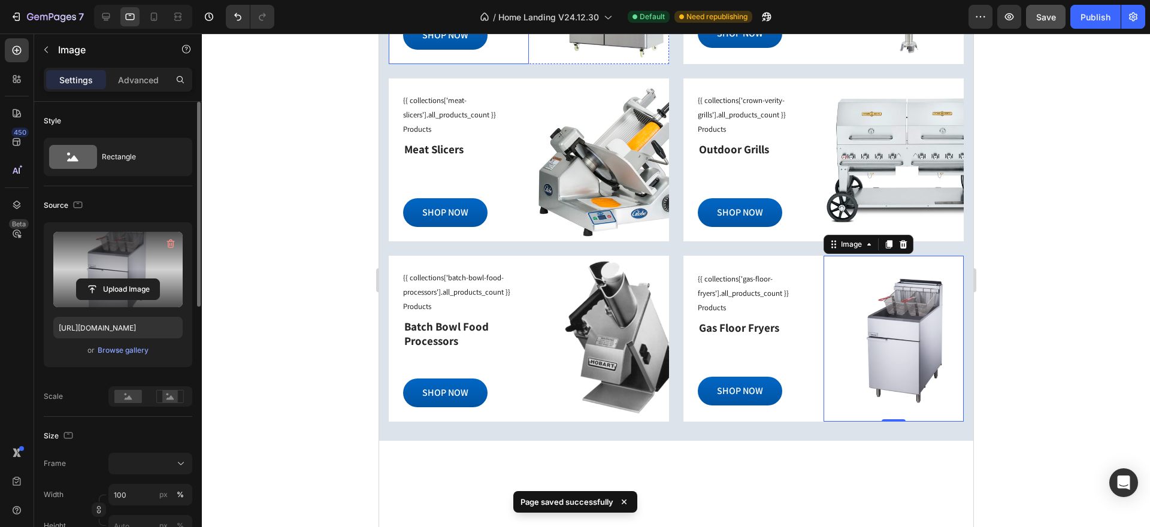
scroll to position [1158, 0]
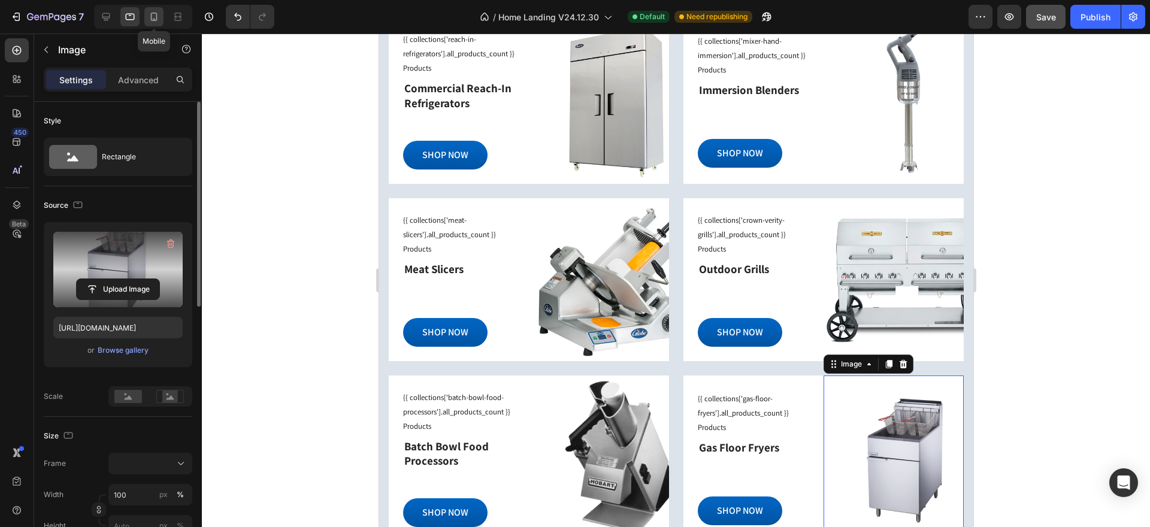
click at [158, 19] on icon at bounding box center [154, 17] width 12 height 12
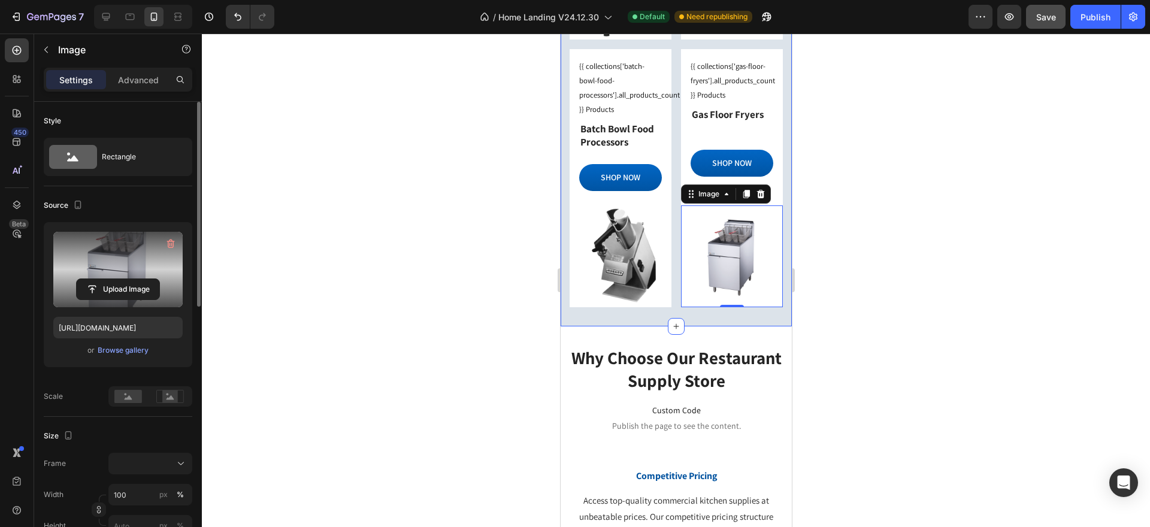
scroll to position [1374, 0]
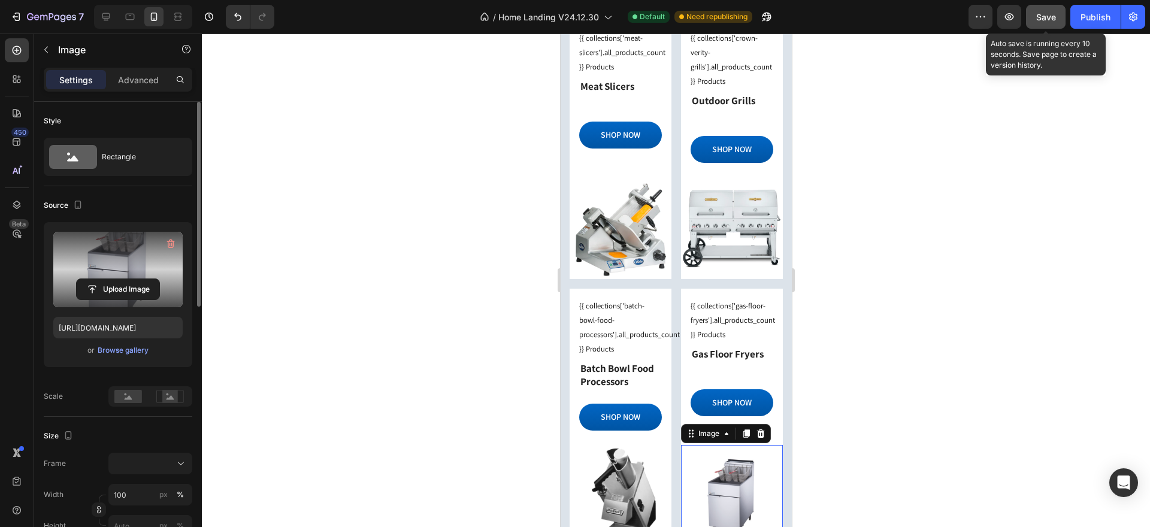
click at [1053, 20] on span "Save" at bounding box center [1046, 17] width 20 height 10
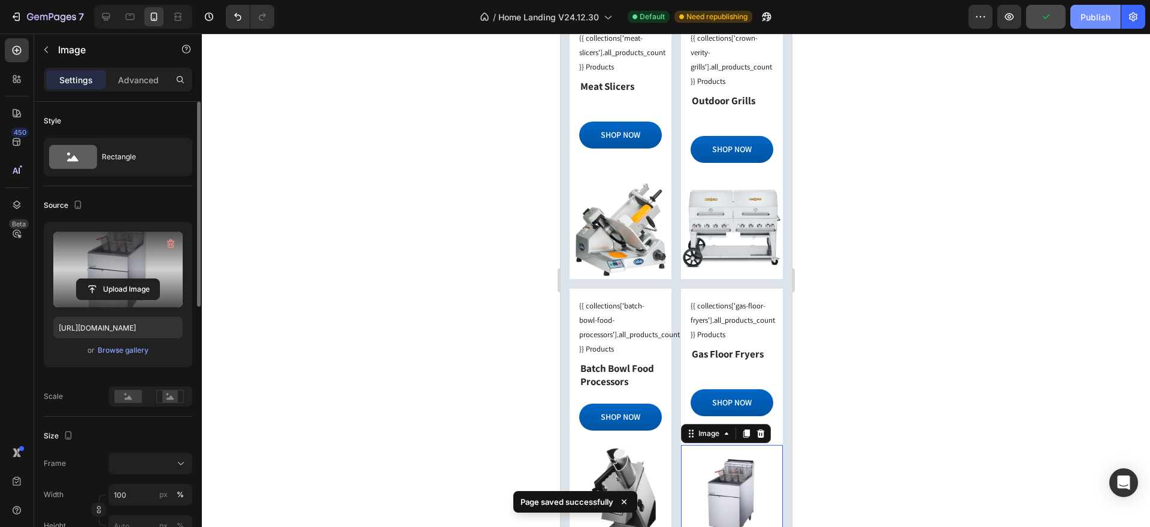
click at [1094, 18] on div "Publish" at bounding box center [1096, 17] width 30 height 13
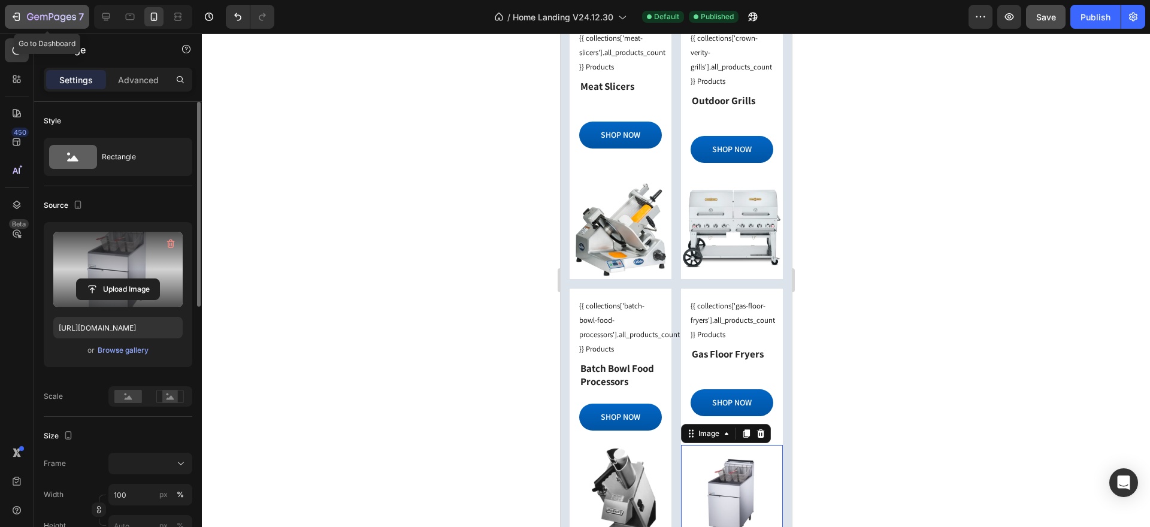
click at [19, 19] on icon "button" at bounding box center [17, 17] width 5 height 8
